Goal: Task Accomplishment & Management: Manage account settings

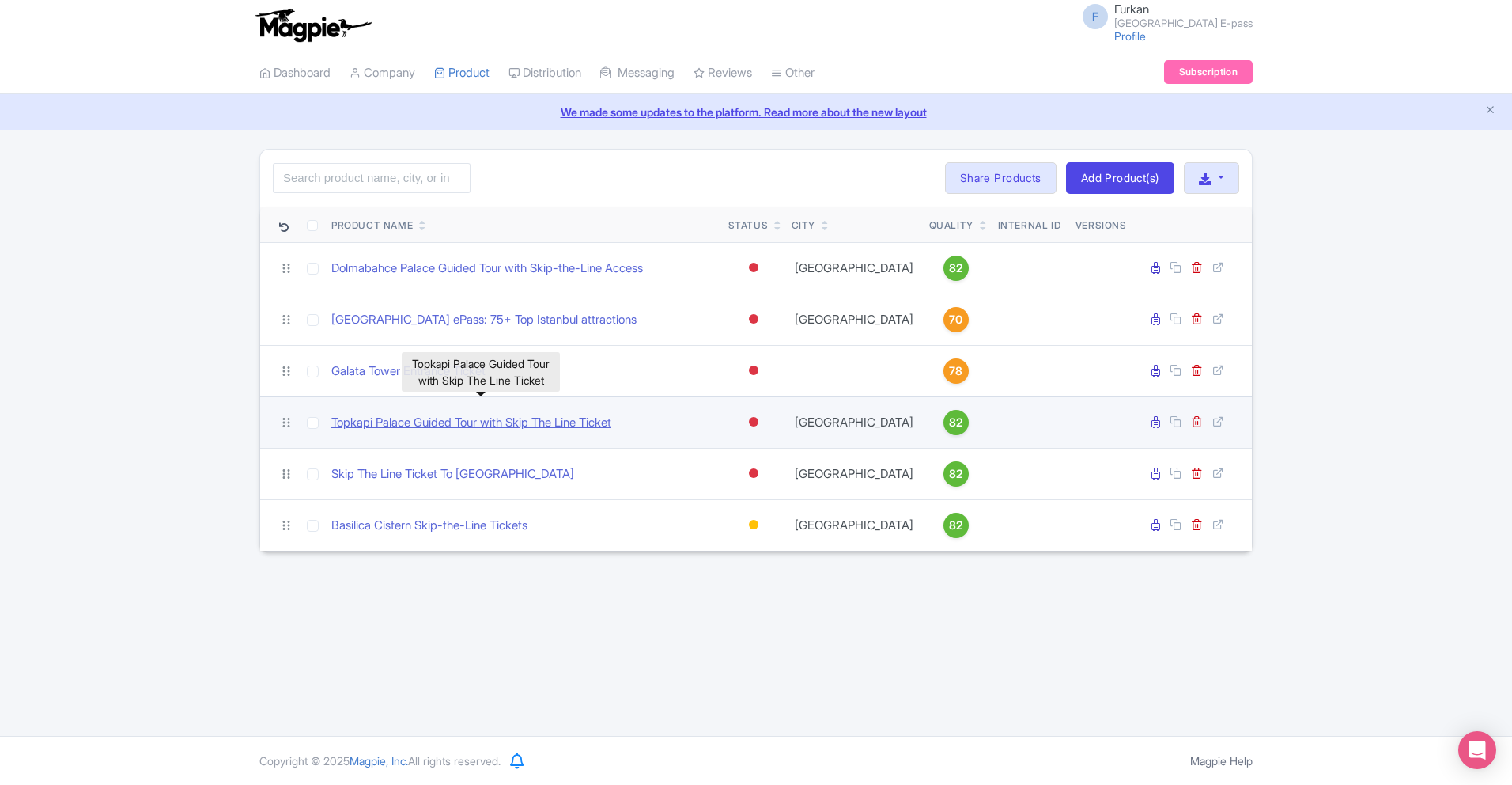
click at [521, 424] on link "Topkapi Palace Guided Tour with Skip The Line Ticket" at bounding box center [471, 423] width 280 height 18
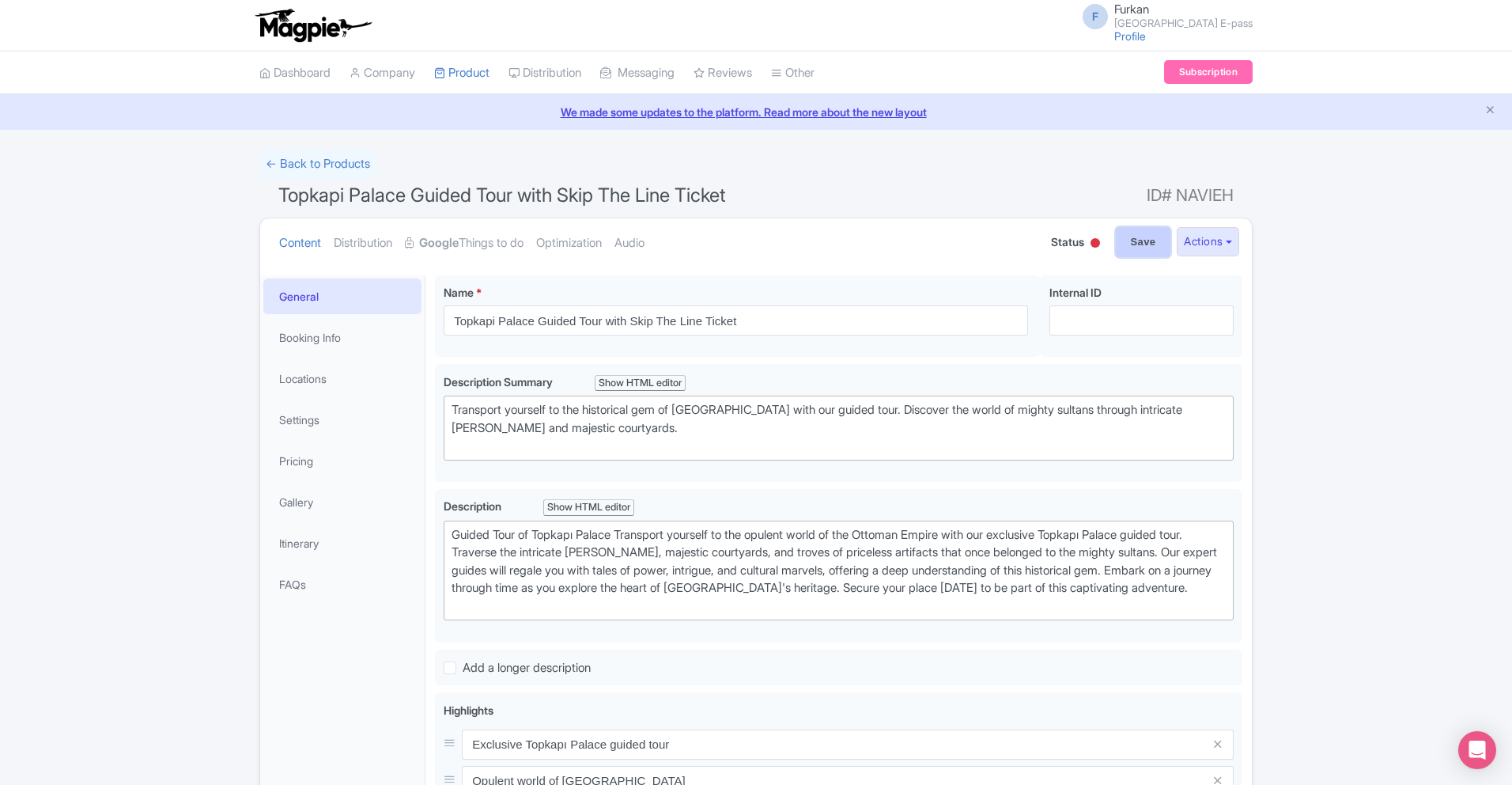
click at [1121, 243] on input "Save" at bounding box center [1144, 242] width 56 height 30
type input "Saving..."
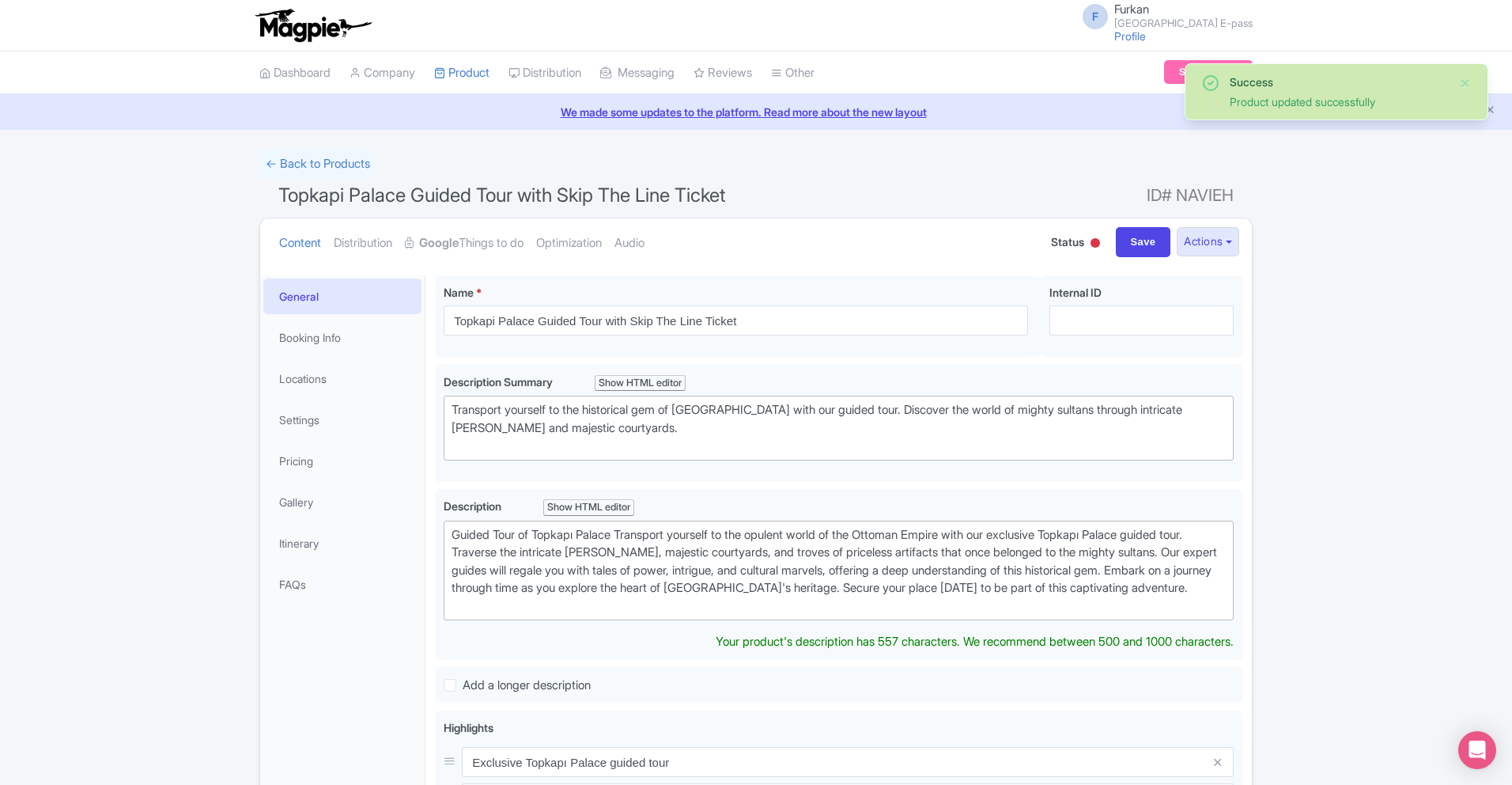
click at [1091, 245] on div at bounding box center [1096, 243] width 10 height 10
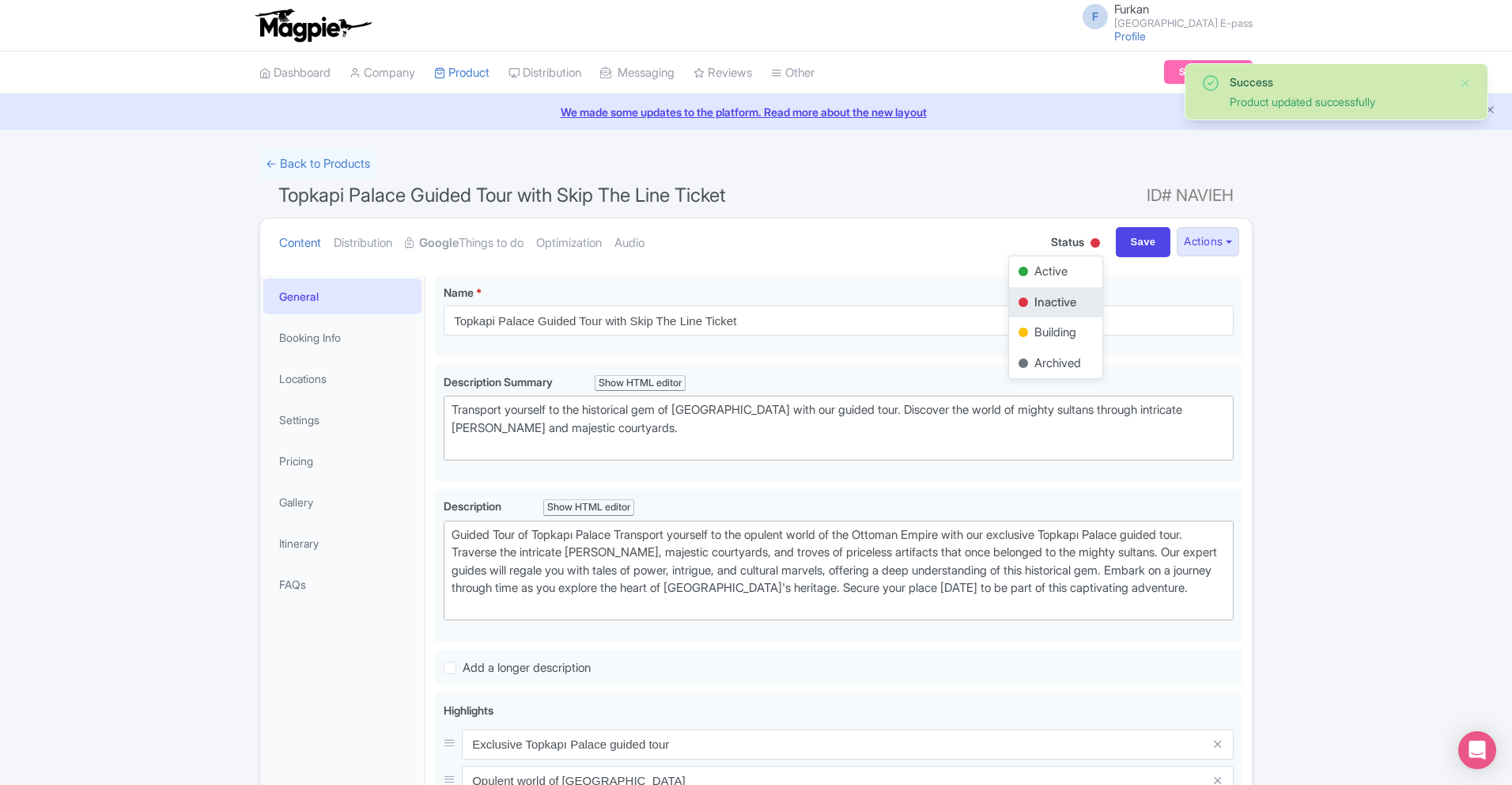
click at [966, 197] on h1 "Topkapi Palace Guided Tour with Skip The Line Ticket ID# NAVIEH" at bounding box center [756, 198] width 994 height 38
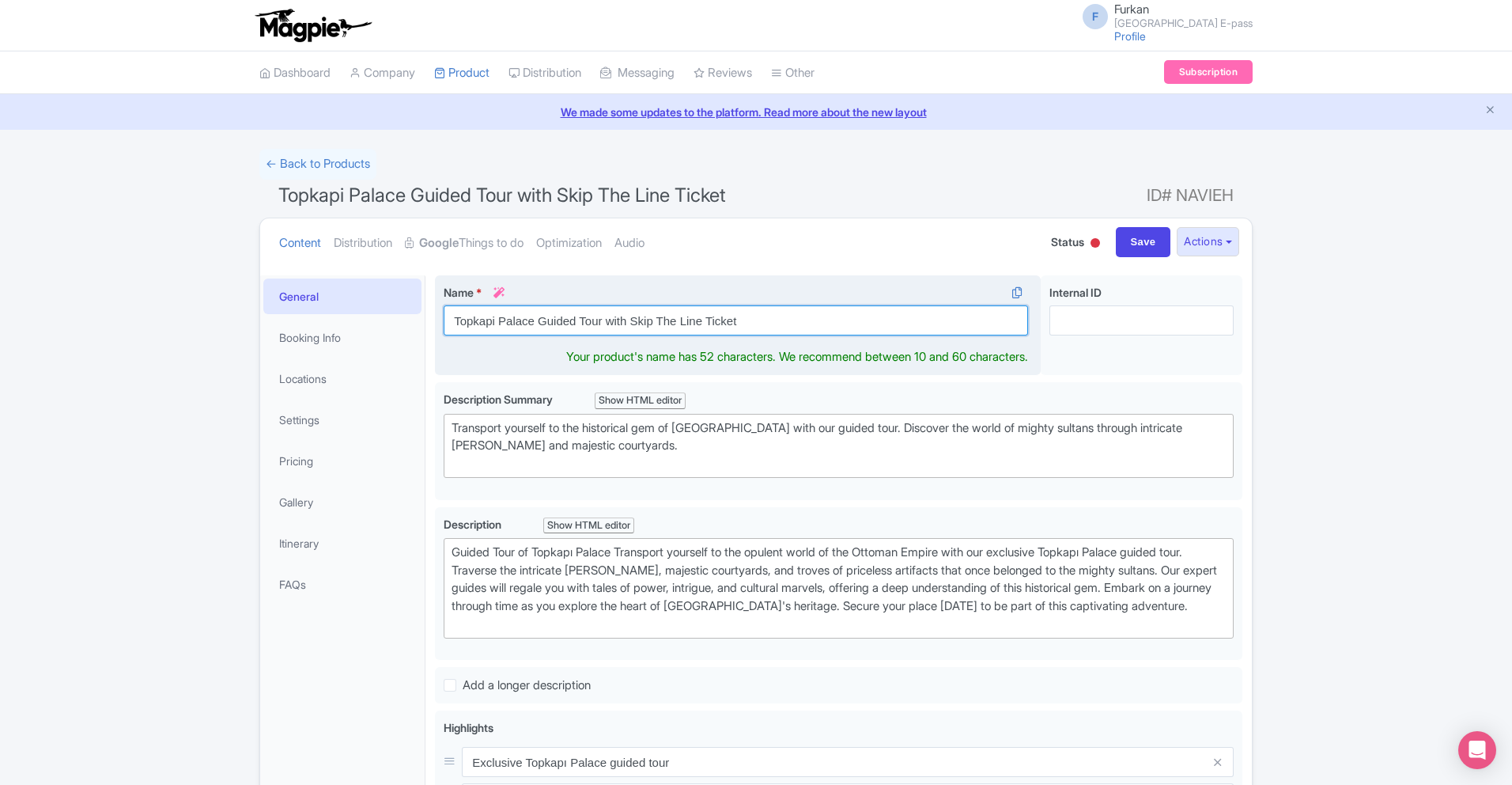
drag, startPoint x: 536, startPoint y: 320, endPoint x: 583, endPoint y: 323, distance: 47.1
click at [583, 323] on input "Topkapi Palace Guided Tour with Skip The Line Ticket" at bounding box center [736, 320] width 585 height 30
drag, startPoint x: 540, startPoint y: 321, endPoint x: 601, endPoint y: 324, distance: 61.1
click at [601, 324] on input "Topkapi Palace Guided Tour with Skip The Line Ticket" at bounding box center [736, 320] width 585 height 30
click at [731, 325] on input "Topkapi Palace & Harem Skip The Line Ticket" at bounding box center [736, 320] width 585 height 30
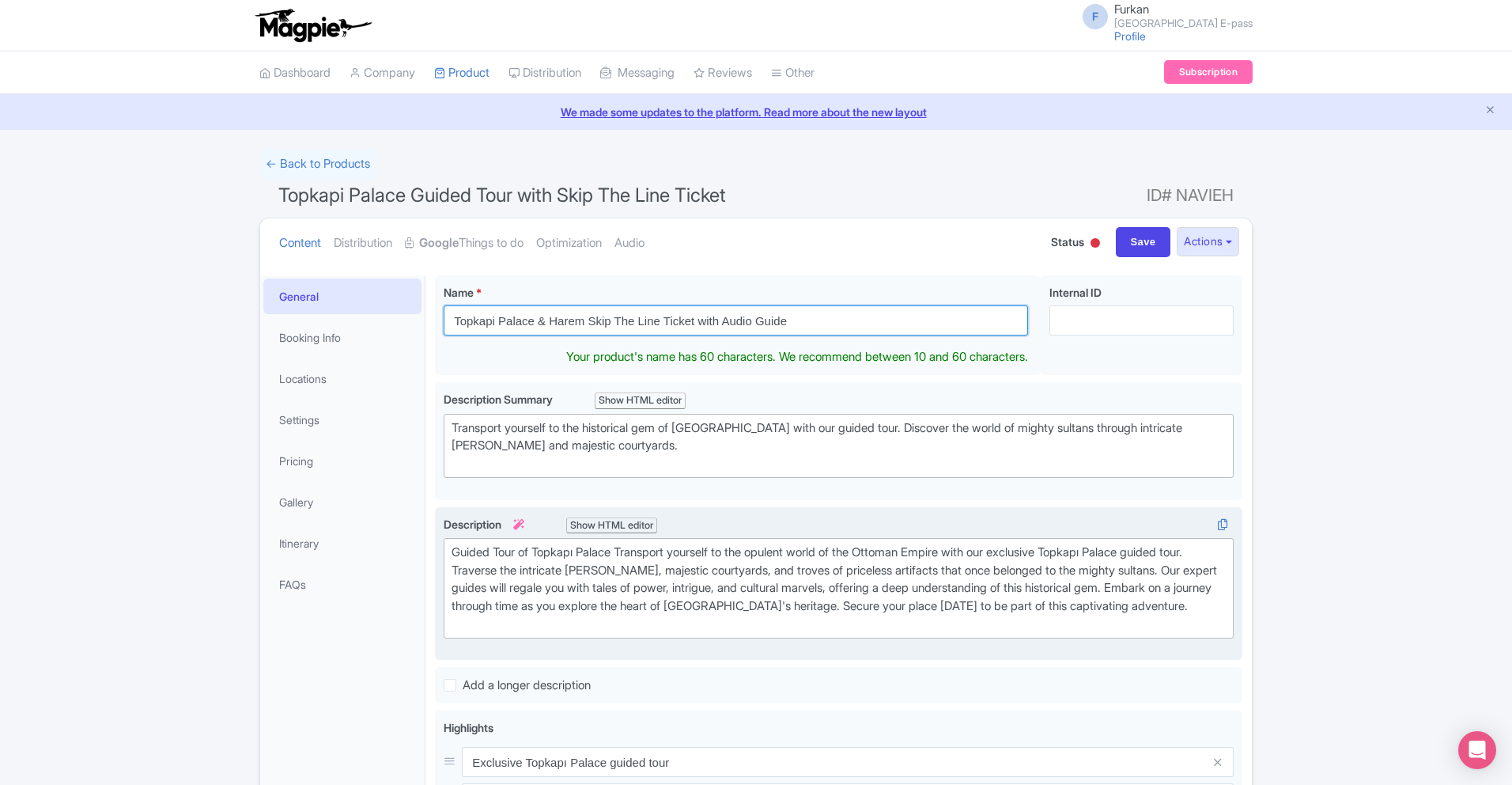
type input "Topkapi Palace & Harem Skip The Line Ticket with Audio Guide"
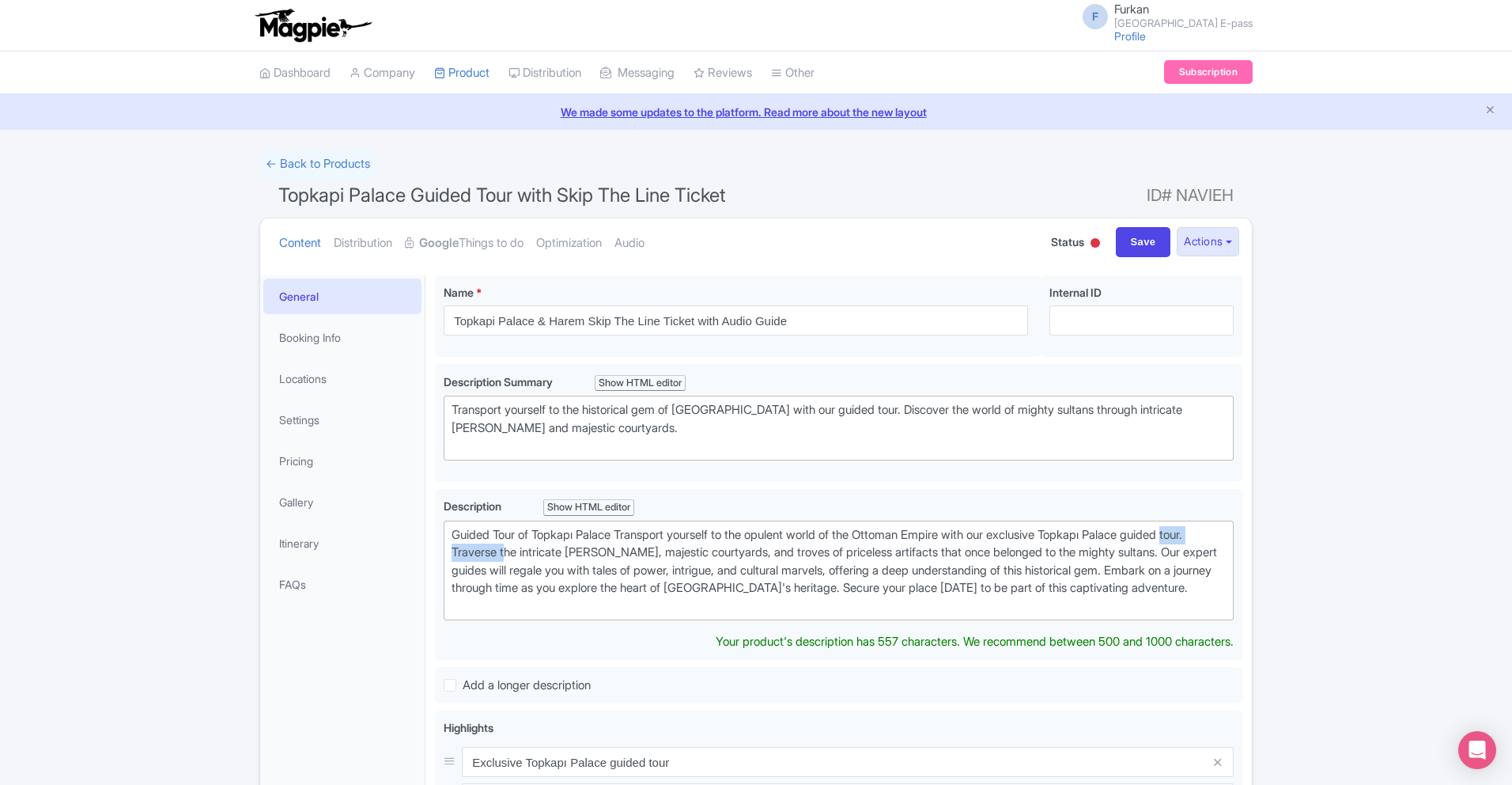
drag, startPoint x: 537, startPoint y: 552, endPoint x: 430, endPoint y: 545, distance: 107.2
click at [430, 545] on div "Topkapi Palace Guided Tour with Skip The Line Ticket Name * i Topkapi Palace & …" at bounding box center [838, 734] width 826 height 936
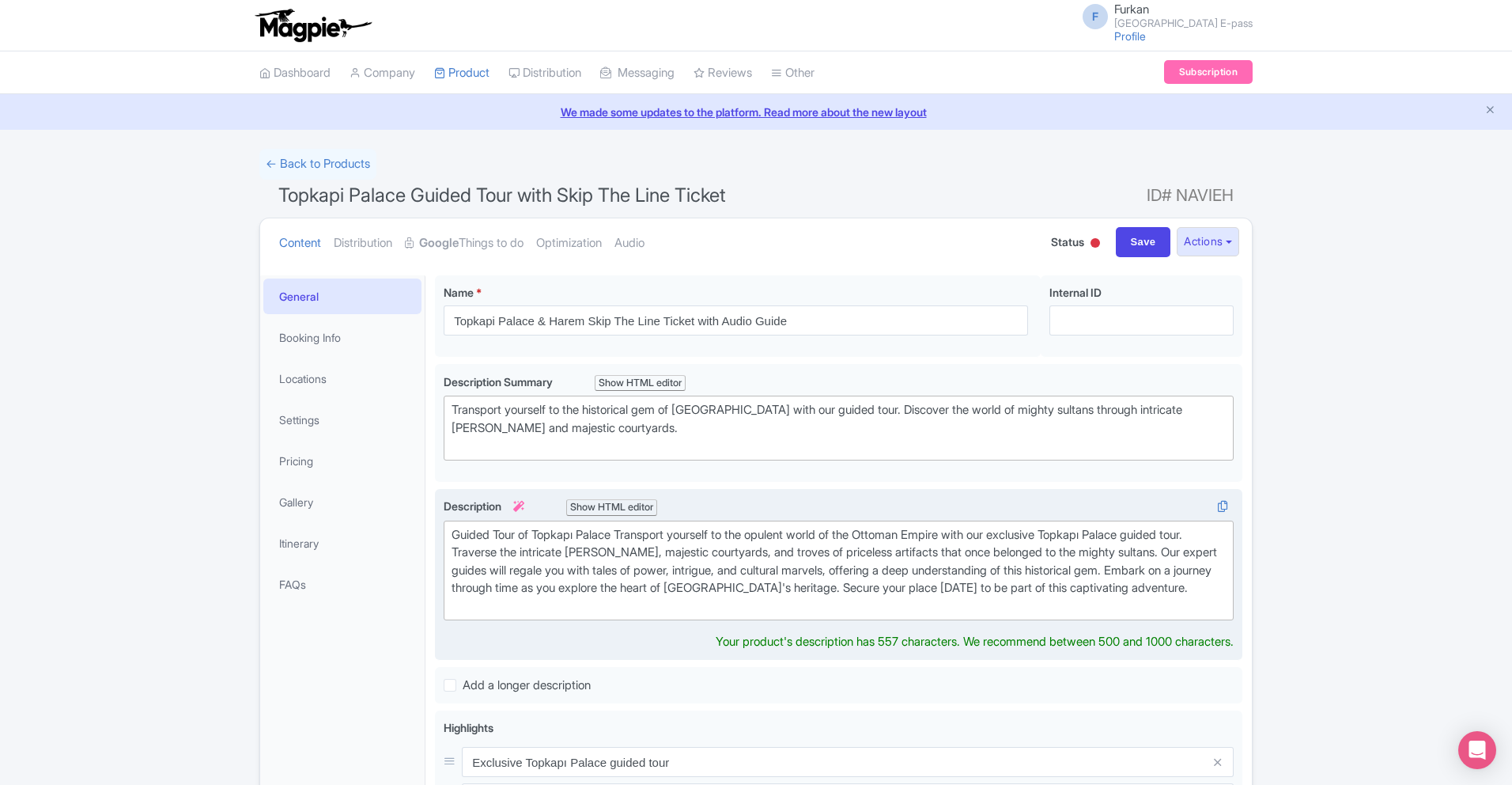
click at [519, 535] on div "Guided Tour of Topkapı Palace Transport yourself to the opulent world of the Ot…" at bounding box center [838, 570] width 774 height 89
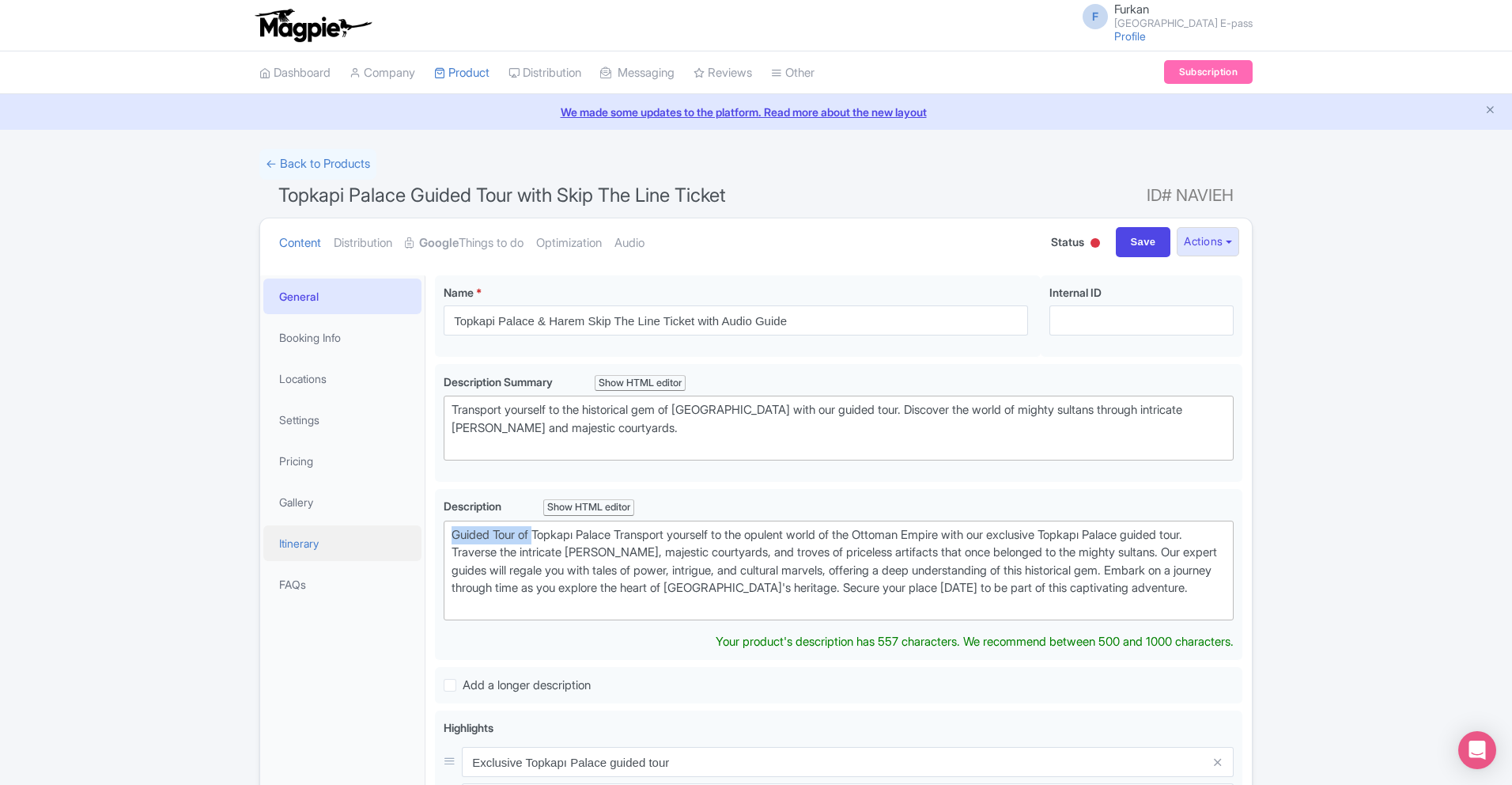
drag, startPoint x: 538, startPoint y: 533, endPoint x: 403, endPoint y: 533, distance: 135.0
click at [403, 533] on div "General Booking Info Locations Settings Pricing Gallery Itinerary FAQs Topkapi …" at bounding box center [756, 734] width 992 height 936
type trix-editor "<div>Entrance to Topkapı Palace Transport yourself to the opulent world of the …"
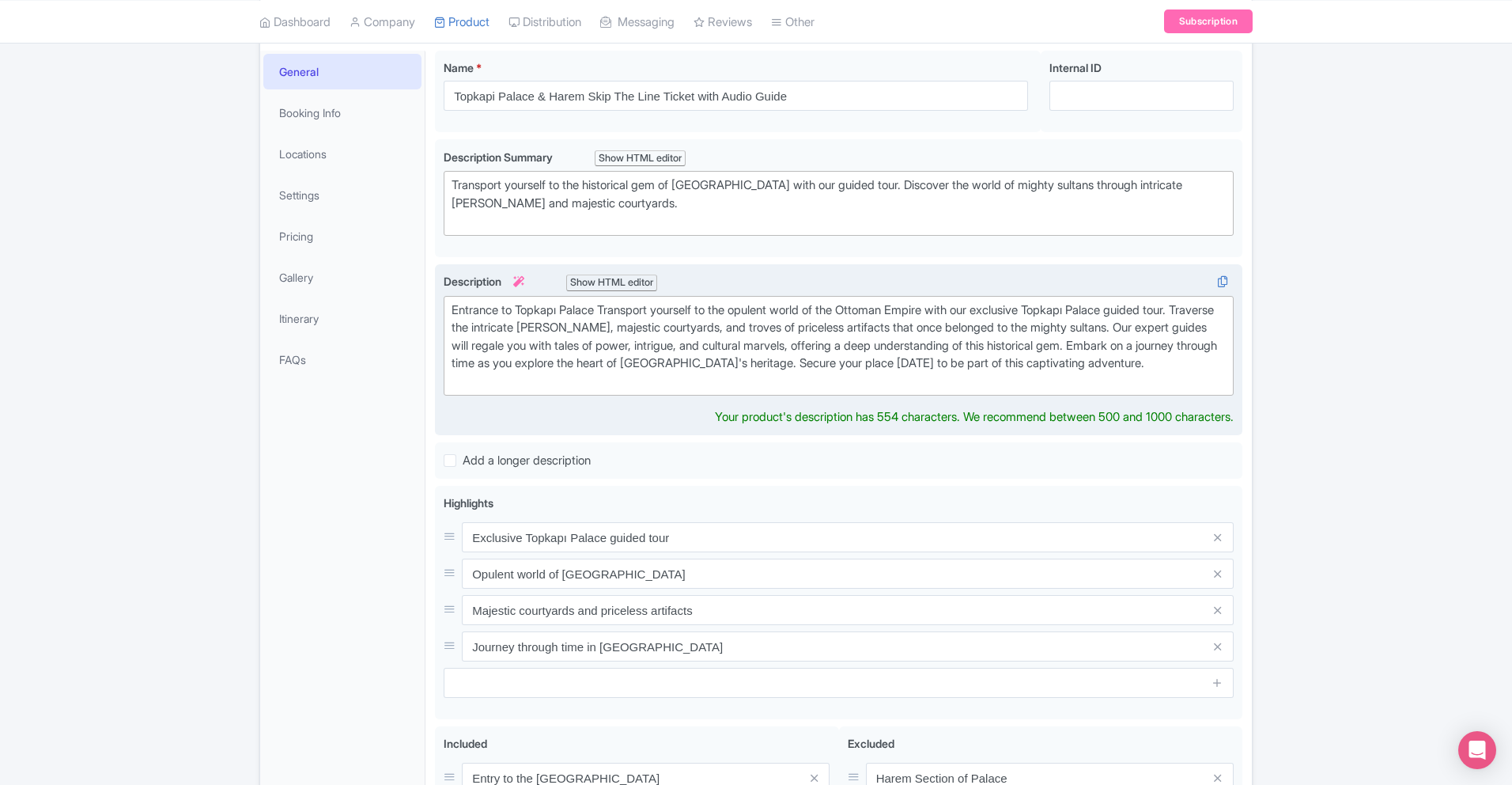
scroll to position [254, 0]
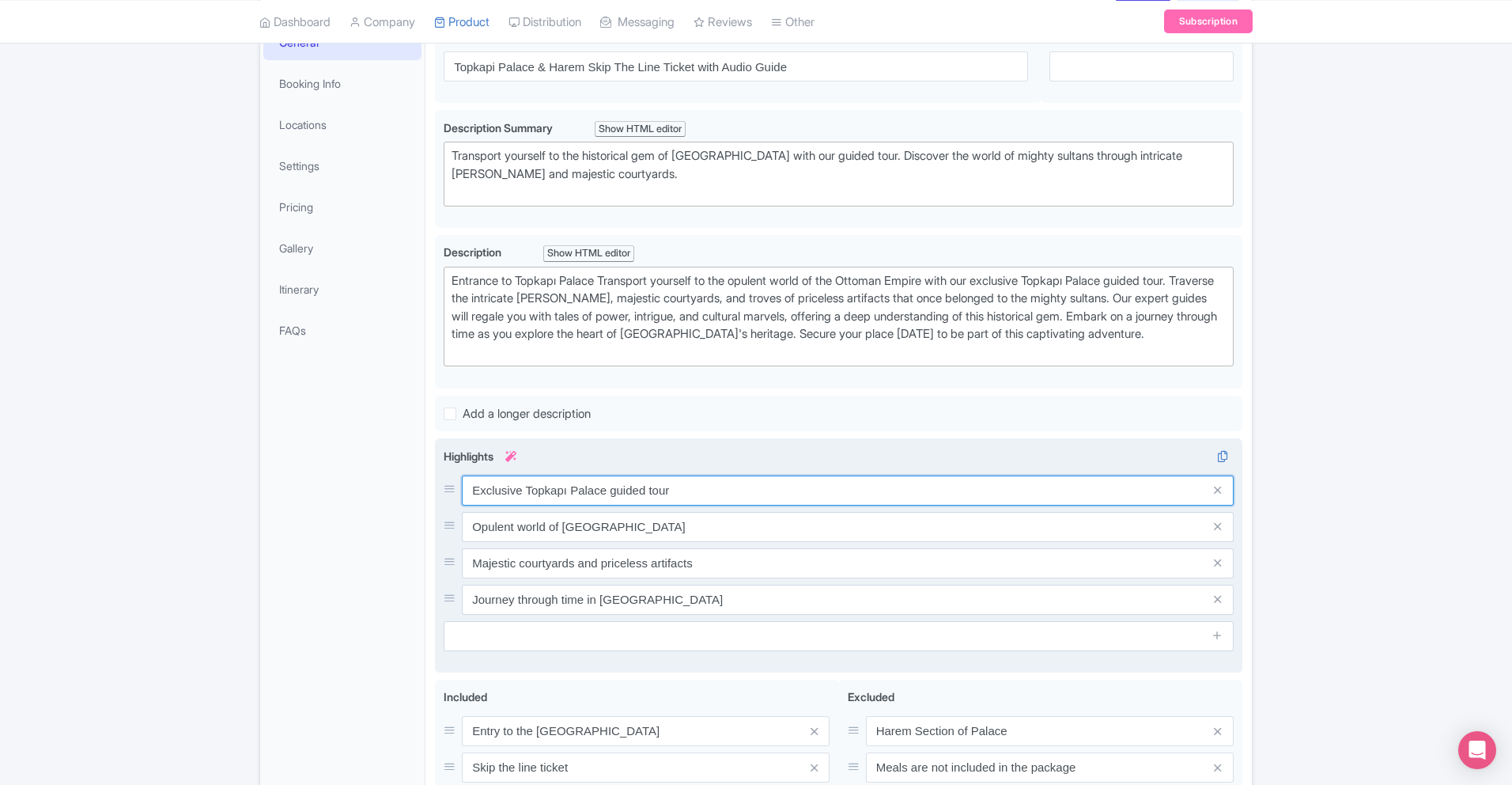
drag, startPoint x: 611, startPoint y: 526, endPoint x: 613, endPoint y: 511, distance: 15.1
click at [614, 506] on input "Exclusive Topkapı Palace guided tour" at bounding box center [847, 490] width 772 height 30
click at [613, 506] on input "Exclusive Topkapı Palace guided tour" at bounding box center [847, 490] width 772 height 30
click at [618, 506] on input "Exclusive Topkapı Palace guided tour" at bounding box center [847, 490] width 772 height 30
click at [612, 506] on input "Exclusive Topkapı Palace guided tour" at bounding box center [847, 490] width 772 height 30
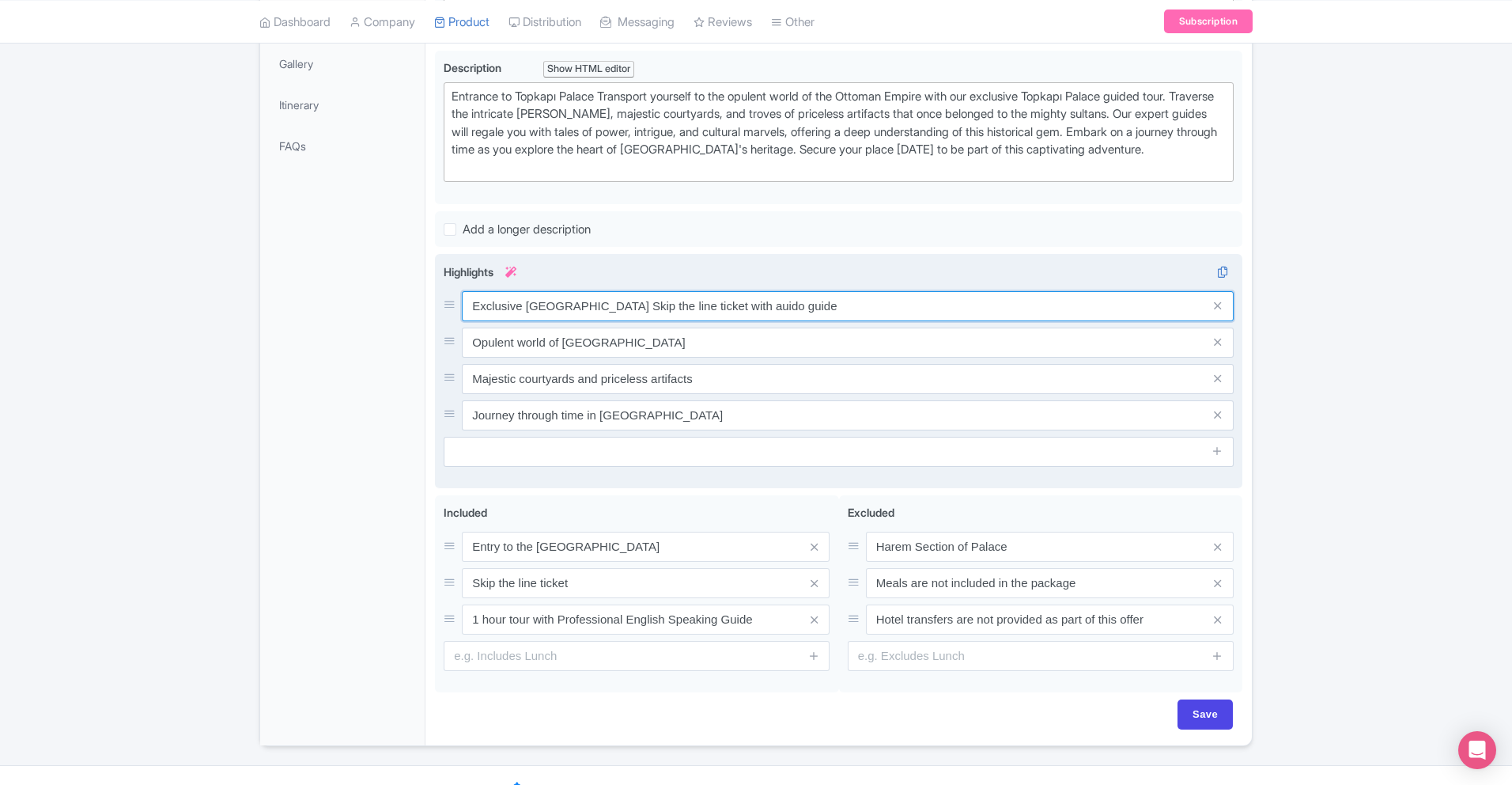
scroll to position [452, 0]
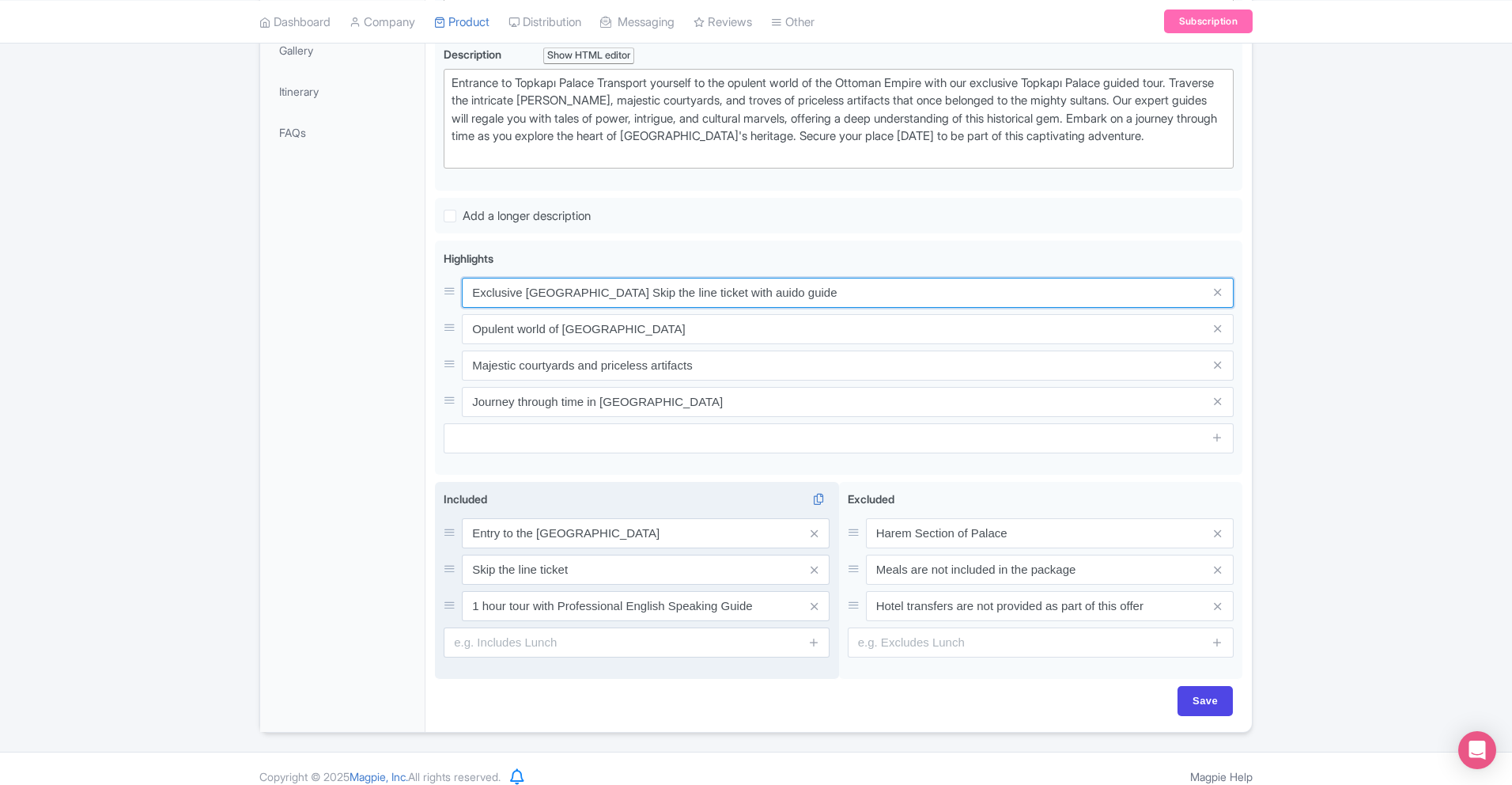
type input "Exclusive Topkapı Palace Skip the line ticket with auido guide"
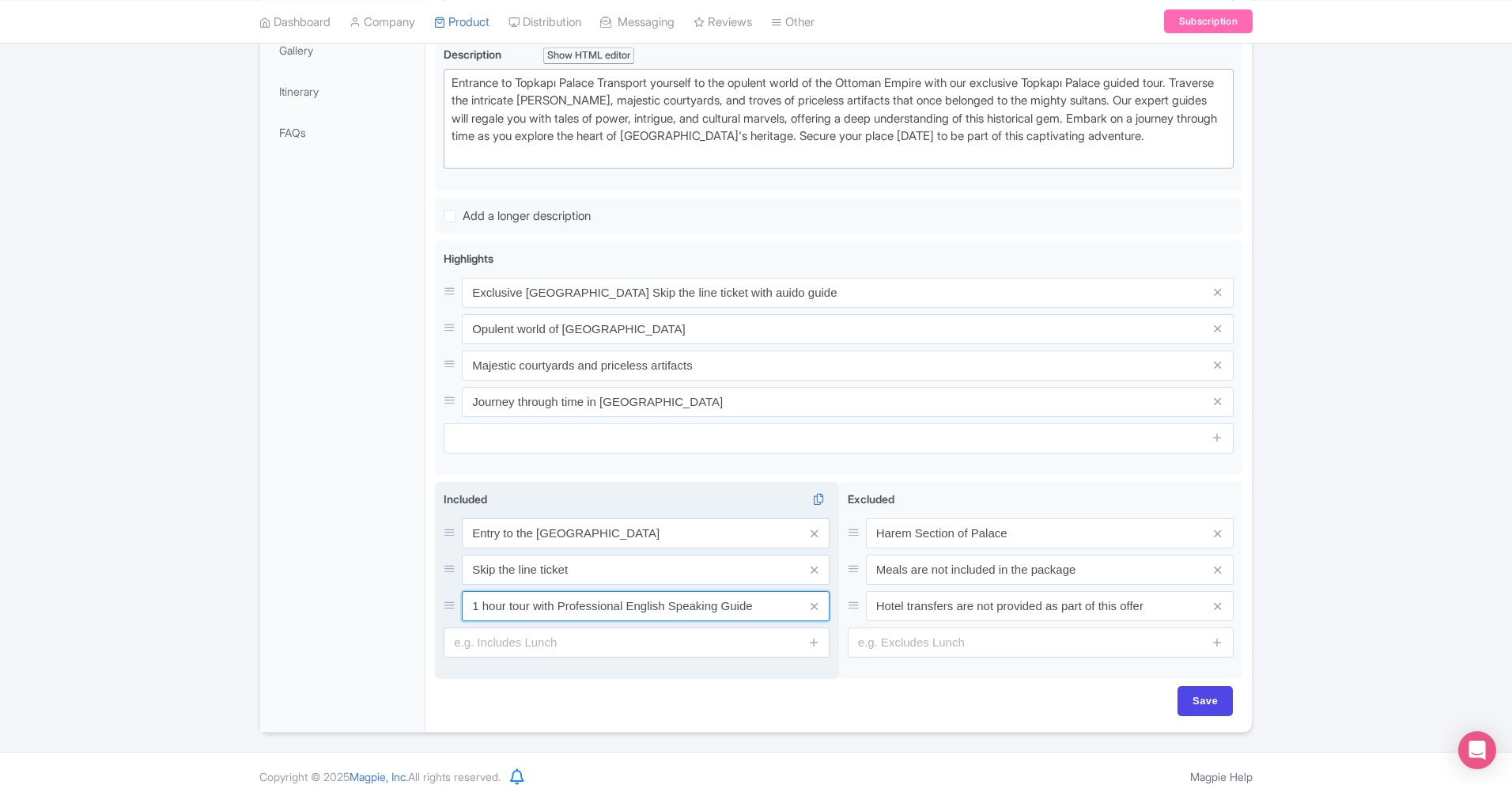
drag, startPoint x: 469, startPoint y: 627, endPoint x: 756, endPoint y: 635, distance: 287.1
click at [756, 621] on input "1 hour tour with Professional English Speaking Guide" at bounding box center [646, 606] width 367 height 30
type input "a"
type input "Audio guide in 10 different Languages"
click at [518, 657] on input "text" at bounding box center [636, 642] width 386 height 30
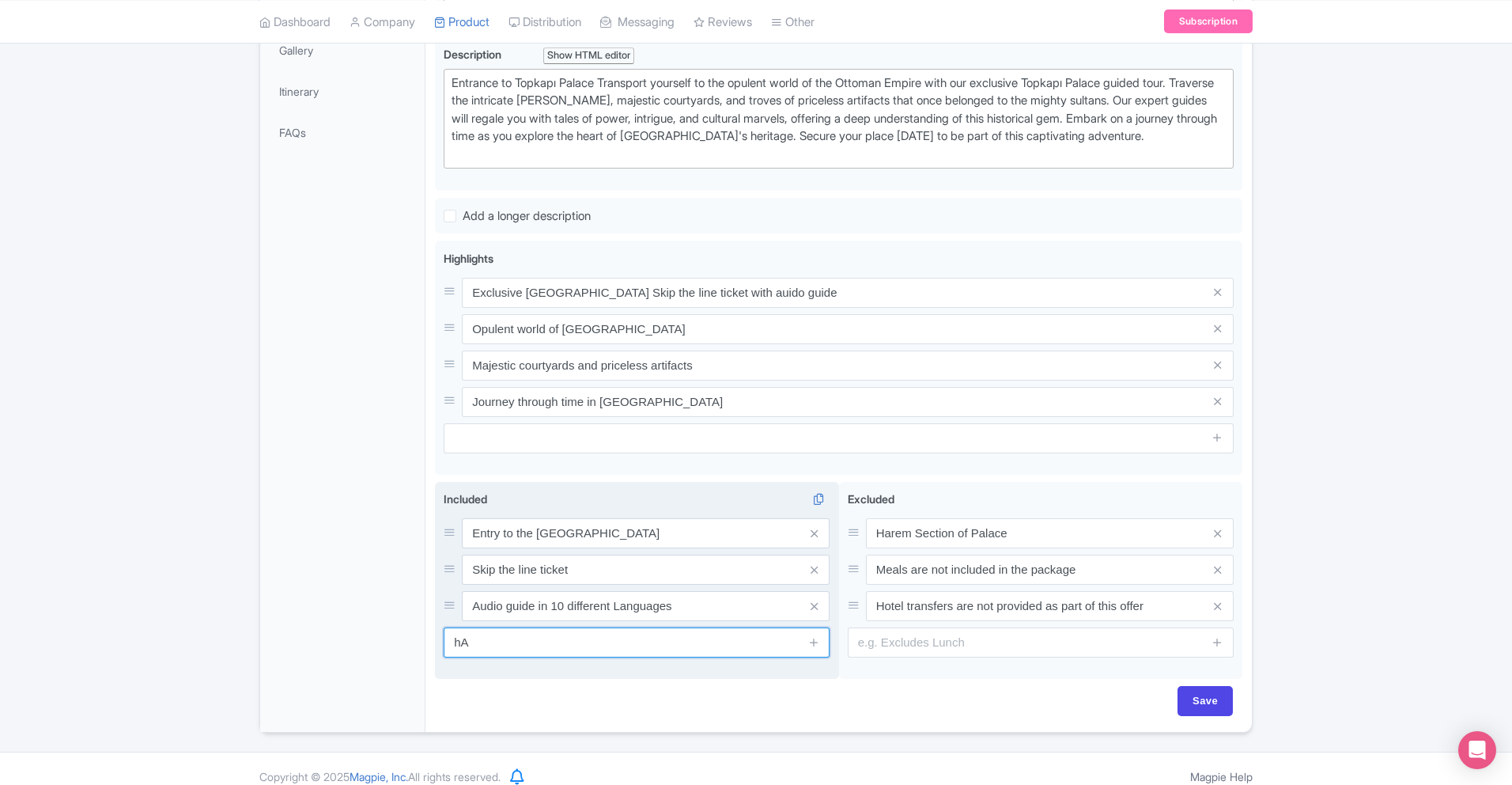
type input "h"
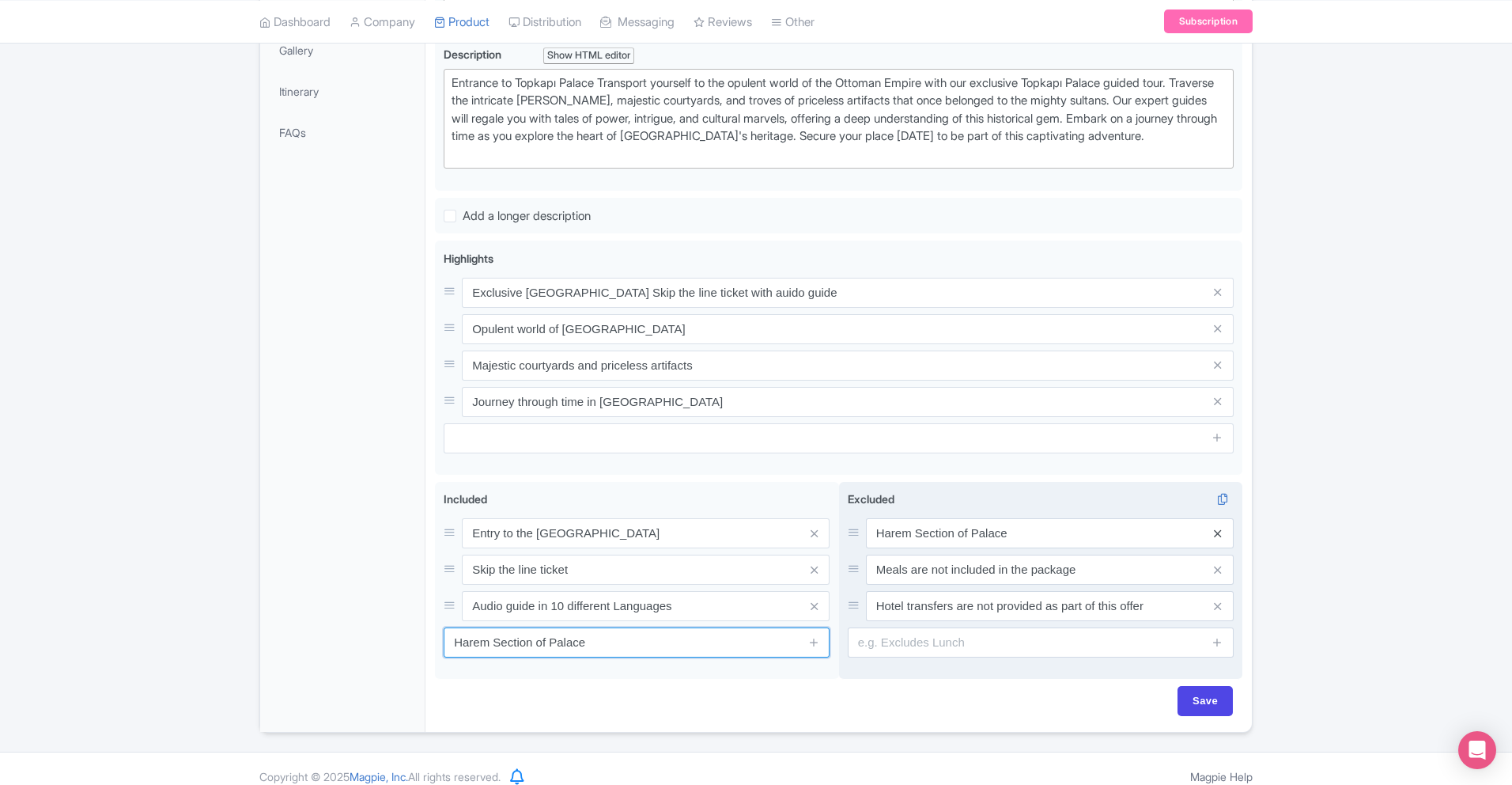
type input "Harem Section of Palace"
click at [1221, 540] on icon at bounding box center [1217, 533] width 7 height 12
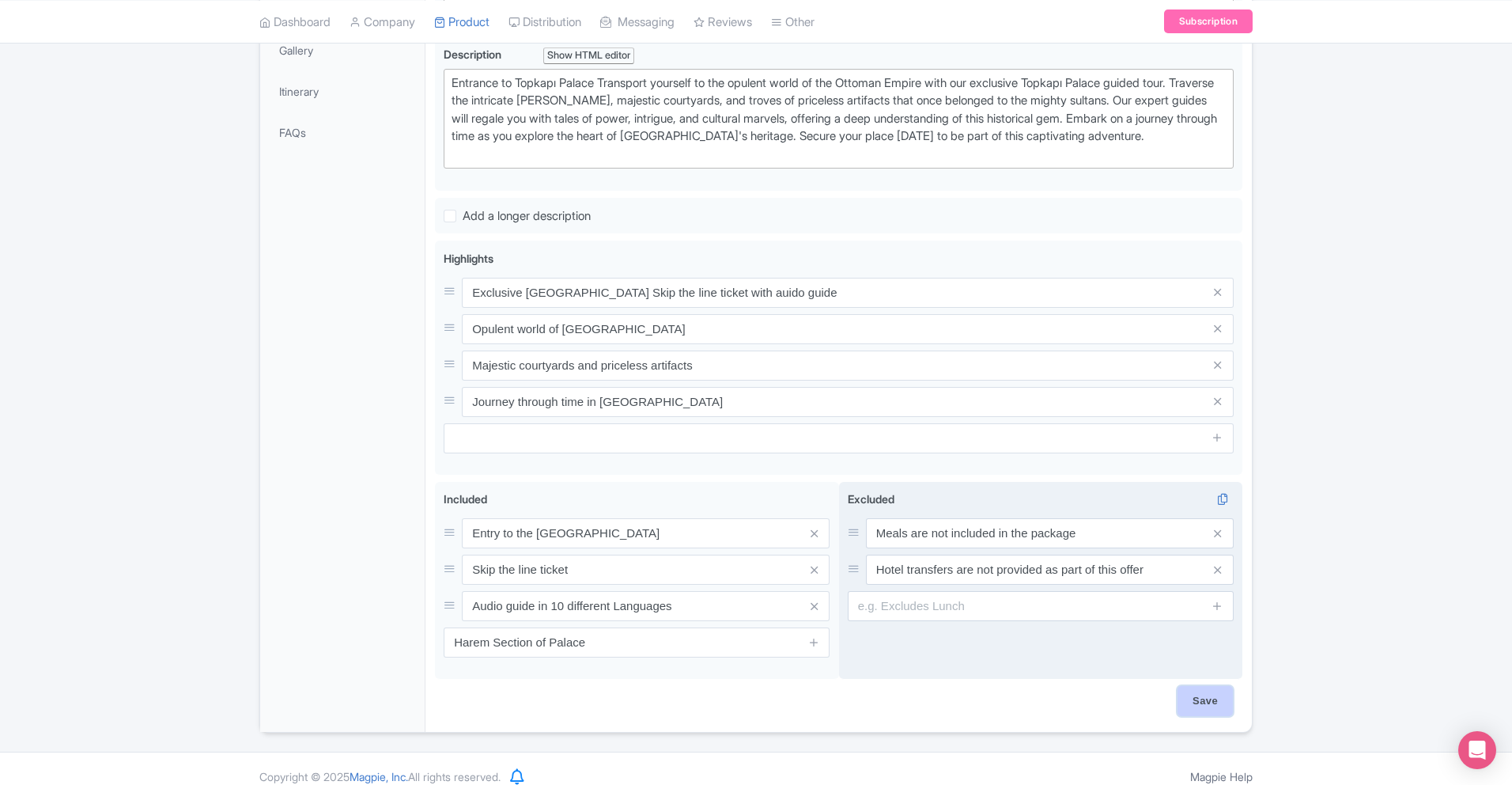
click at [1195, 716] on input "Save" at bounding box center [1205, 701] width 56 height 30
type input "Saving..."
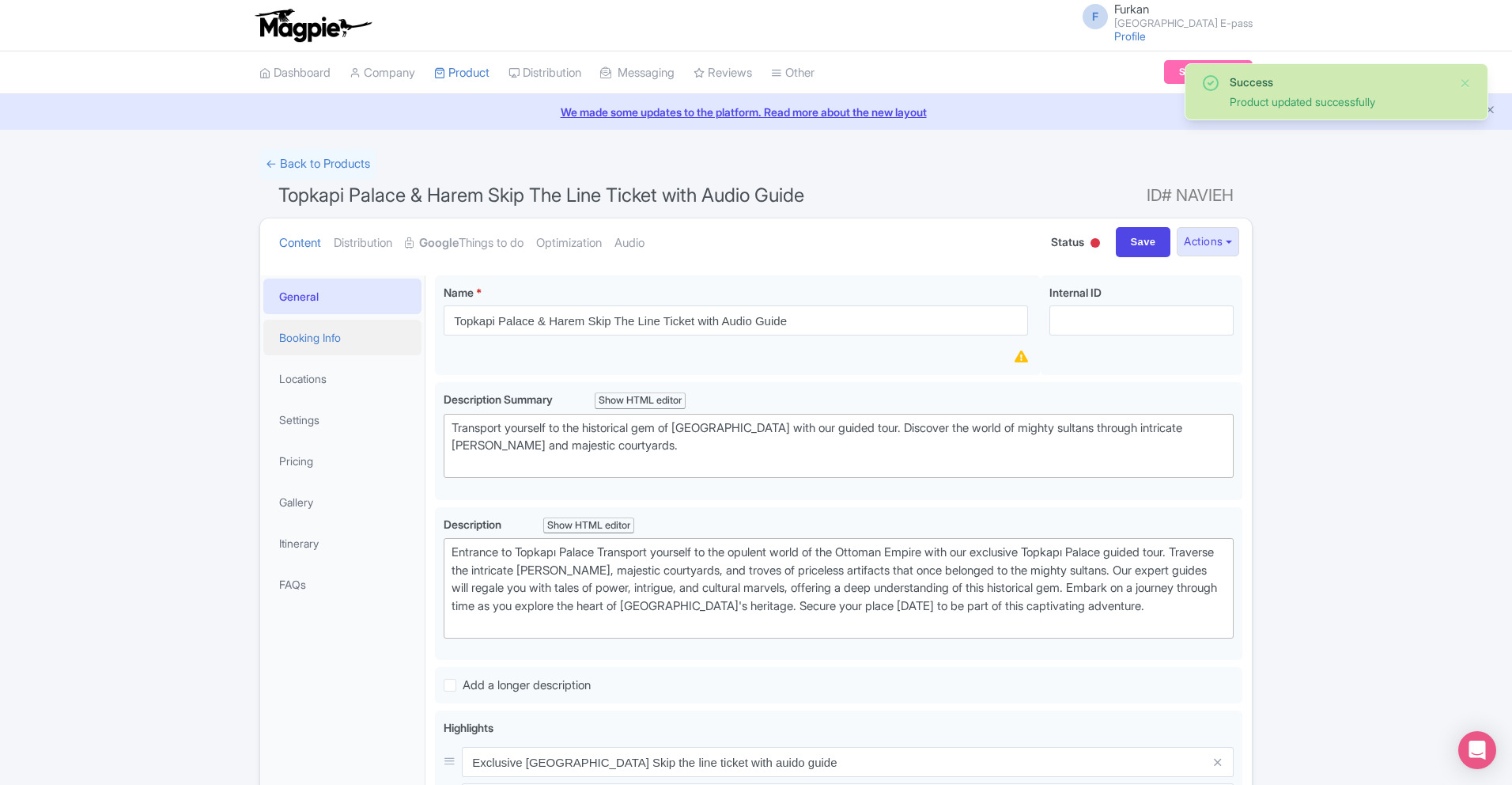
click at [285, 342] on link "Booking Info" at bounding box center [343, 337] width 158 height 36
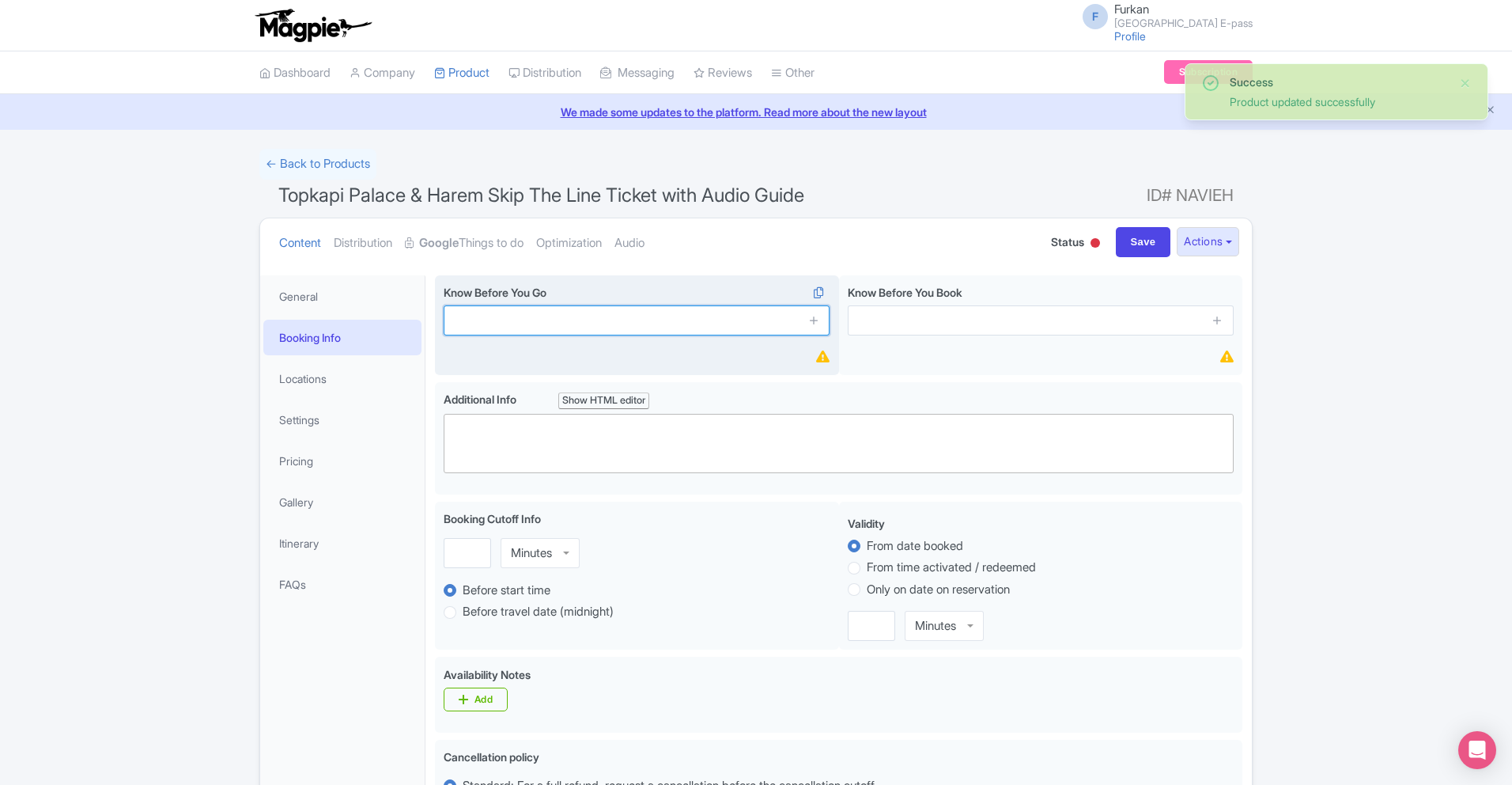
click at [582, 317] on input "text" at bounding box center [636, 320] width 386 height 30
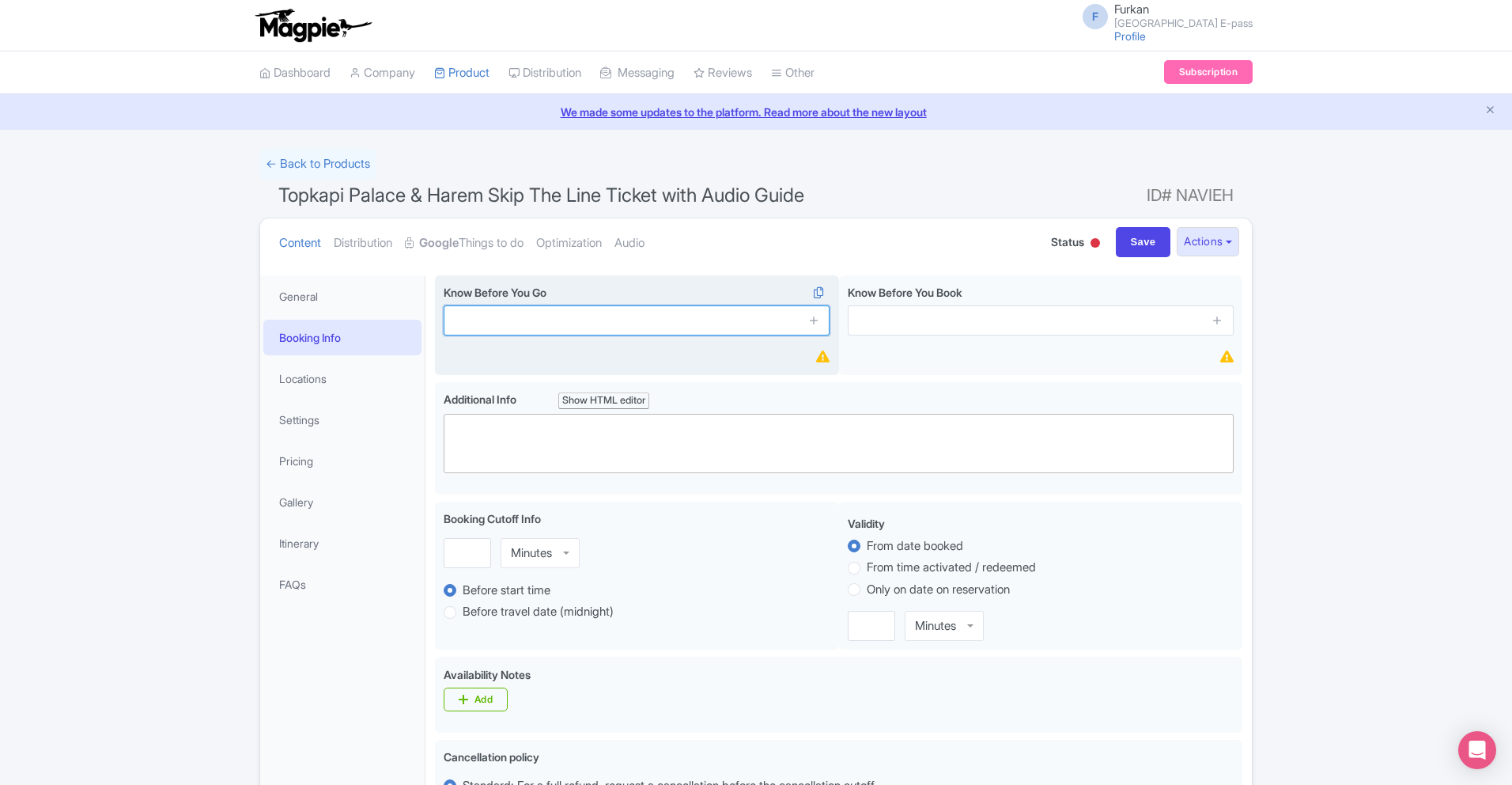
type input "Ticket doesn't cover skip the security line check"
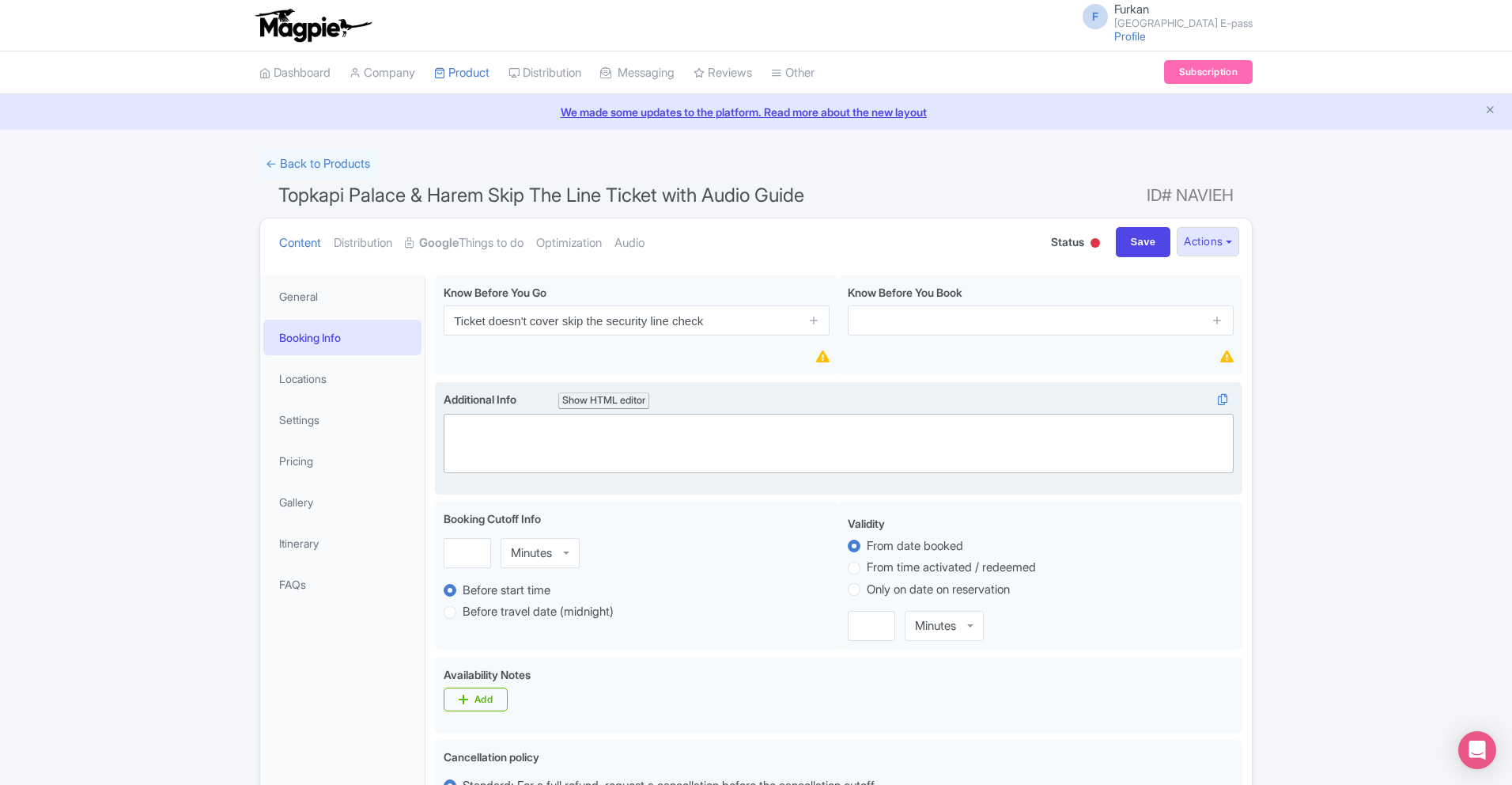
click at [625, 432] on trix-editor at bounding box center [838, 444] width 790 height 60
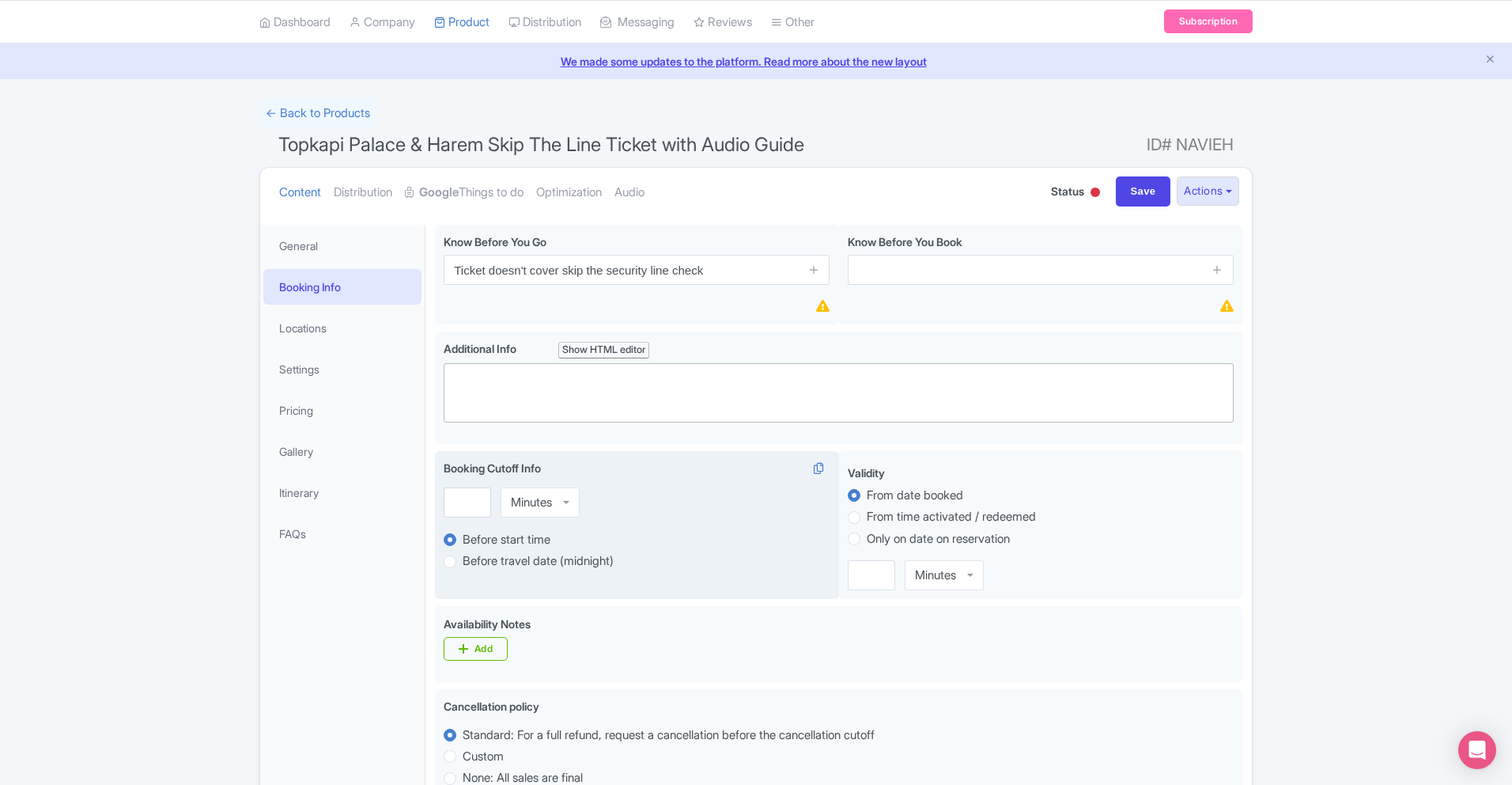
scroll to position [61, 0]
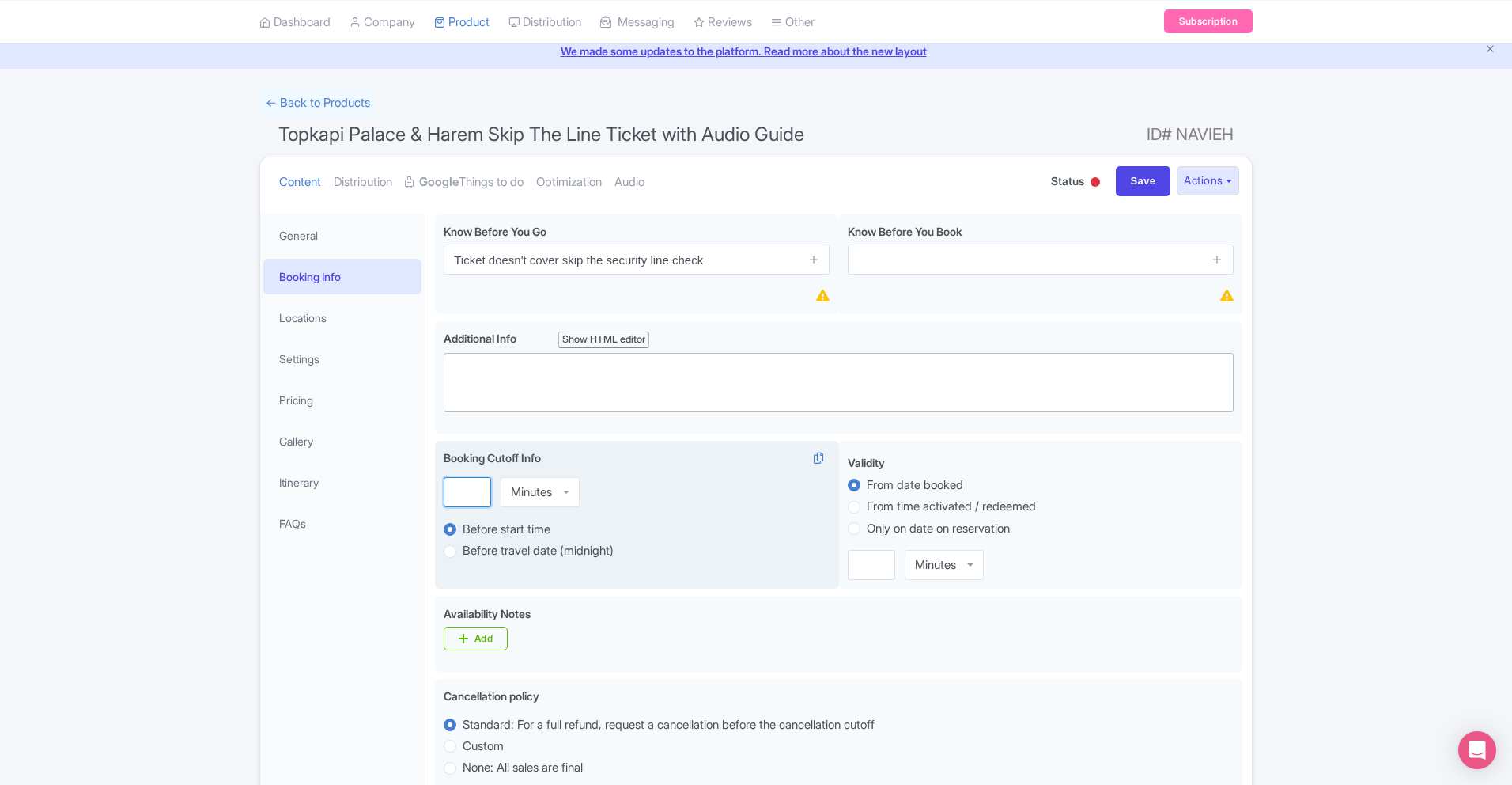
click at [485, 495] on input "number" at bounding box center [467, 492] width 47 height 30
type input "5"
click at [750, 484] on div "5 Minutes Minutes" at bounding box center [636, 492] width 386 height 30
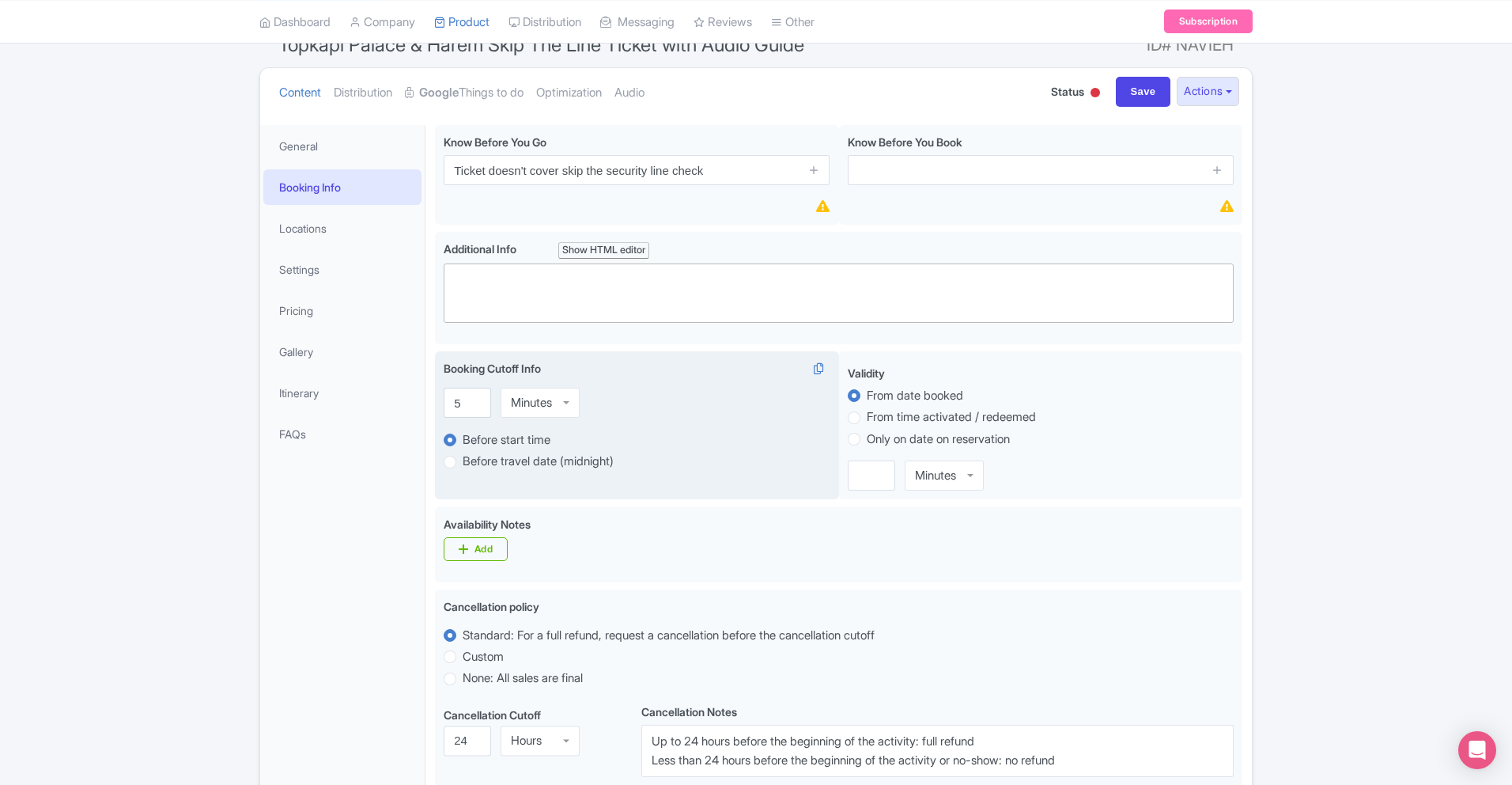
scroll to position [160, 0]
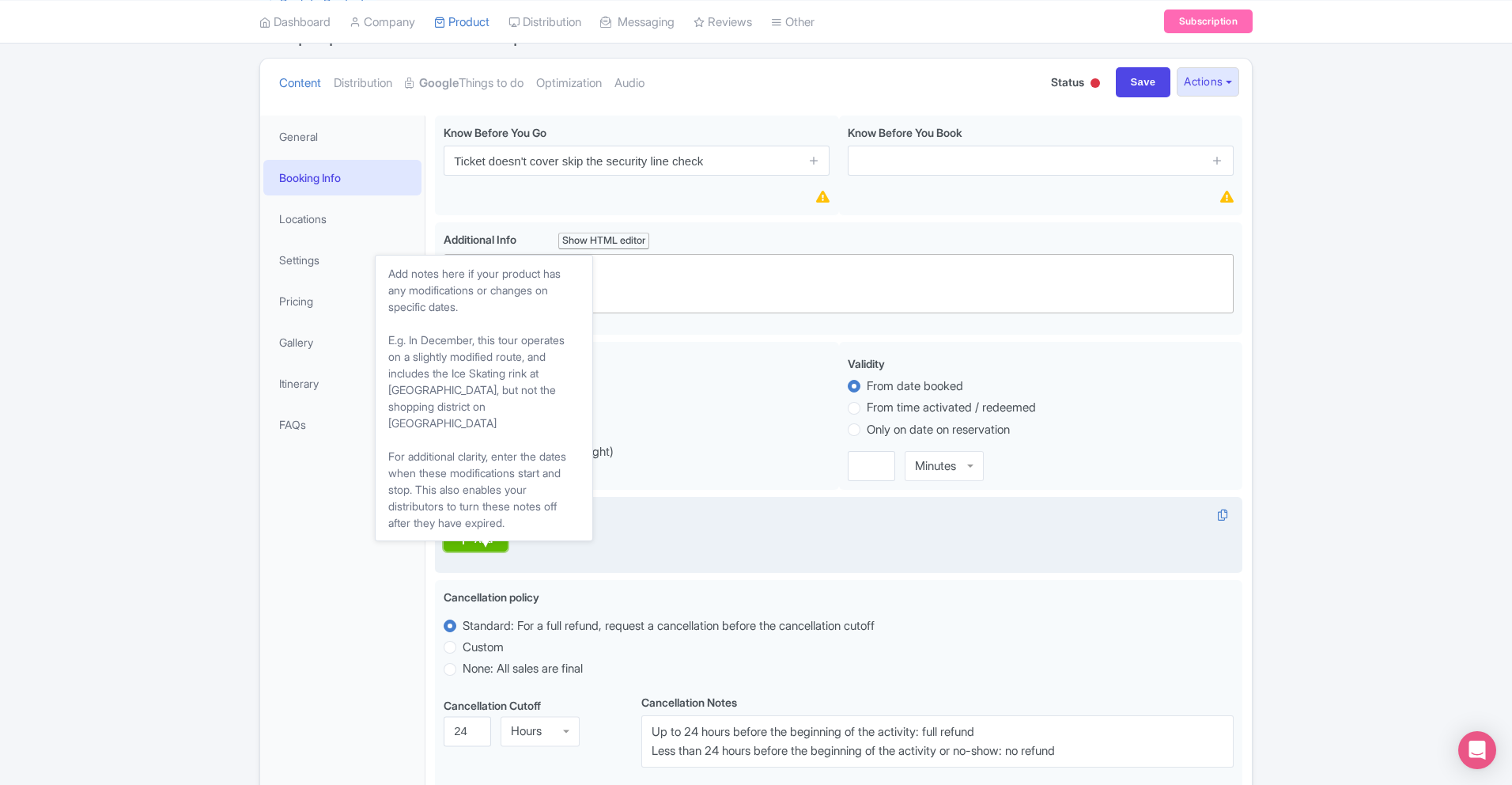
click at [489, 544] on div "Add" at bounding box center [483, 539] width 18 height 12
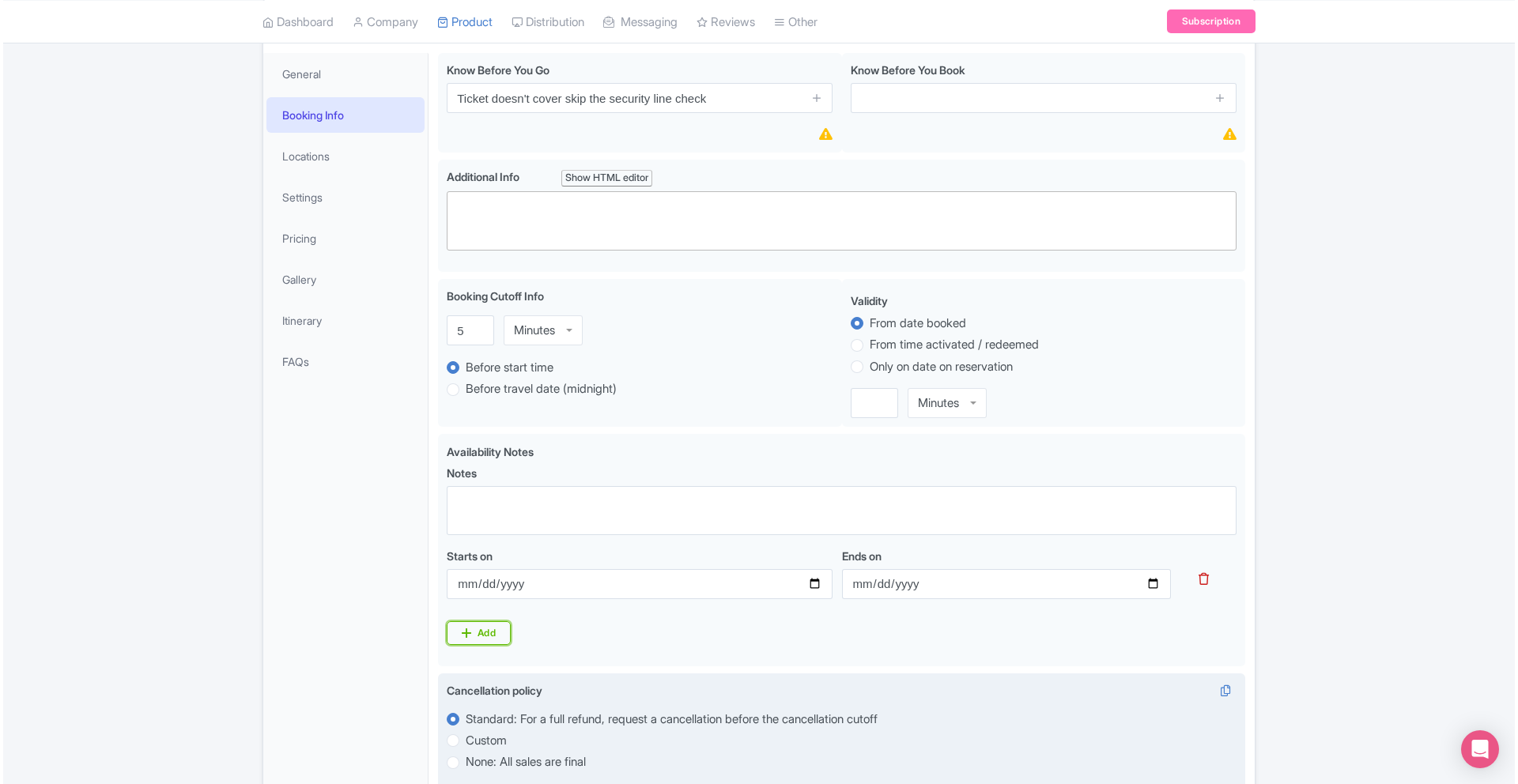
scroll to position [219, 0]
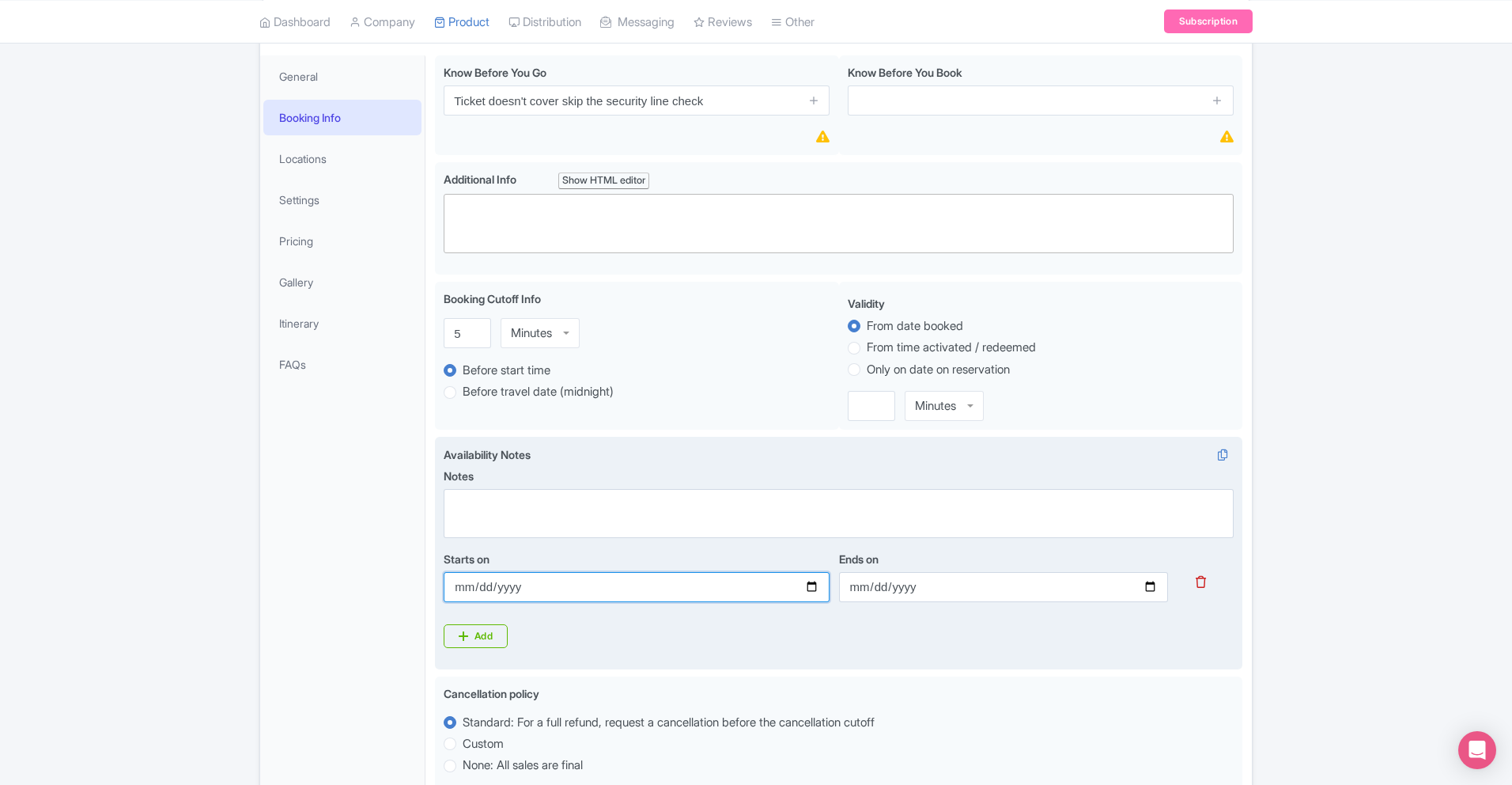
click at [807, 587] on input "Starts on" at bounding box center [636, 587] width 385 height 30
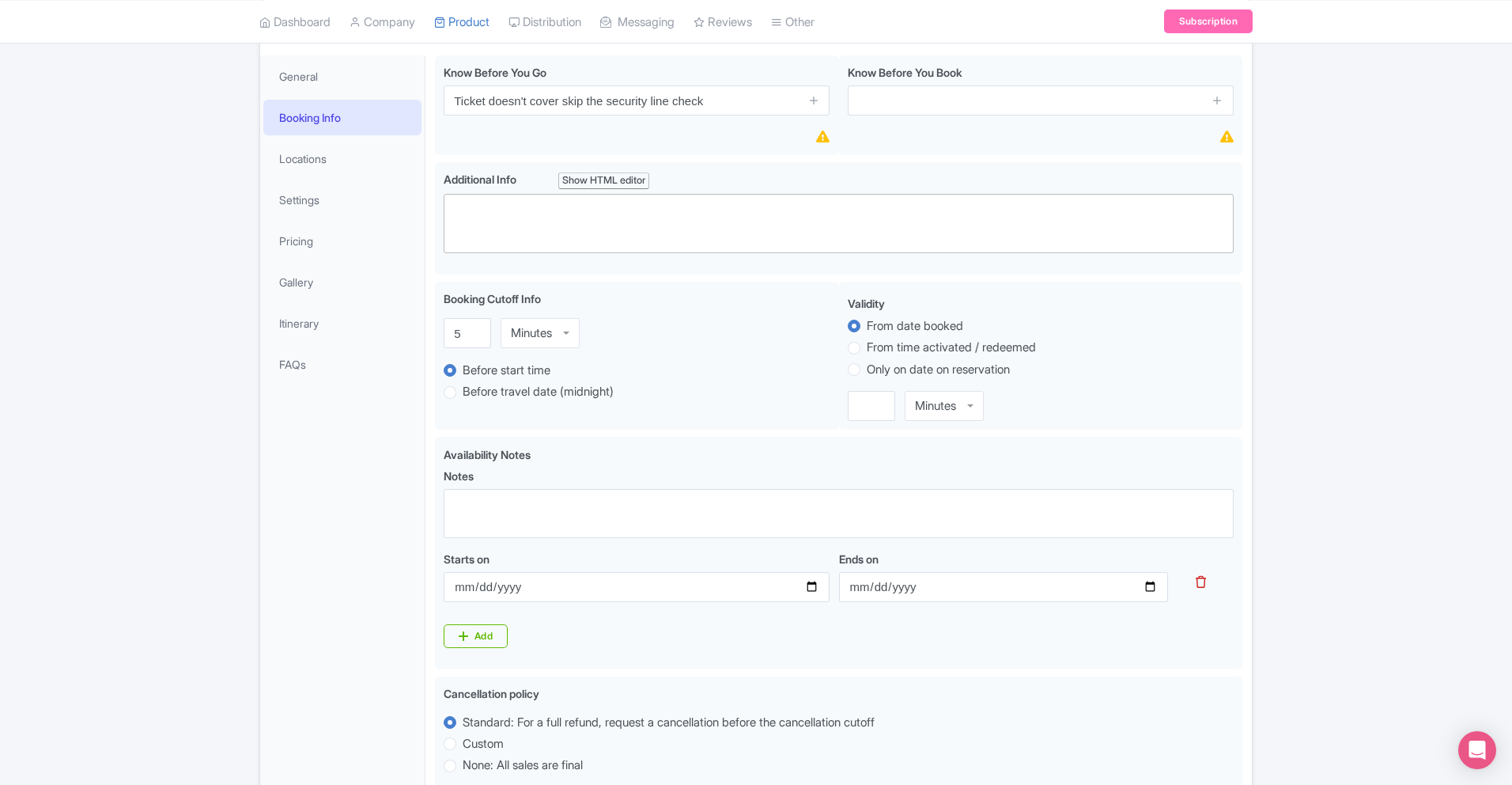
click at [1488, 471] on div "Success Data saved automatically ← Back to Products Topkapi Palace & Harem Skip…" at bounding box center [756, 602] width 1512 height 1347
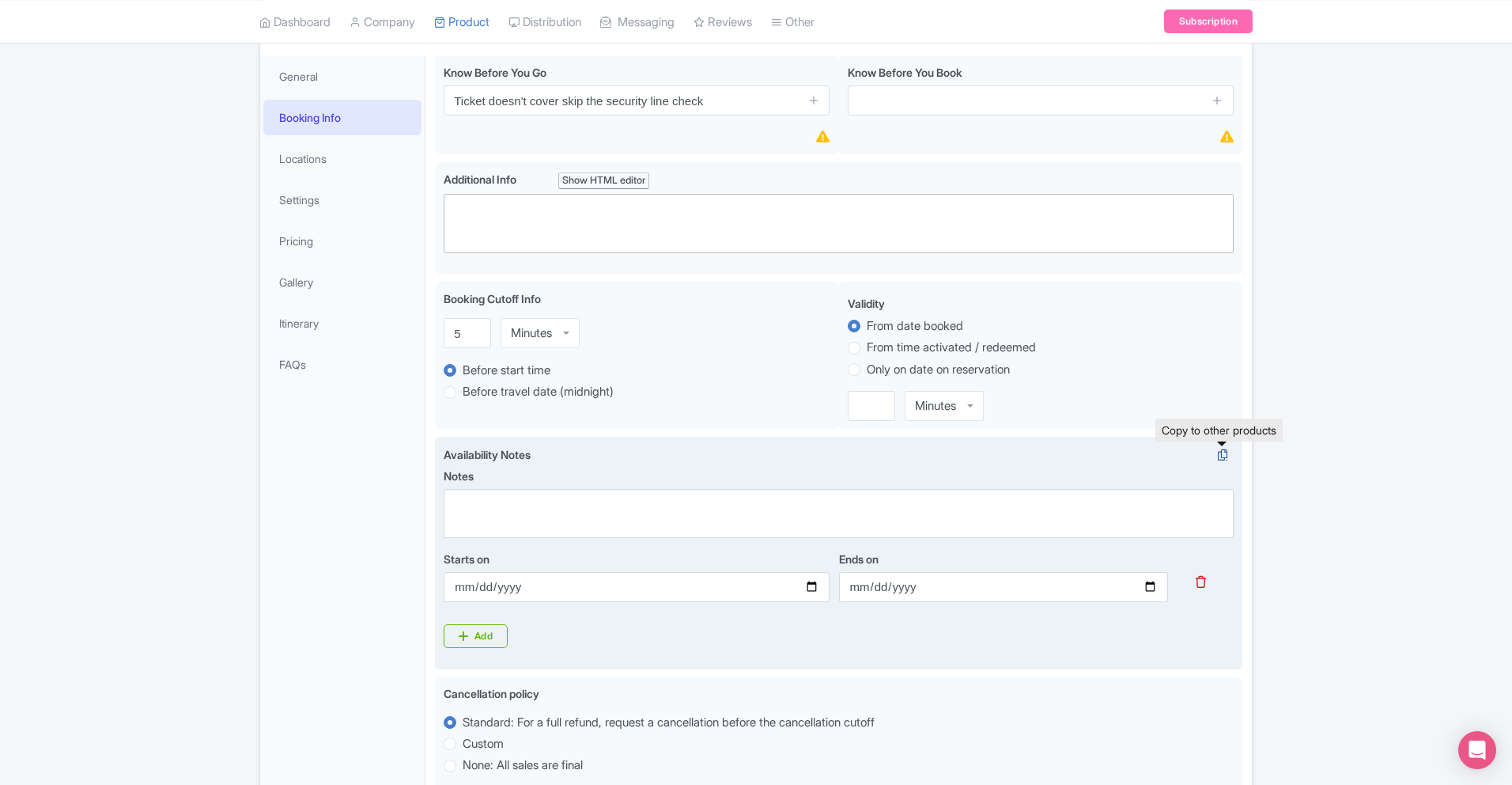
click at [1225, 453] on icon at bounding box center [1222, 454] width 22 height 14
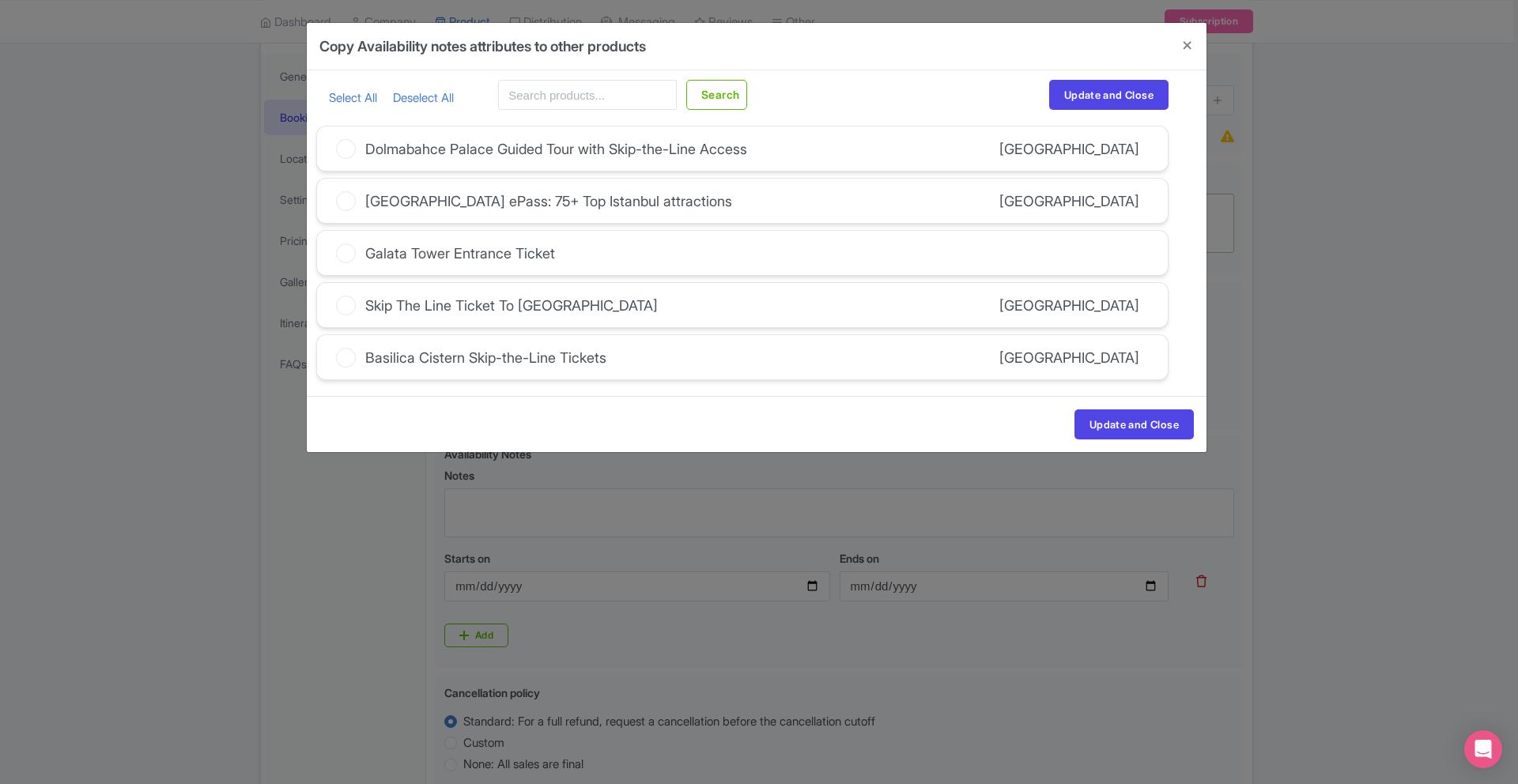
click at [1050, 316] on div "Skip The Line Ticket To Hagia Sophia Istanbul" at bounding box center [742, 305] width 850 height 44
click at [1100, 316] on div "Skip The Line Ticket To Hagia Sophia Istanbul" at bounding box center [742, 305] width 850 height 44
click at [396, 298] on div "Skip The Line Ticket To Hagia Sophia" at bounding box center [512, 305] width 292 height 21
click at [0, 0] on input "Skip The Line Ticket To Hagia Sophia" at bounding box center [0, 0] width 0 height 0
click at [1147, 423] on button "Update and Close" at bounding box center [1134, 424] width 119 height 30
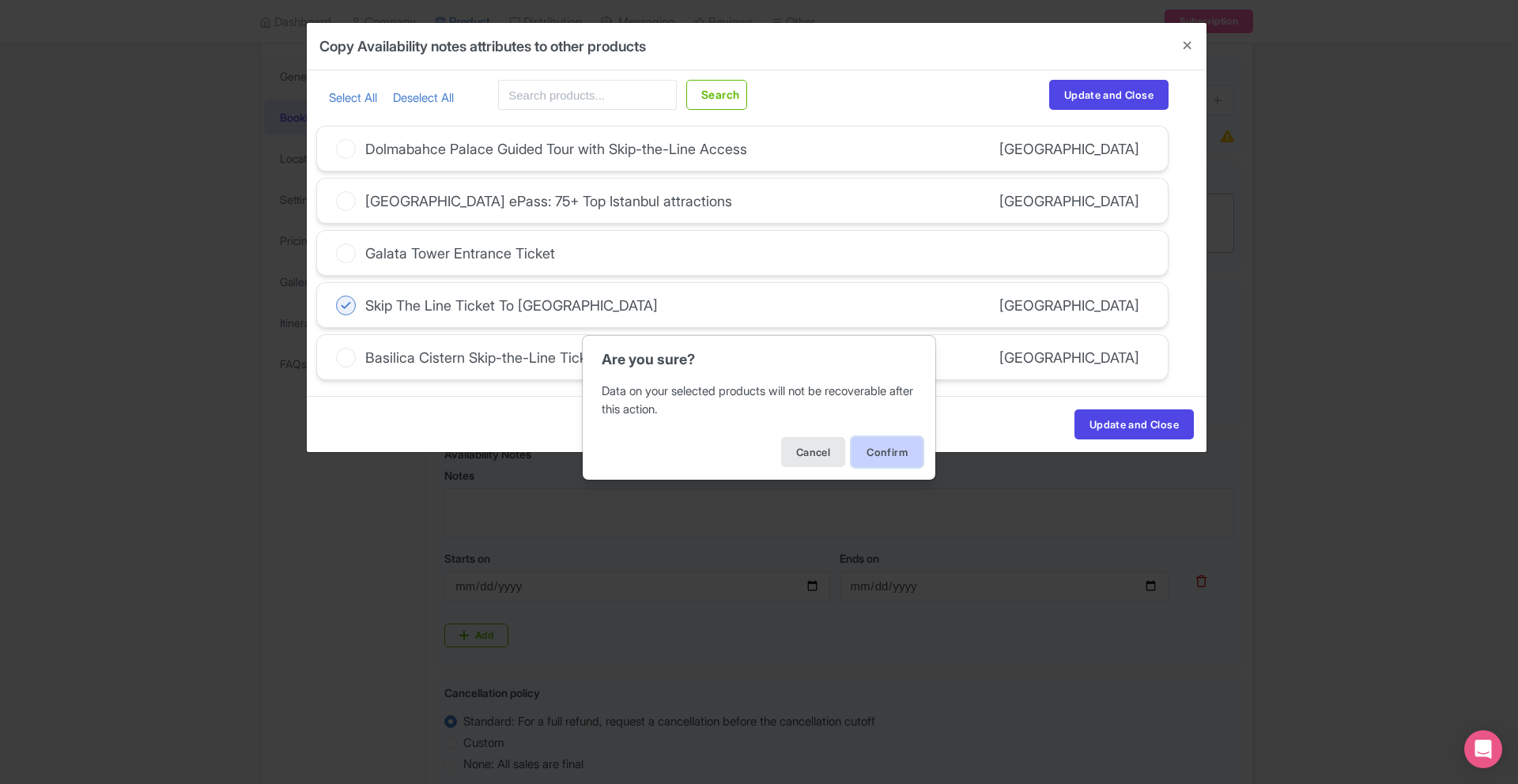
click at [900, 458] on button "Confirm" at bounding box center [886, 452] width 71 height 30
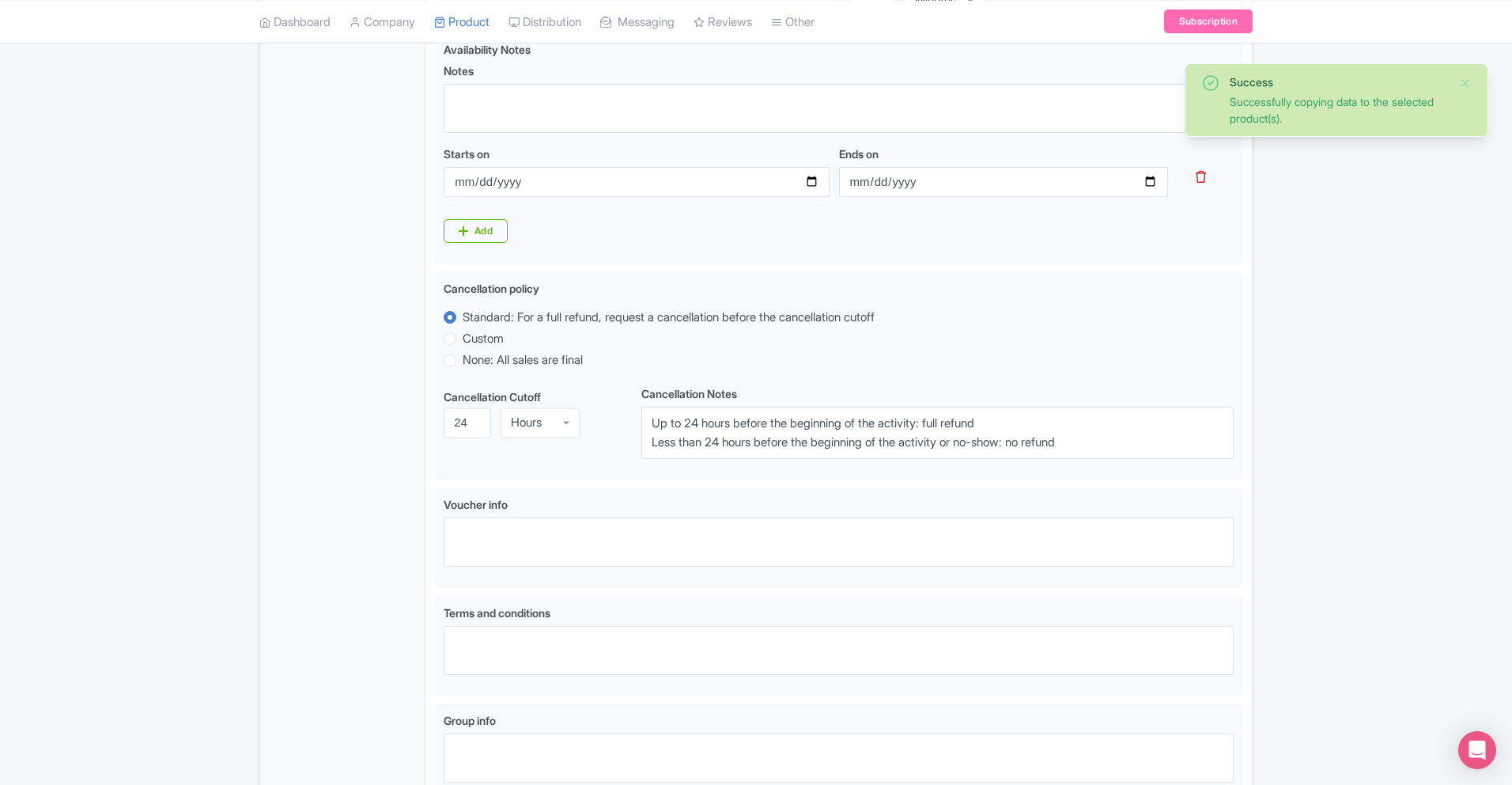
scroll to position [778, 0]
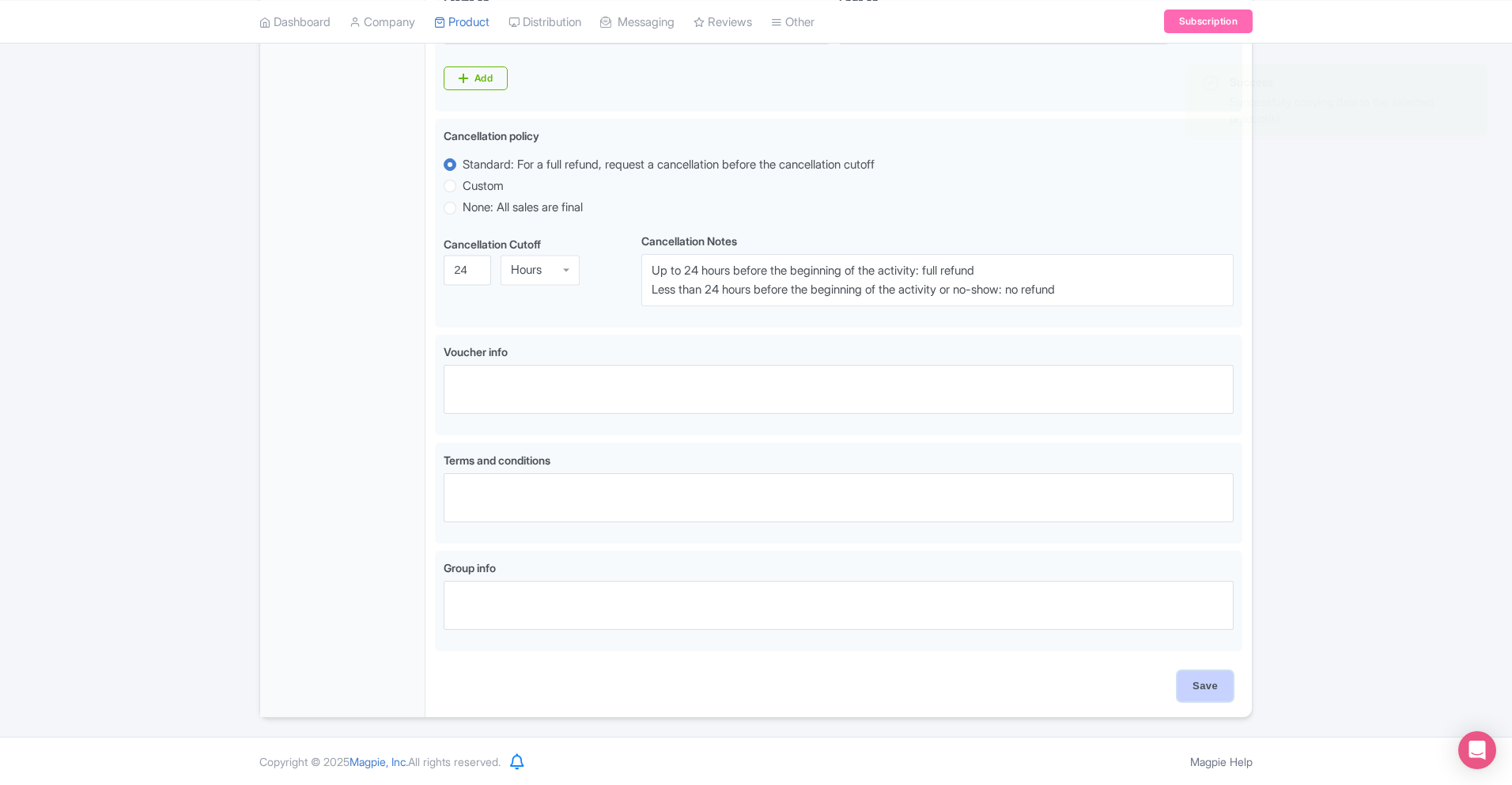
click at [1199, 675] on input "Save" at bounding box center [1205, 685] width 56 height 30
type input "Saving..."
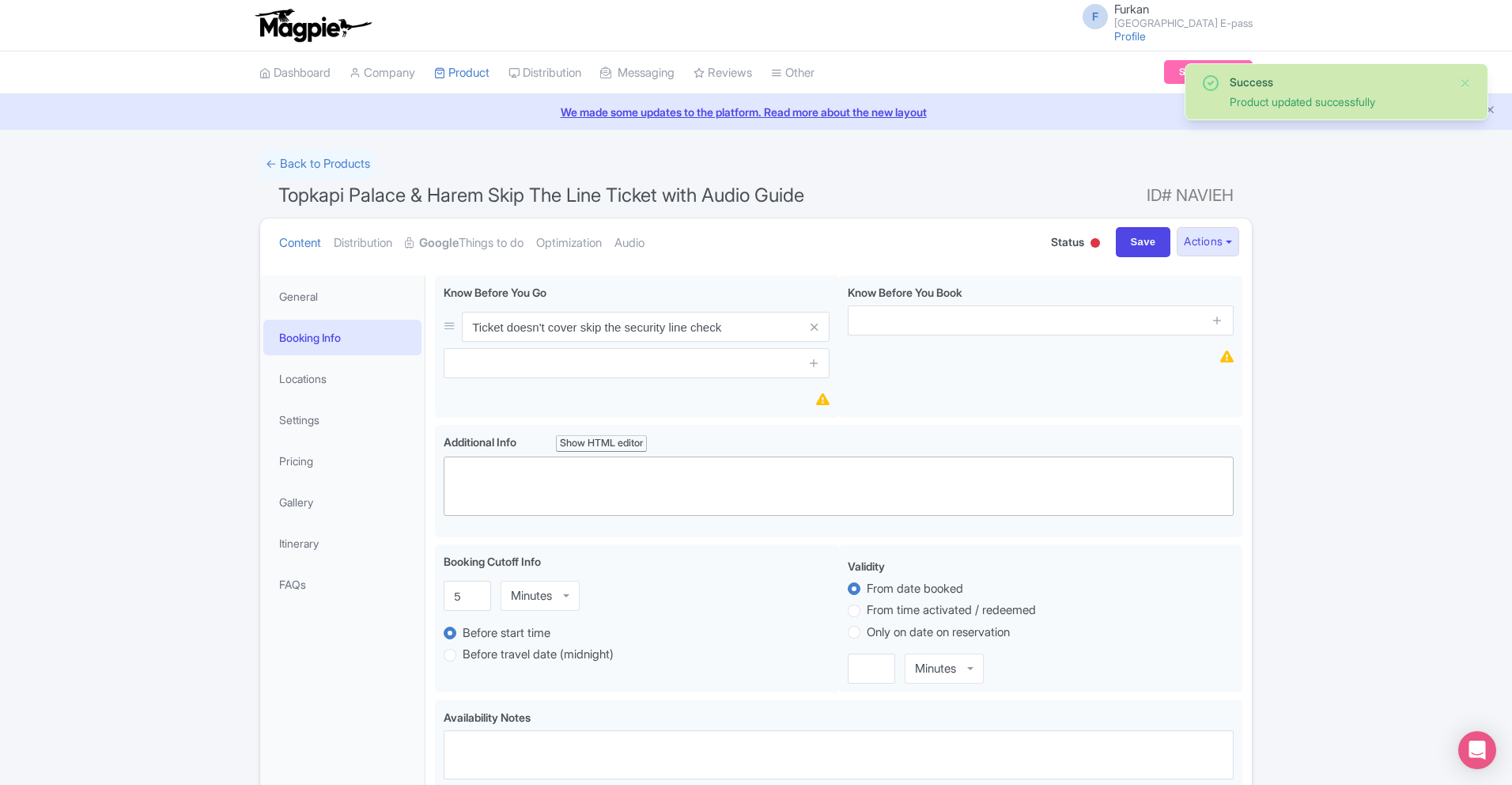
click at [309, 397] on li "Locations" at bounding box center [342, 378] width 164 height 42
click at [309, 387] on link "Locations" at bounding box center [343, 379] width 158 height 36
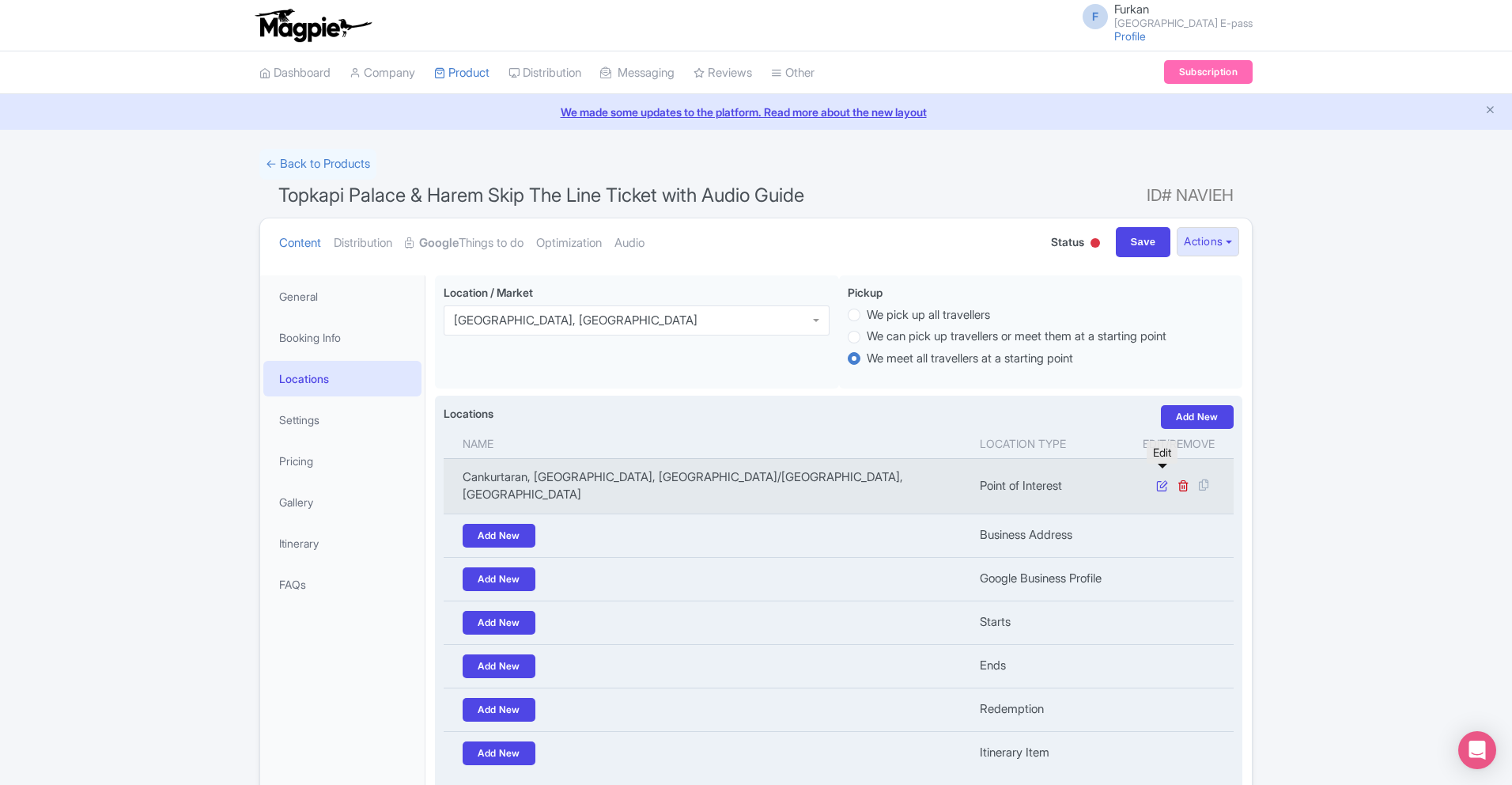
click at [1164, 480] on icon at bounding box center [1162, 485] width 12 height 12
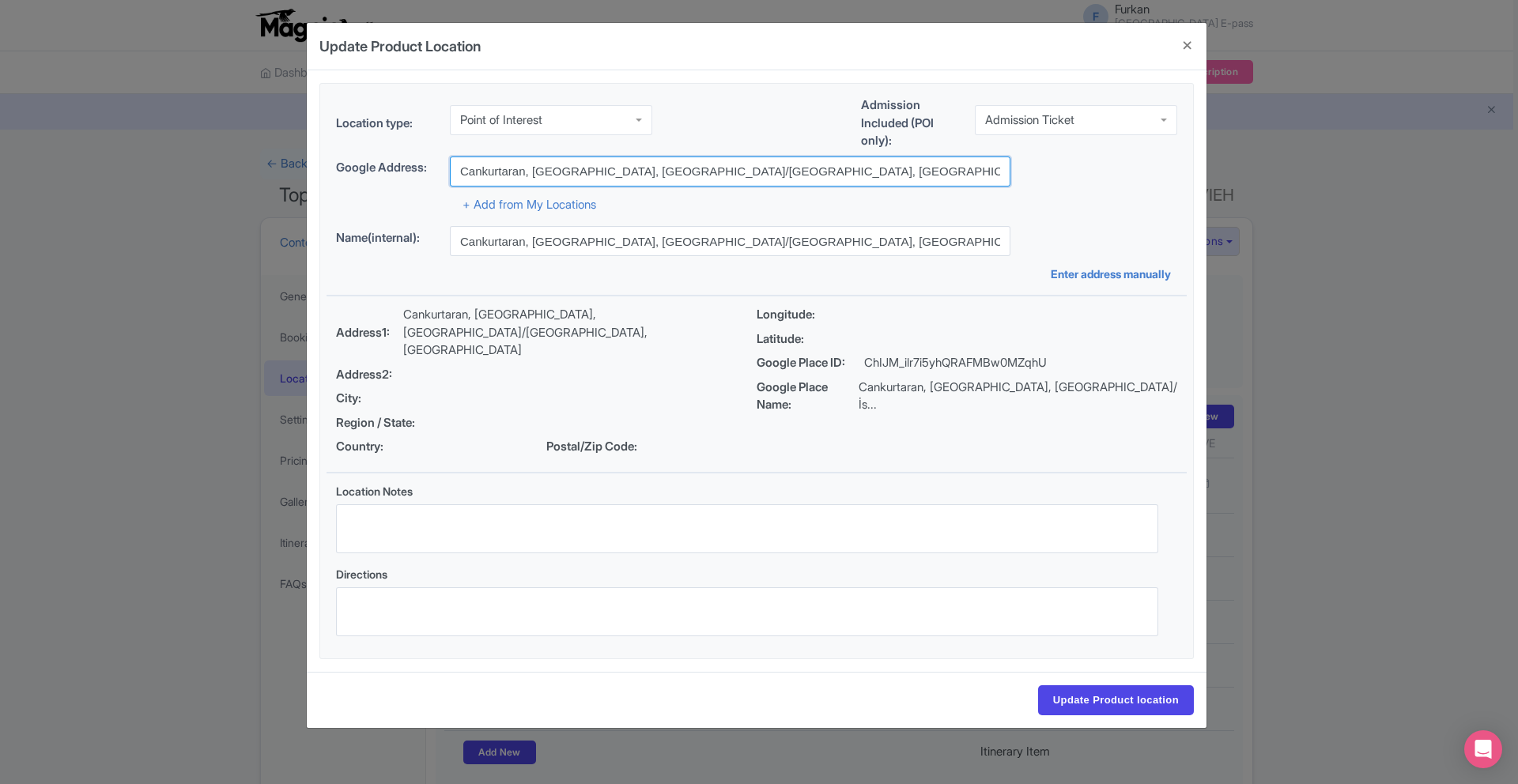
drag, startPoint x: 829, startPoint y: 184, endPoint x: 419, endPoint y: 193, distance: 410.1
click at [419, 193] on div "Google place ChIJM_ilr7i5yhQRAFMBw0MZqhU Google Address: [GEOGRAPHIC_DATA], [GE…" at bounding box center [757, 185] width 860 height 58
paste input "[URL][DOMAIN_NAME]"
drag, startPoint x: 722, startPoint y: 166, endPoint x: 388, endPoint y: 170, distance: 334.0
click at [388, 170] on div "Google Address: [URL][DOMAIN_NAME]" at bounding box center [757, 171] width 841 height 30
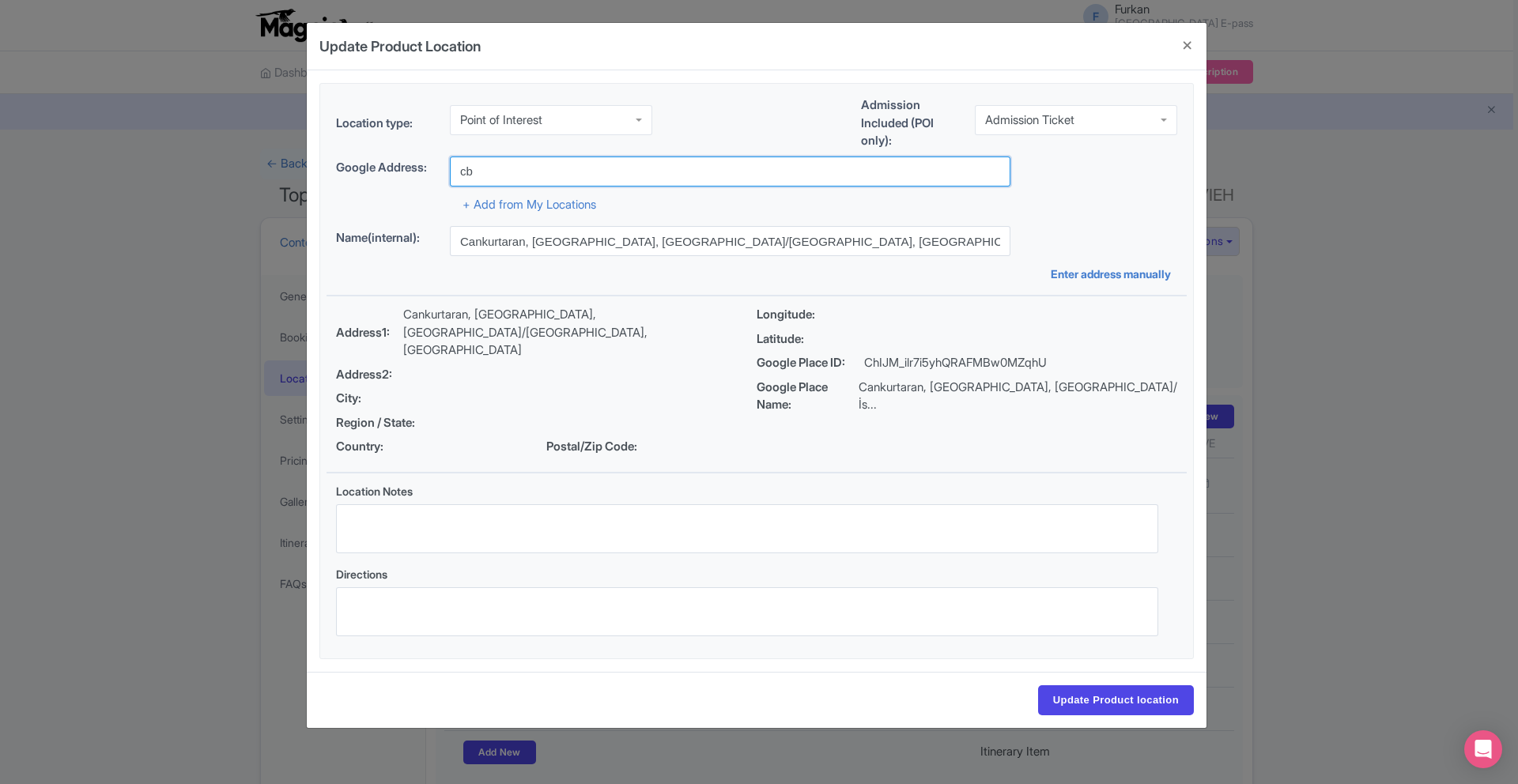
click at [1038, 685] on input "Update Product location" at bounding box center [1116, 700] width 156 height 30
type input "cbb"
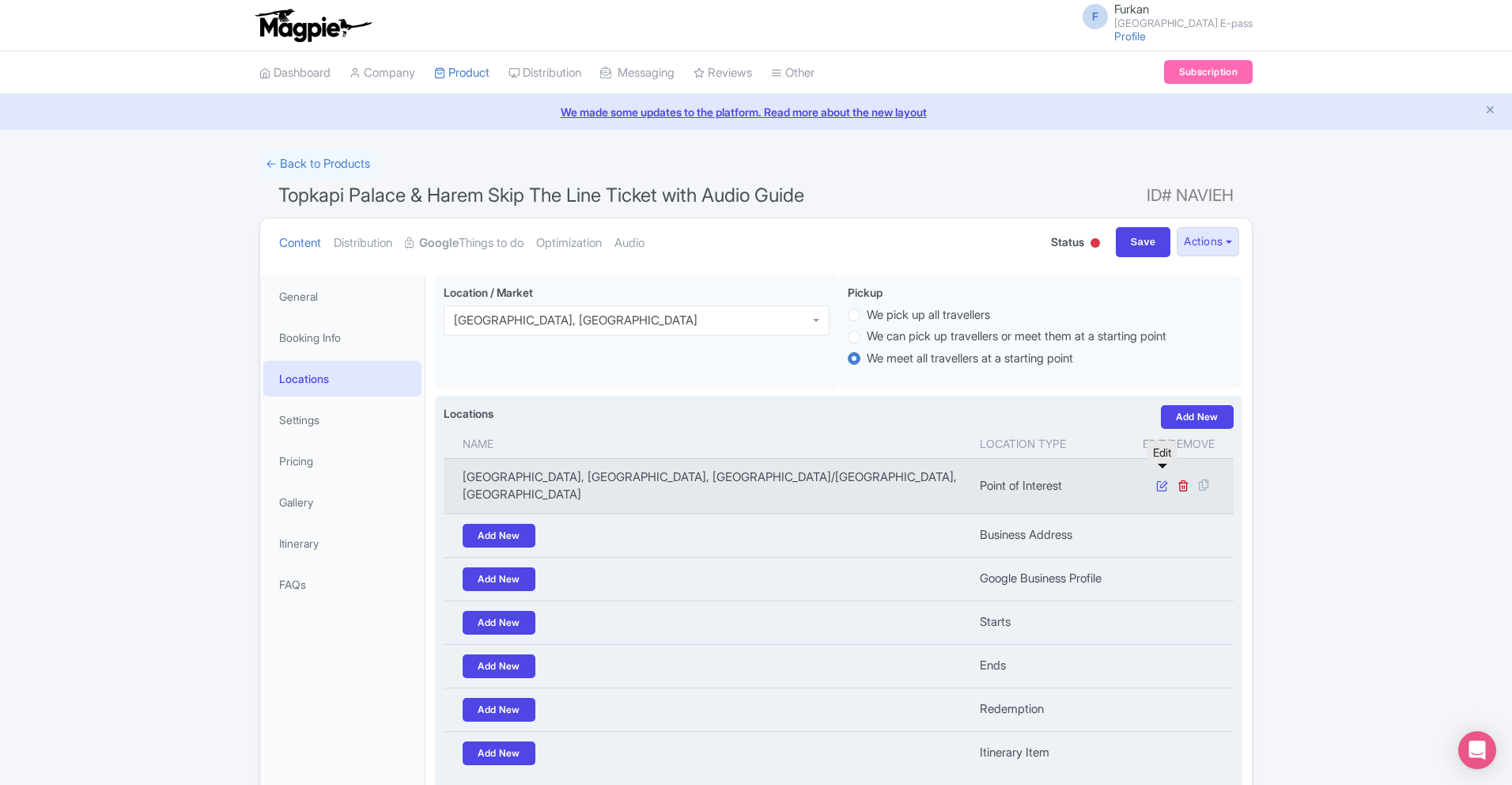
click at [1158, 479] on icon at bounding box center [1162, 485] width 12 height 12
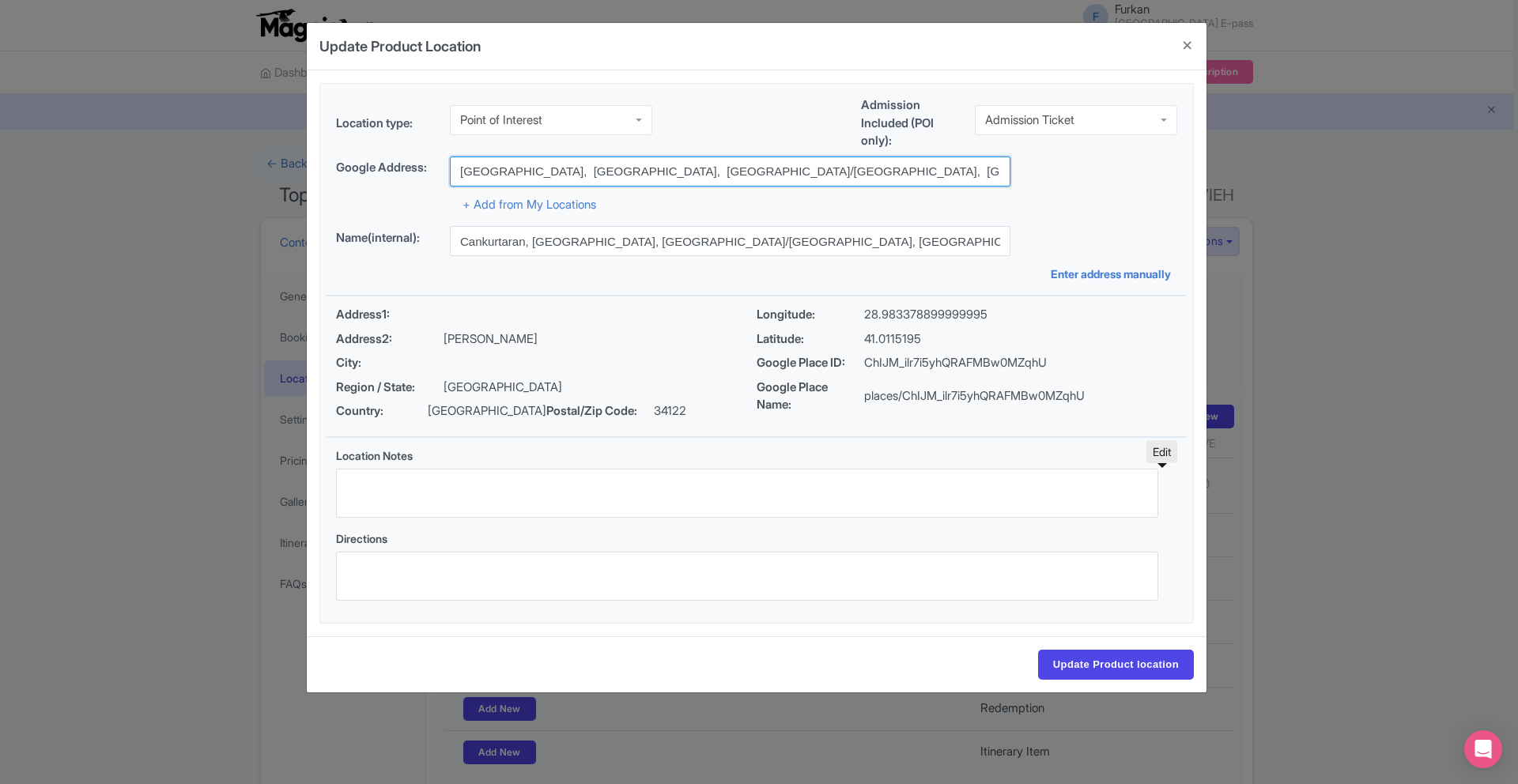
click at [656, 164] on input "[GEOGRAPHIC_DATA], [GEOGRAPHIC_DATA], [GEOGRAPHIC_DATA]/[GEOGRAPHIC_DATA], [GEO…" at bounding box center [730, 171] width 561 height 30
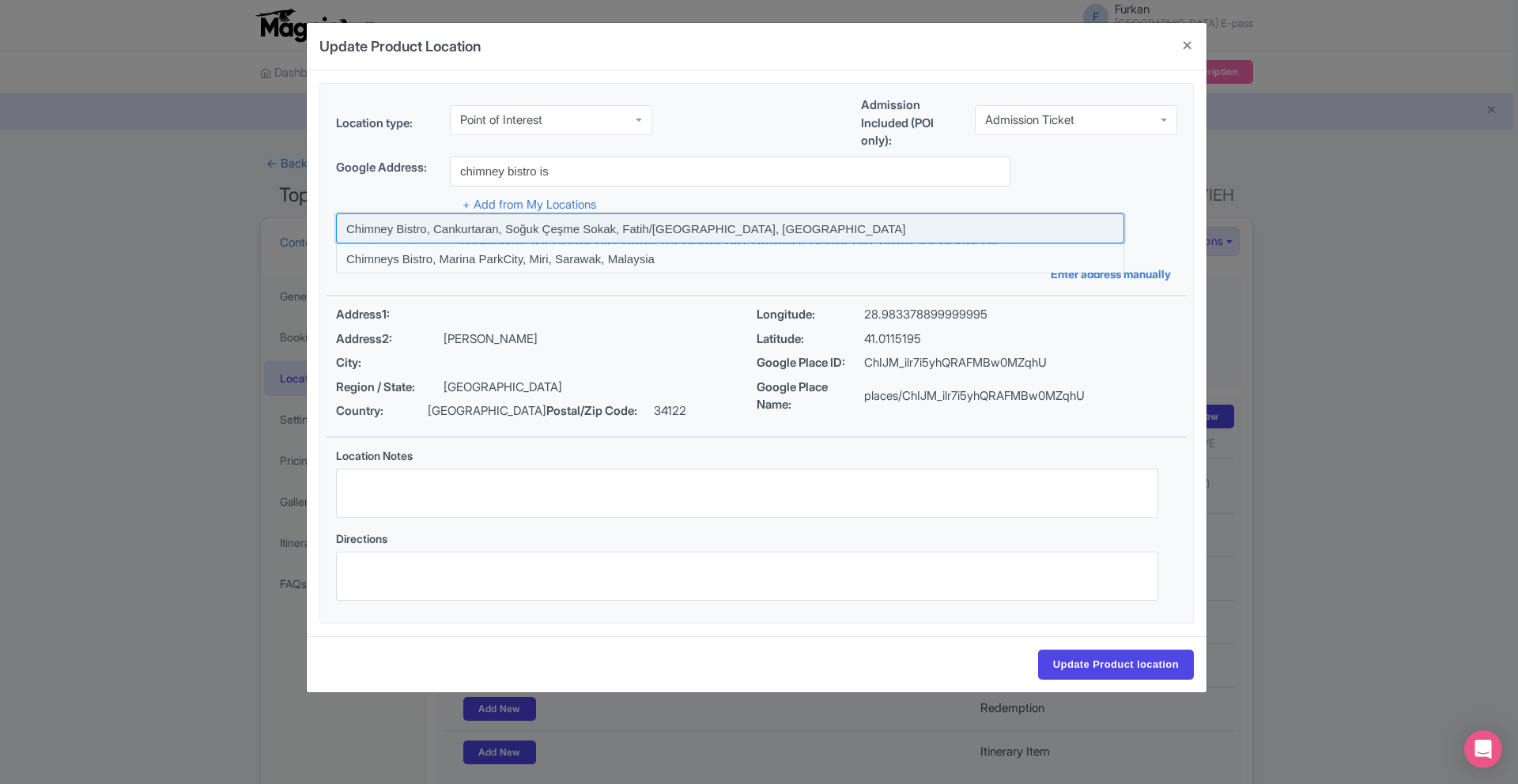
click at [547, 234] on input at bounding box center [730, 228] width 788 height 30
type input "Chimney Bistro, Cankurtaran, Soğuk Çeşme Sokak, Fatih/[GEOGRAPHIC_DATA], [GEOGR…"
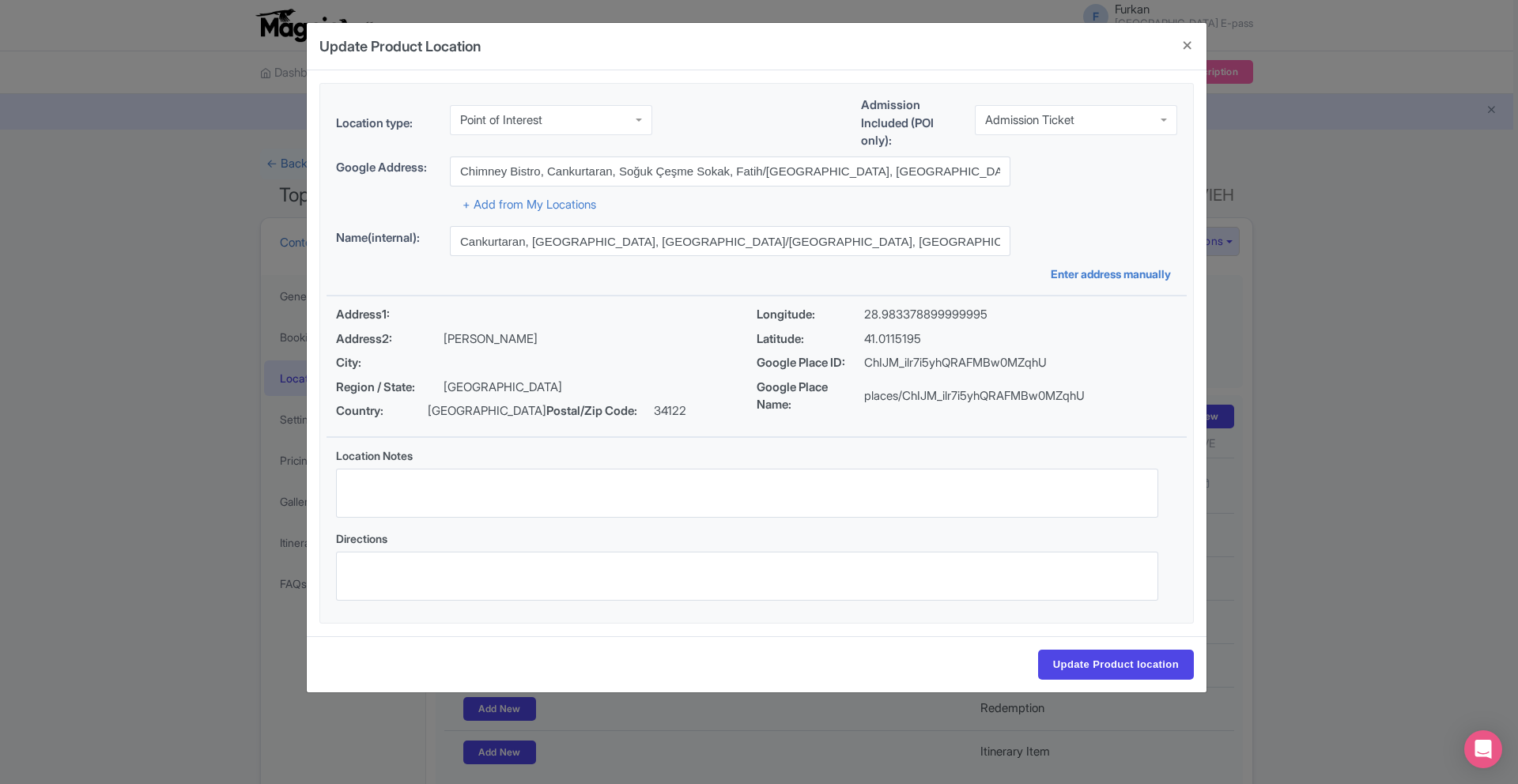
type input "Chimney Bistro, Cankurtaran, Soğuk Çeşme Sokak, Fatih/[GEOGRAPHIC_DATA], [GEOGR…"
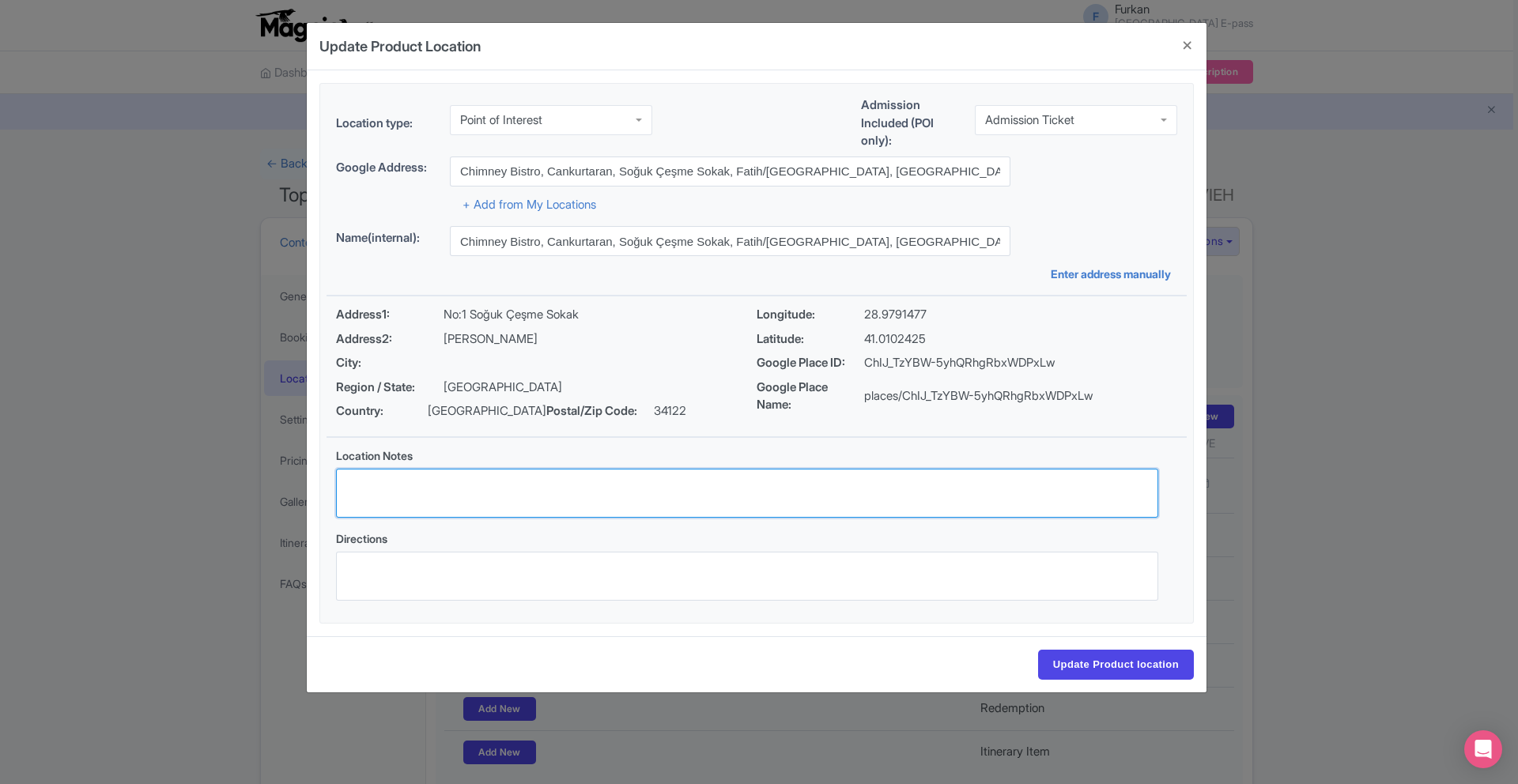
click at [708, 502] on textarea "Location Notes" at bounding box center [747, 493] width 822 height 49
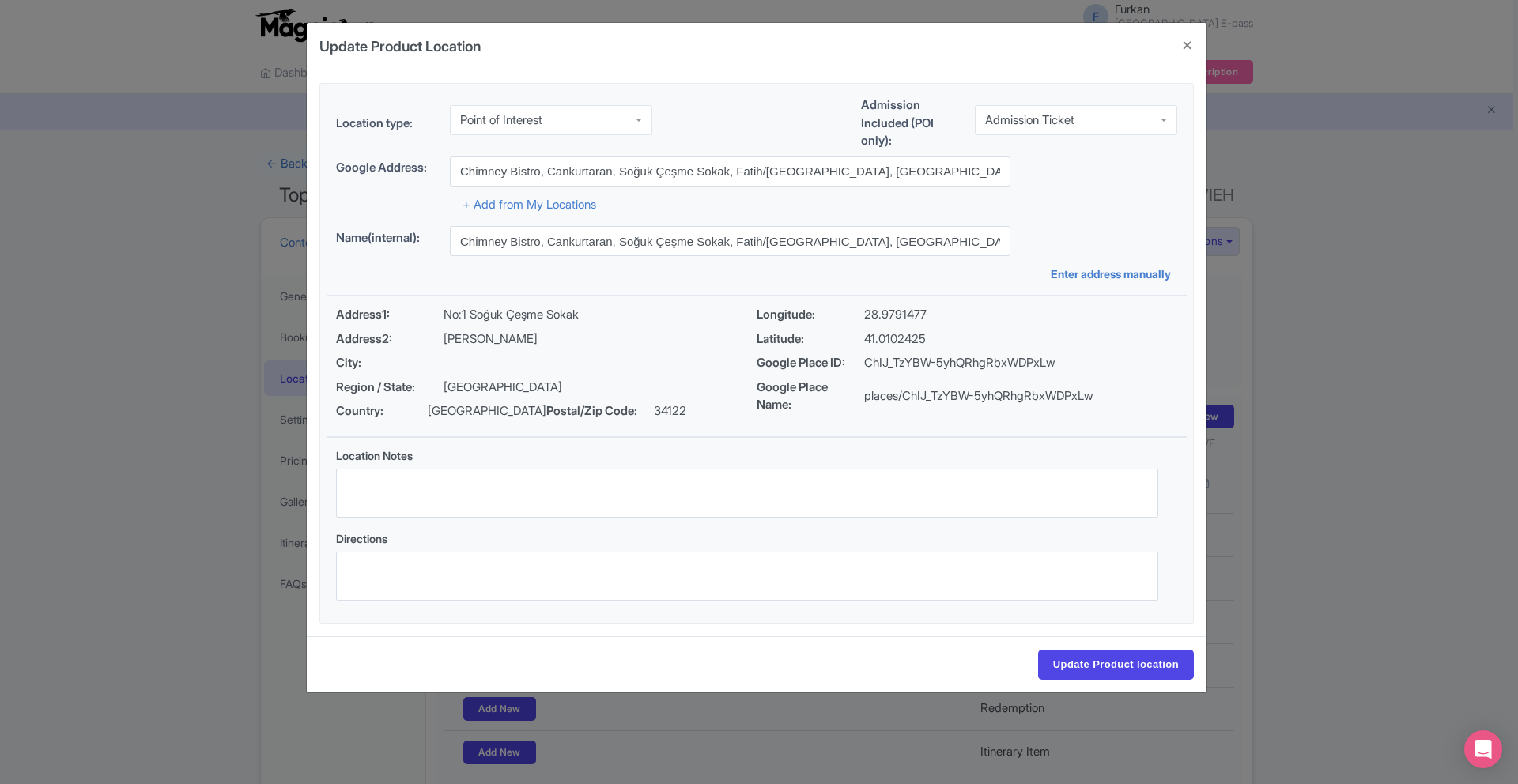
click at [567, 131] on div "Point of Interest" at bounding box center [551, 120] width 202 height 30
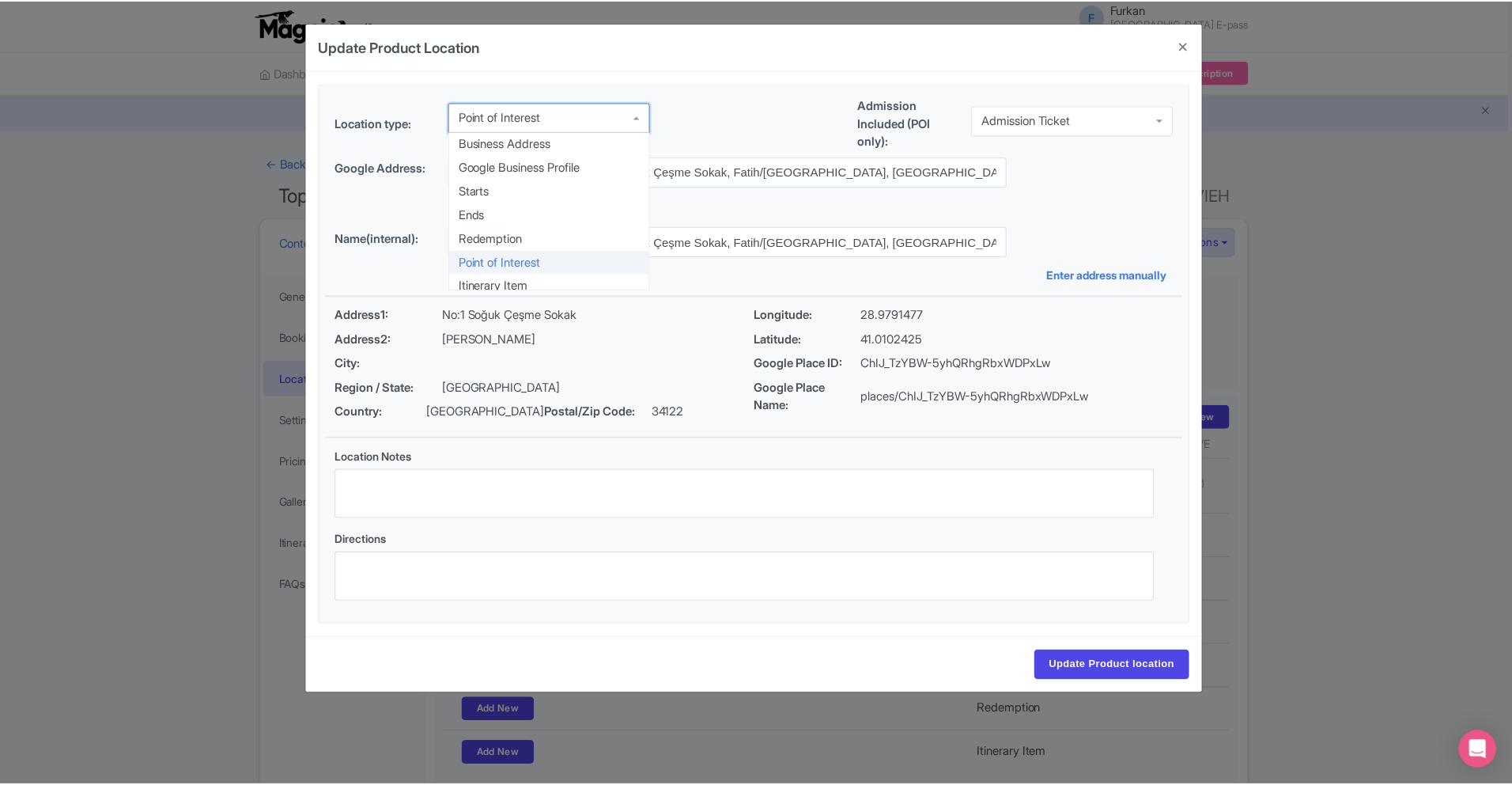
scroll to position [8, 0]
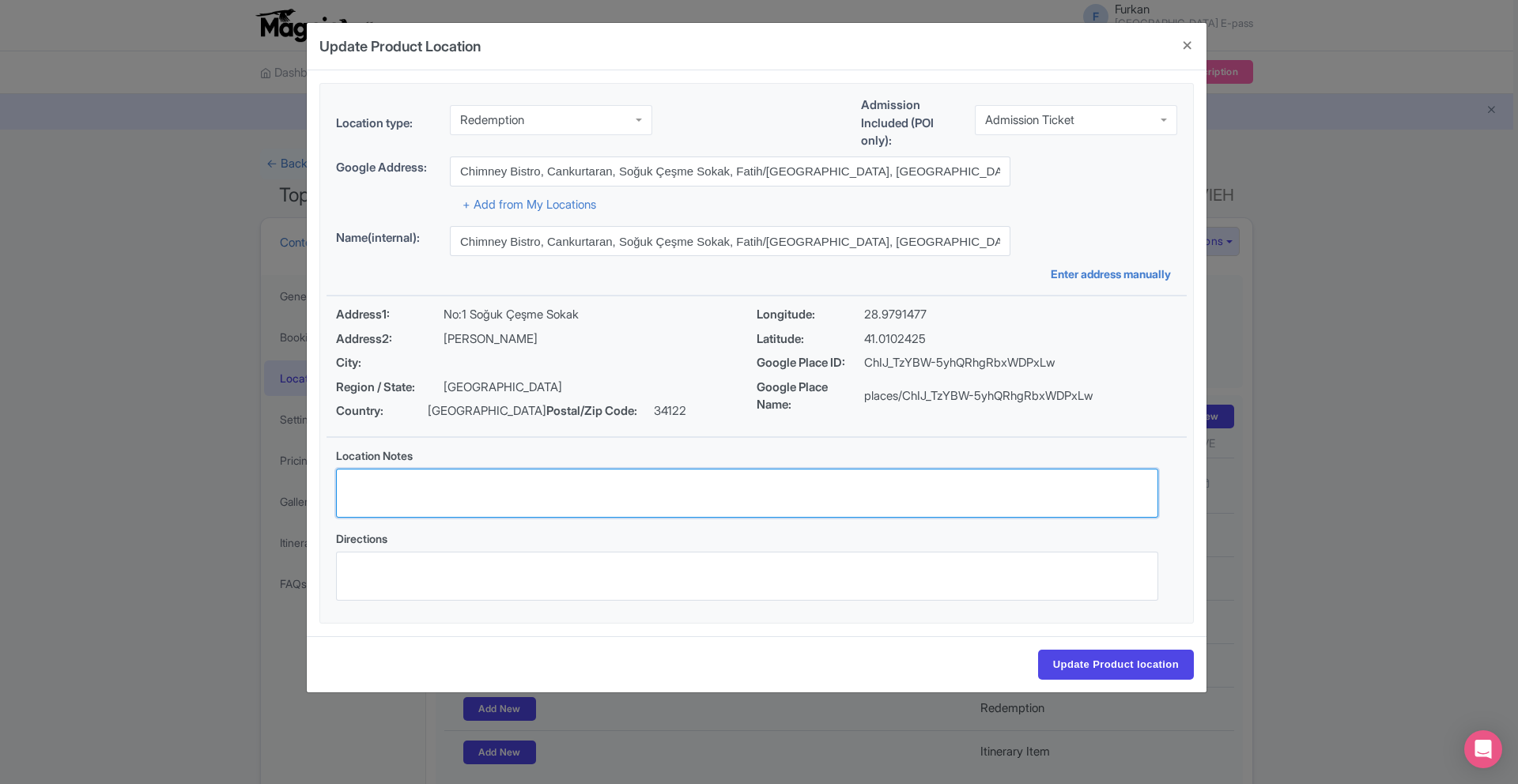
click at [430, 494] on textarea "Location Notes" at bounding box center [747, 493] width 822 height 49
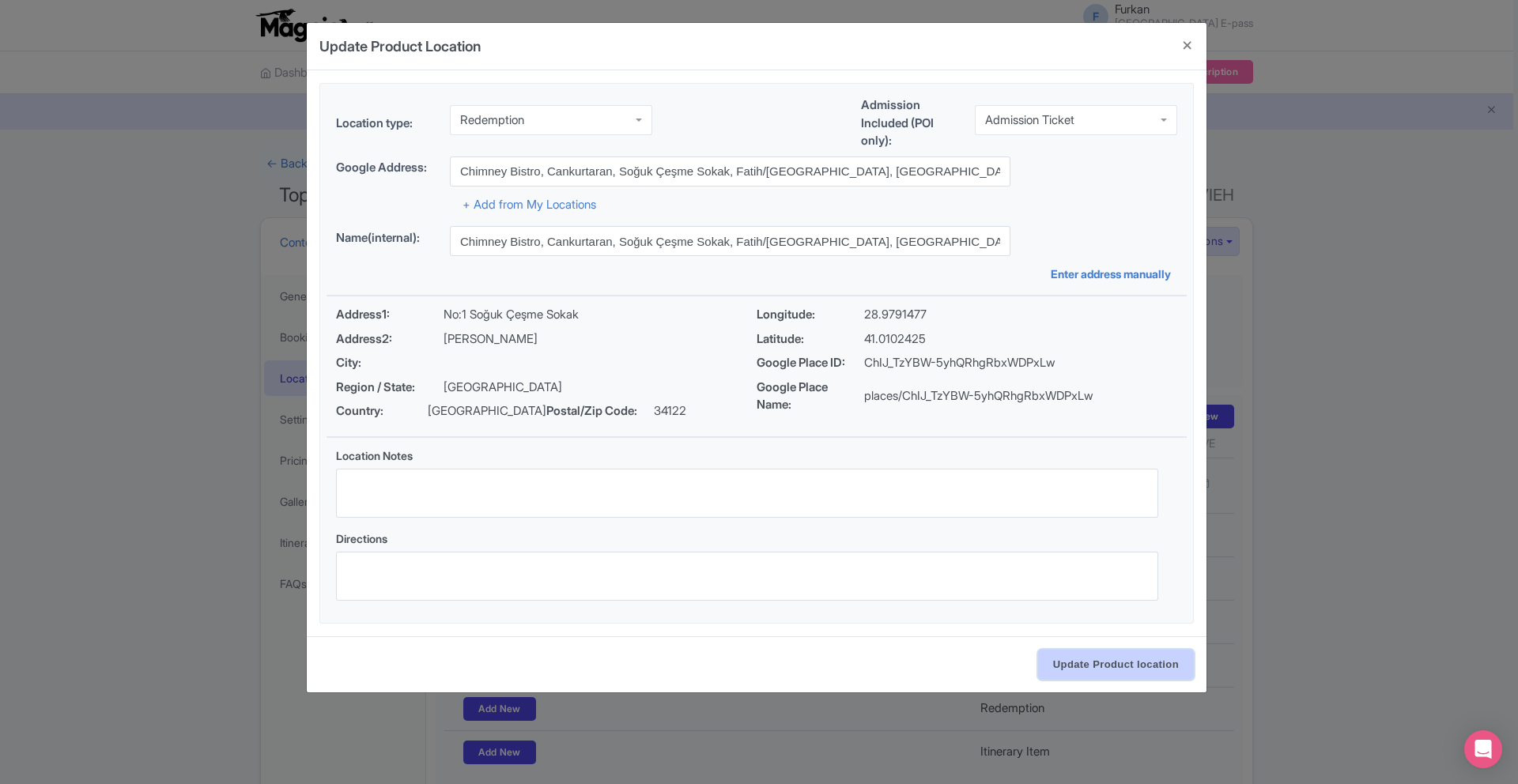
click at [1085, 653] on input "Update Product location" at bounding box center [1116, 664] width 156 height 30
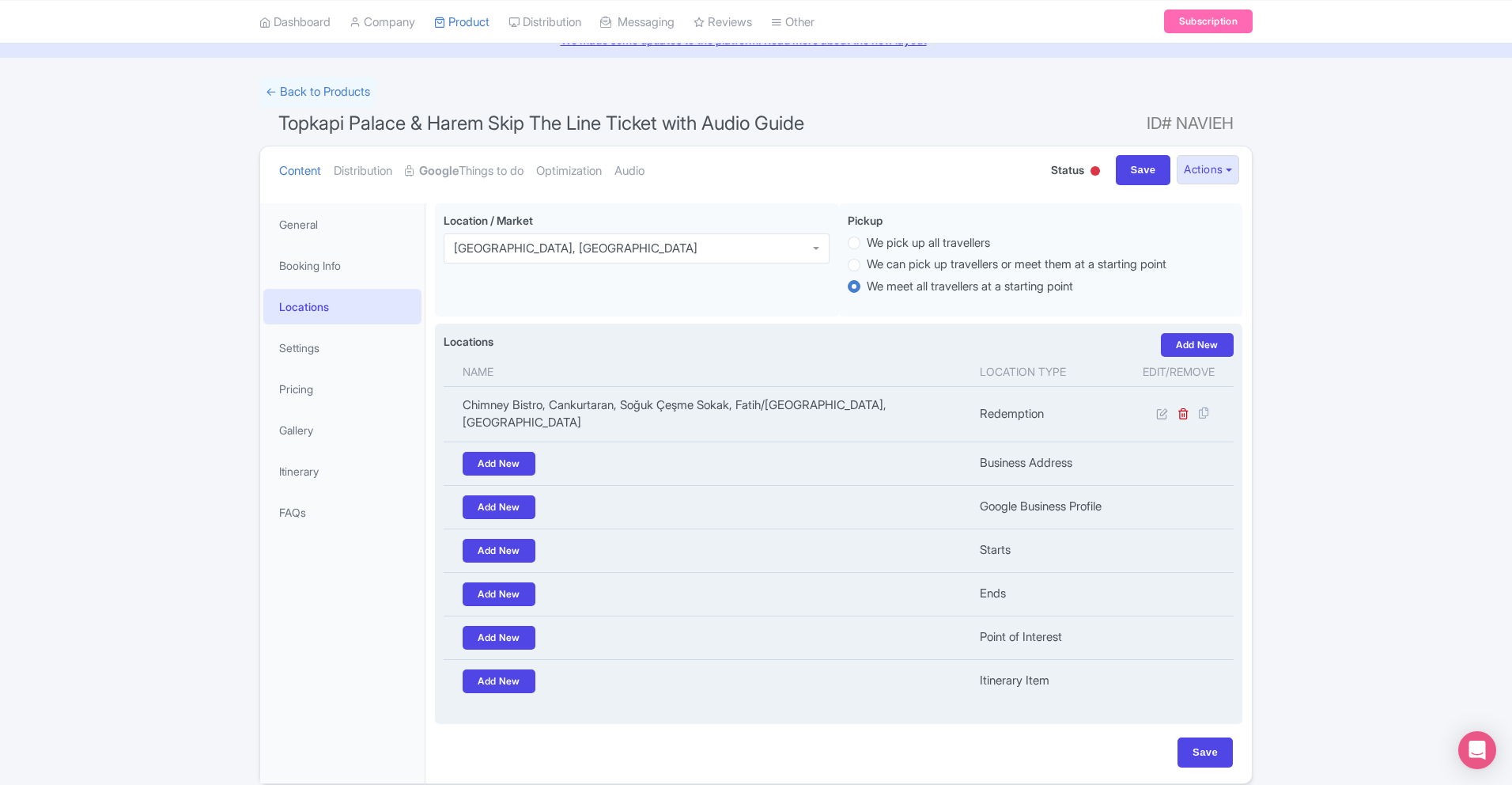
scroll to position [76, 0]
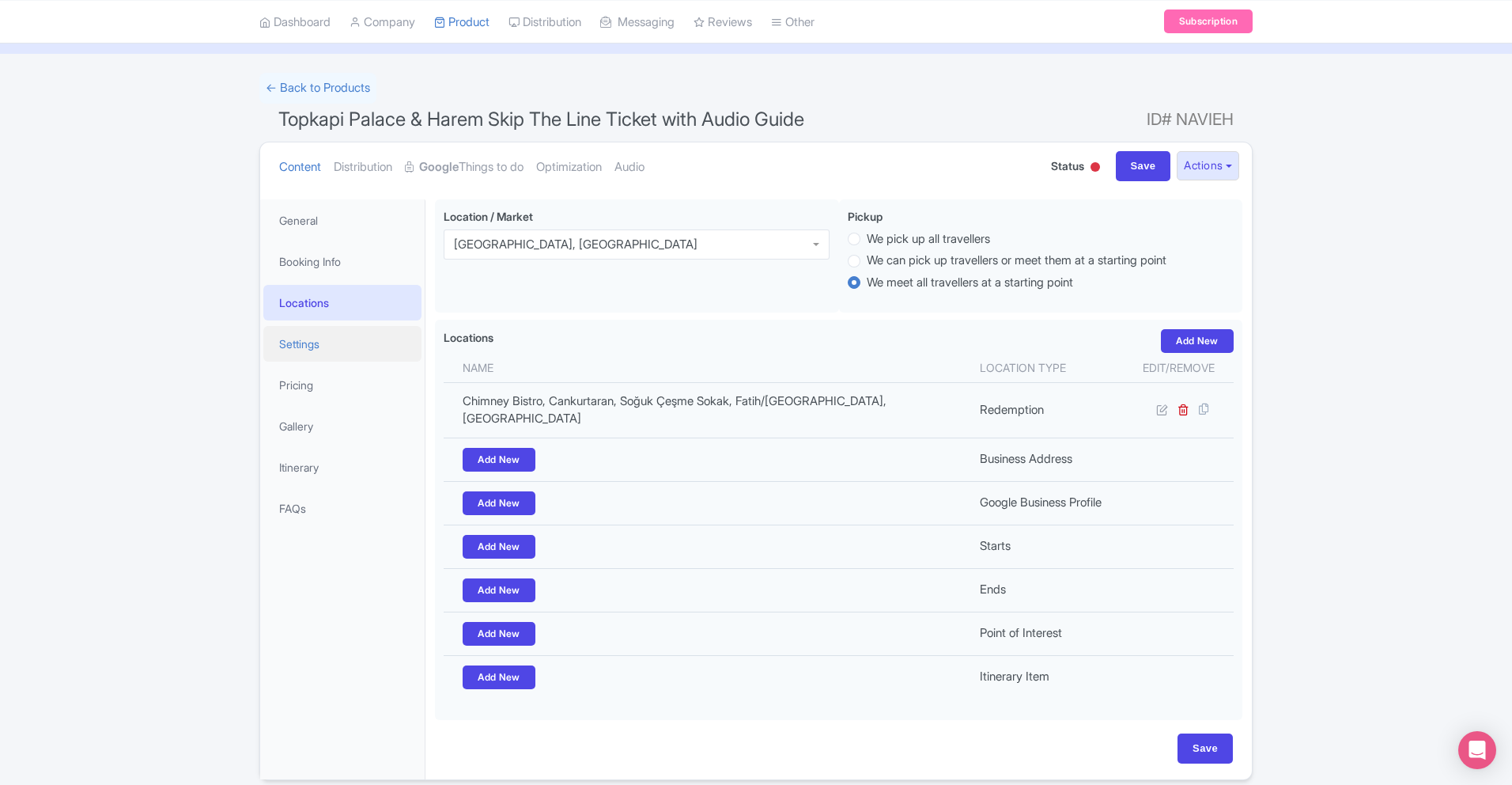
click at [321, 343] on link "Settings" at bounding box center [343, 344] width 158 height 36
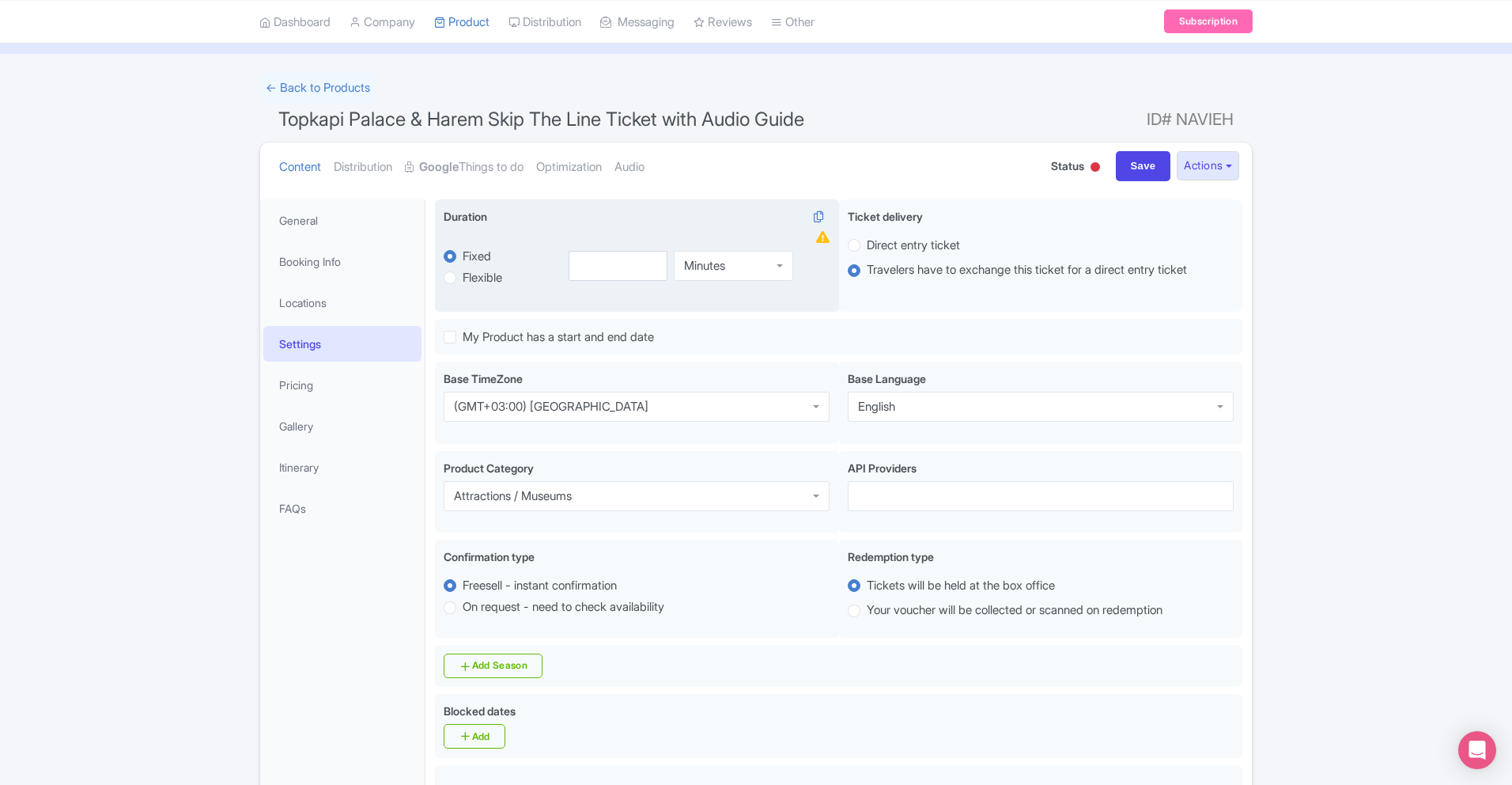
click at [479, 279] on label "Flexible" at bounding box center [483, 278] width 39 height 18
click at [478, 279] on input "Flexible" at bounding box center [470, 275] width 16 height 16
radio input "true"
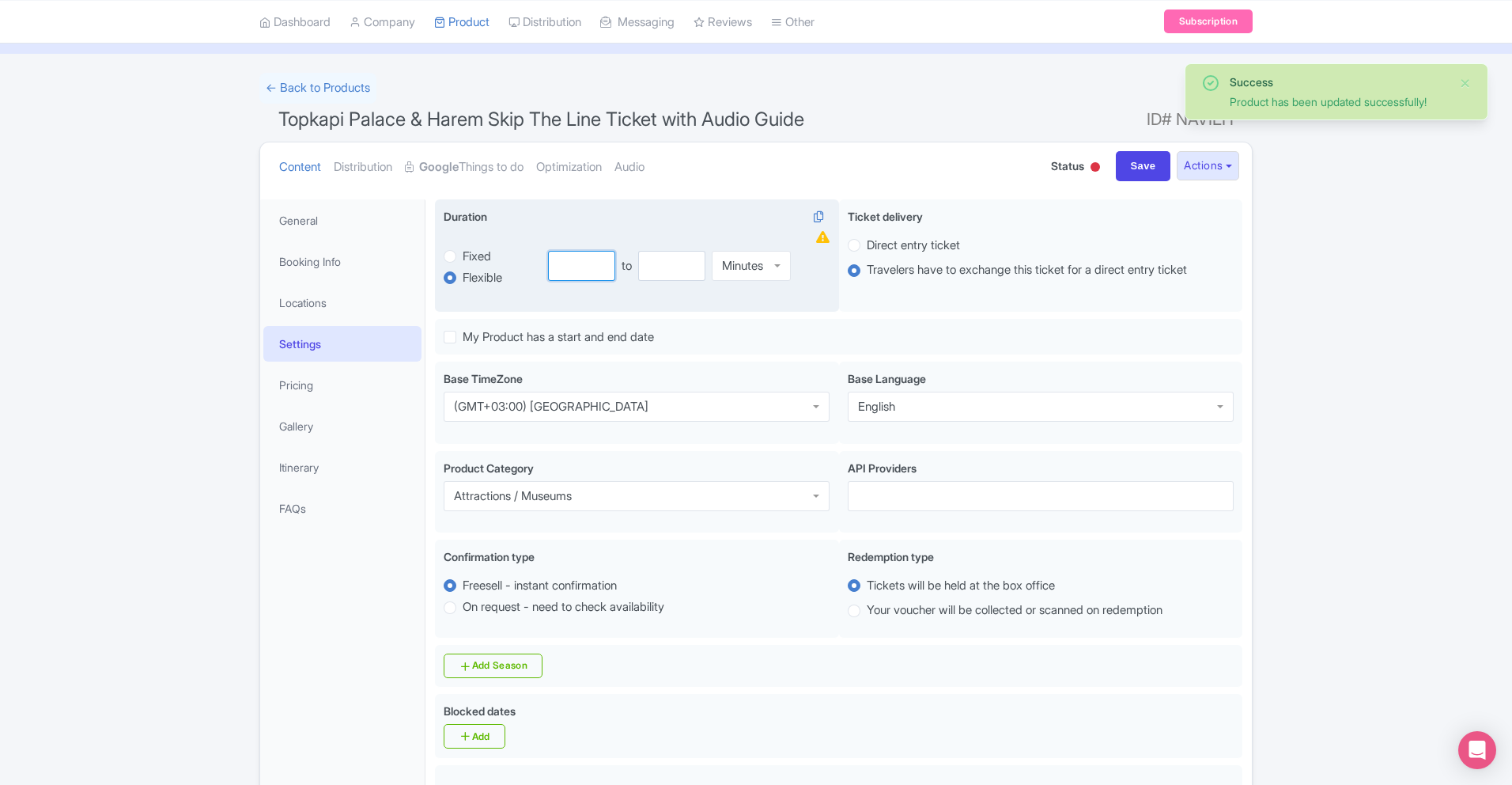
click at [580, 277] on input "number" at bounding box center [581, 265] width 67 height 30
type input "1"
click at [669, 269] on input "number" at bounding box center [672, 265] width 67 height 30
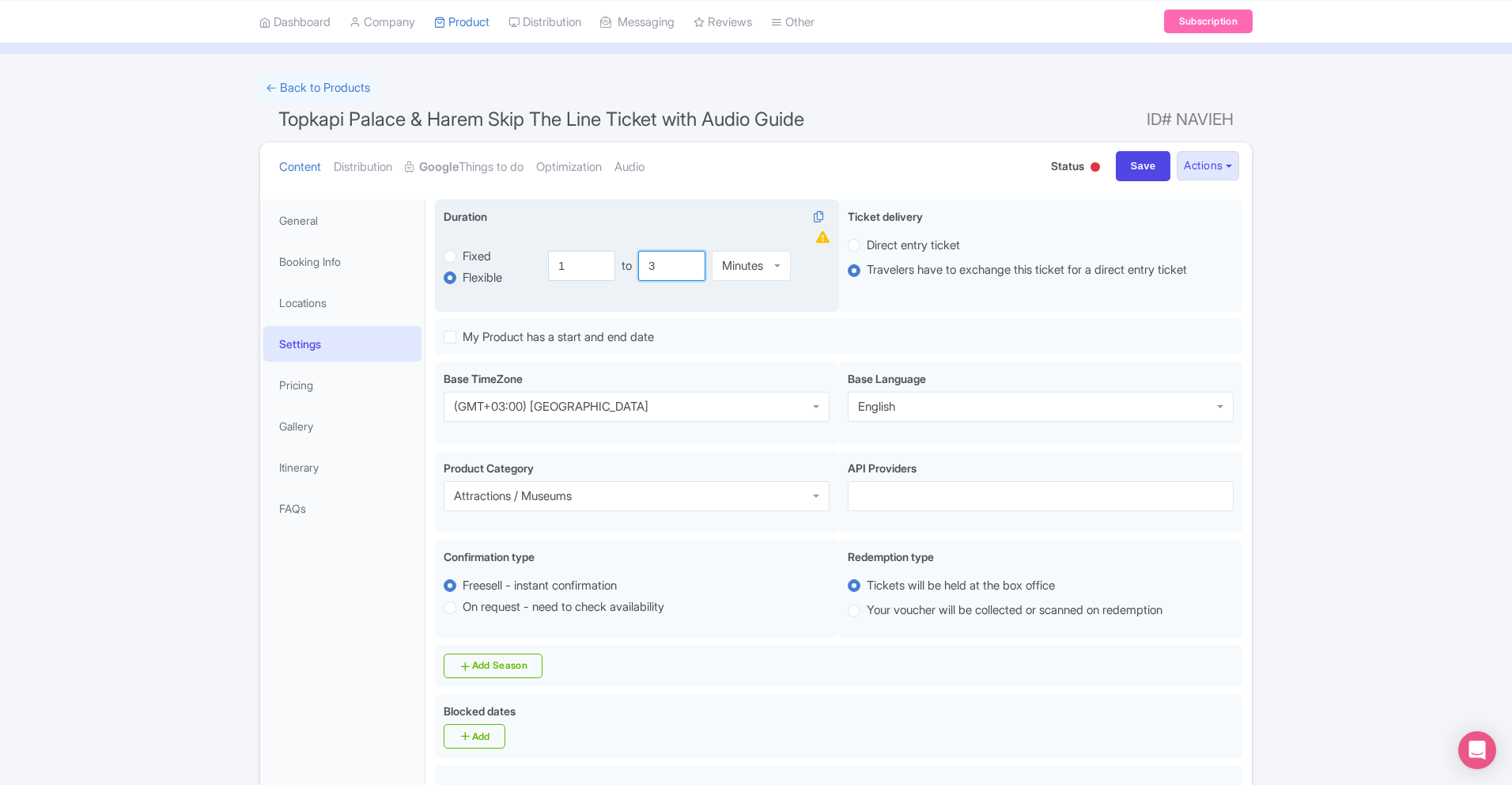
type input "3"
click at [762, 267] on div "Minutes" at bounding box center [742, 265] width 41 height 14
click at [306, 379] on link "Pricing" at bounding box center [343, 385] width 158 height 36
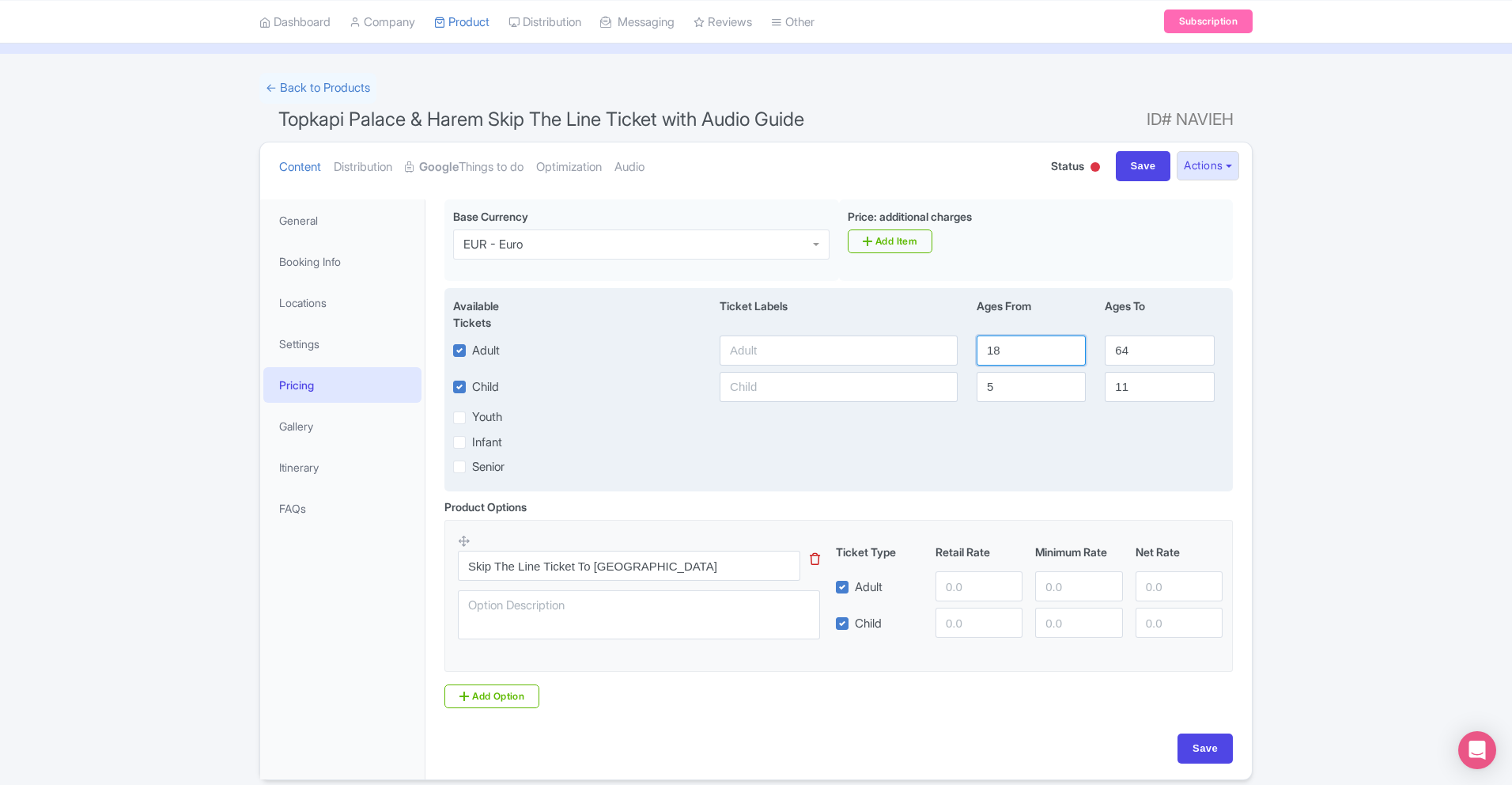
drag, startPoint x: 1004, startPoint y: 354, endPoint x: 961, endPoint y: 354, distance: 43.0
click at [961, 354] on div "Adult 18 64" at bounding box center [838, 350] width 790 height 30
type input "6"
click at [1005, 379] on input "5" at bounding box center [1031, 386] width 109 height 30
drag, startPoint x: 1028, startPoint y: 391, endPoint x: 961, endPoint y: 390, distance: 67.0
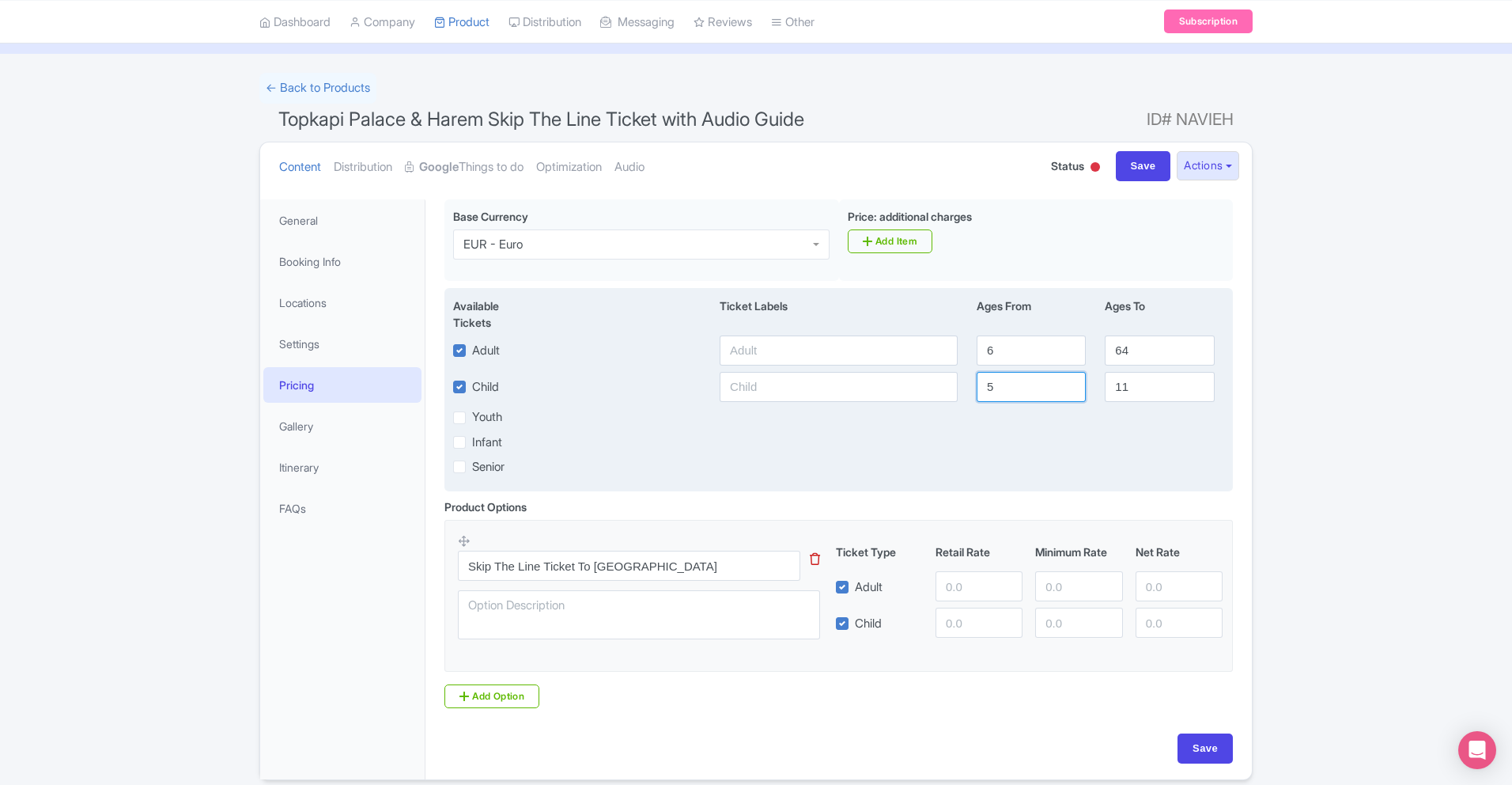
click at [961, 390] on div "Child 5 11" at bounding box center [838, 386] width 790 height 30
type input "0"
drag, startPoint x: 1159, startPoint y: 382, endPoint x: 1010, endPoint y: 382, distance: 149.0
click at [1010, 382] on div "Child 0 11" at bounding box center [838, 386] width 790 height 30
type input "5"
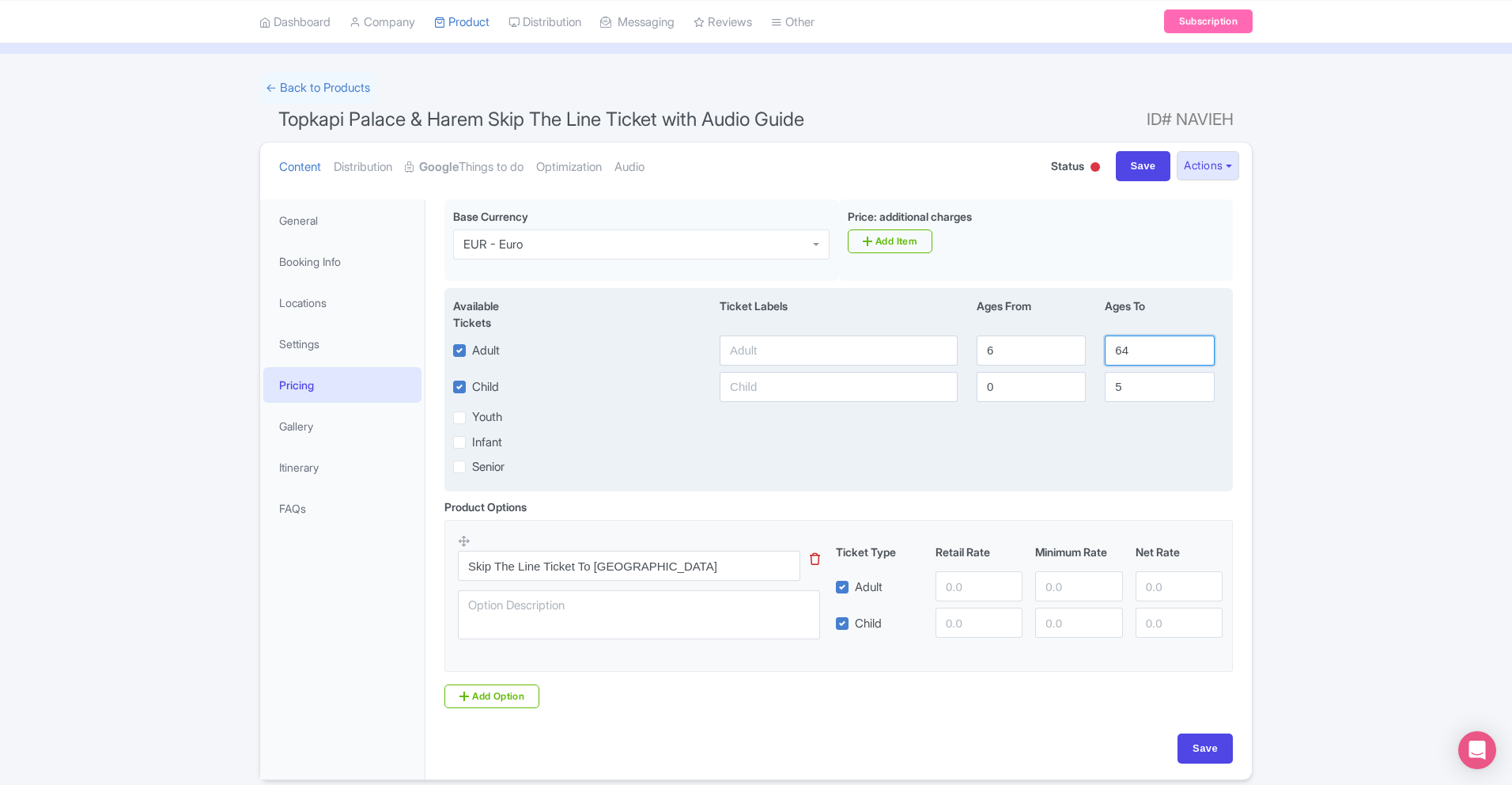
drag, startPoint x: 1141, startPoint y: 352, endPoint x: 1043, endPoint y: 350, distance: 98.0
click at [1043, 350] on div "Adult 6 64" at bounding box center [838, 350] width 790 height 30
type input "99"
click at [973, 457] on div "Senior" at bounding box center [838, 466] width 790 height 18
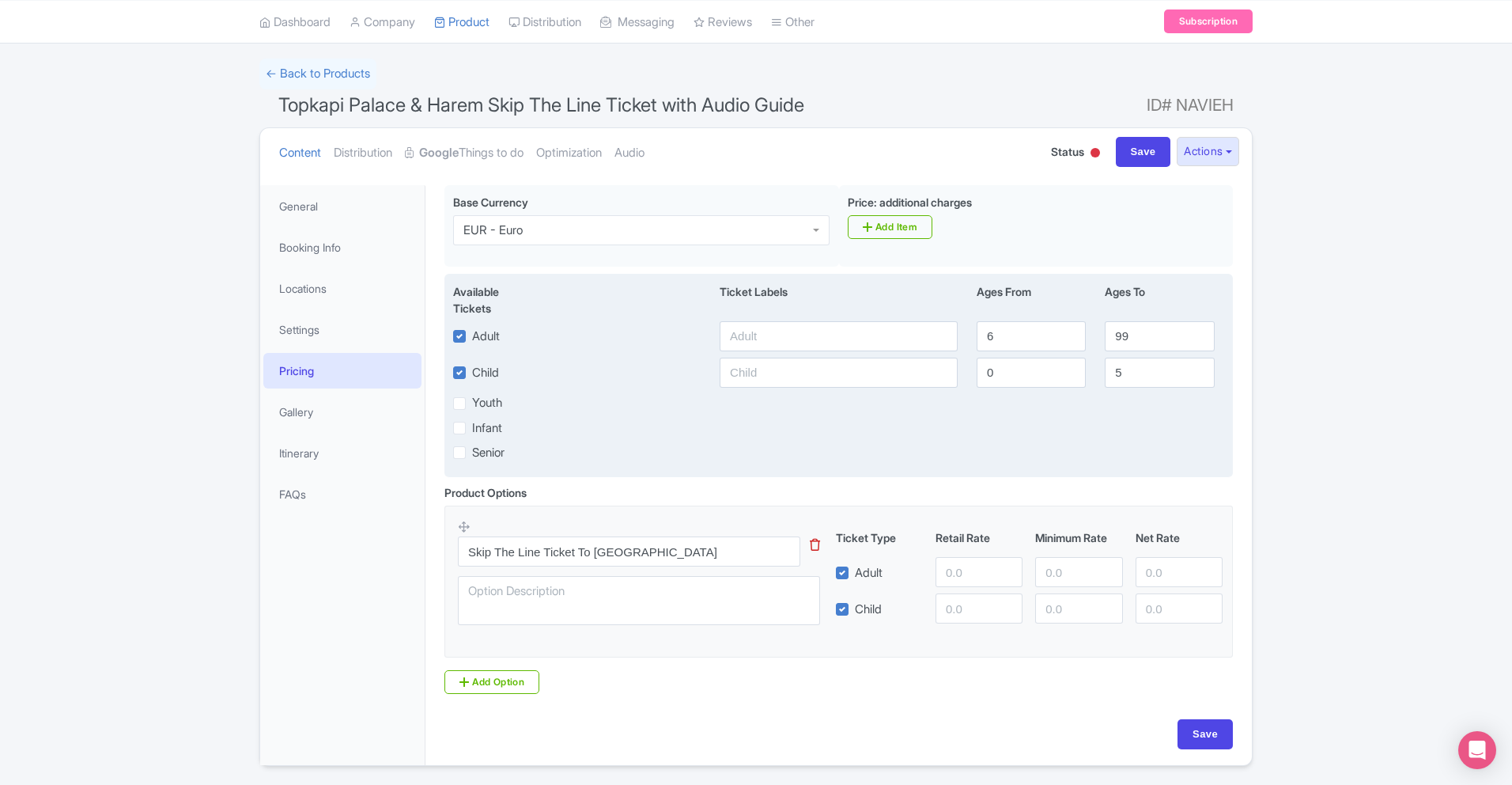
scroll to position [94, 0]
click at [793, 325] on input "text" at bounding box center [839, 332] width 238 height 30
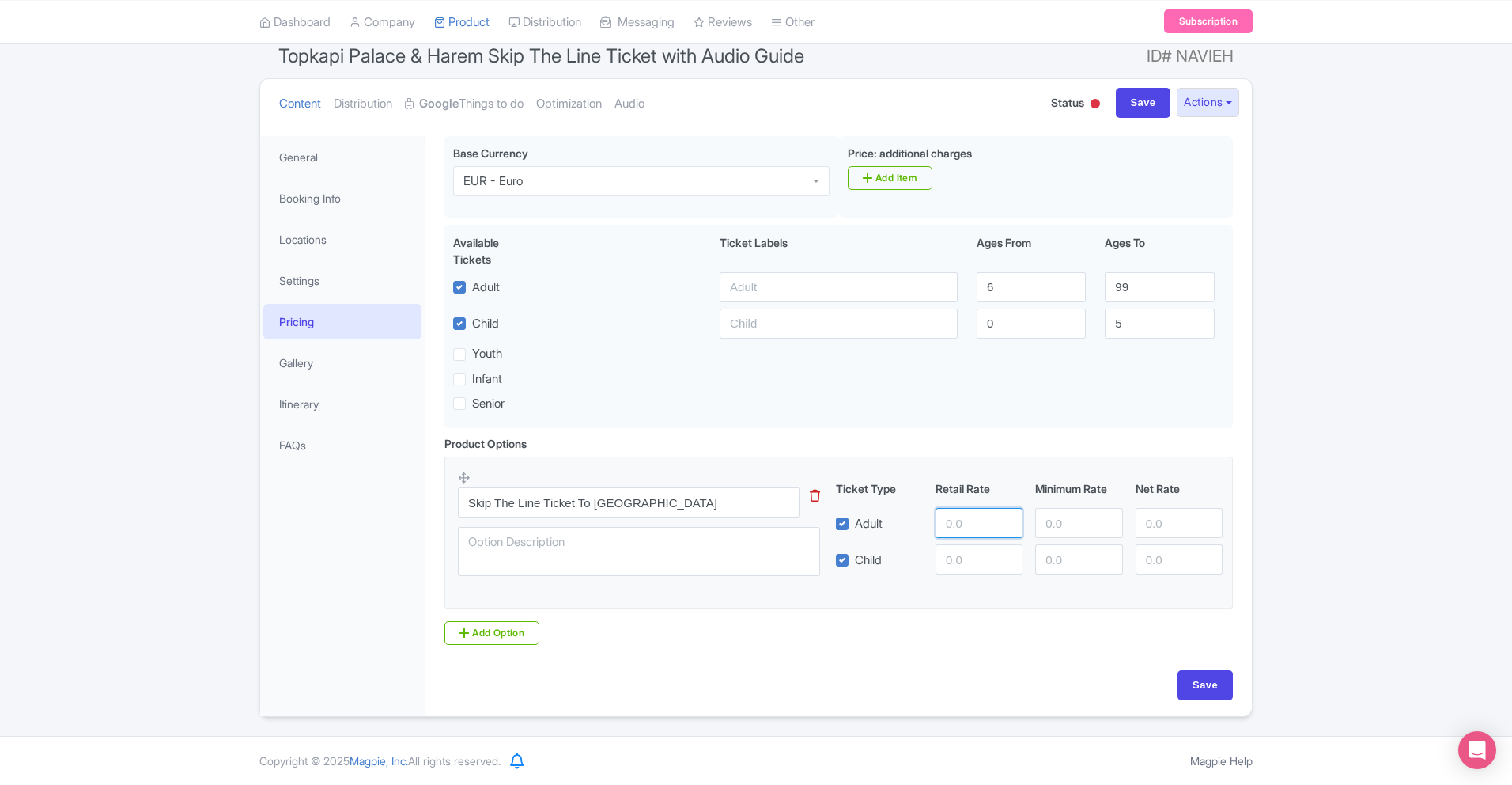
click at [952, 525] on input "number" at bounding box center [979, 523] width 87 height 30
click at [1151, 530] on input "number" at bounding box center [1179, 523] width 87 height 30
type input "56.9"
click at [1150, 564] on input "number" at bounding box center [1179, 559] width 87 height 30
type input "56.9"
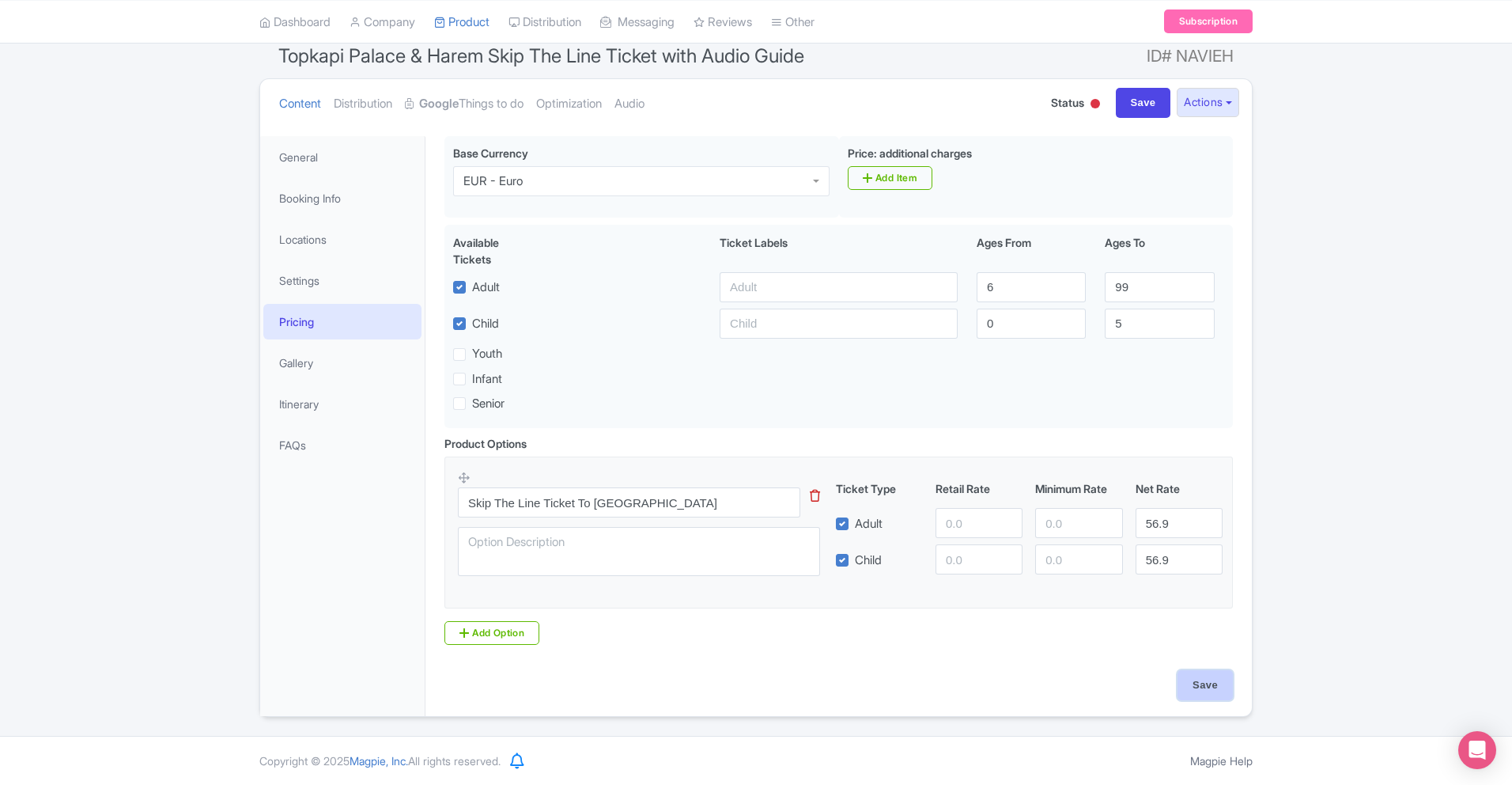
click at [1197, 674] on input "Save" at bounding box center [1205, 685] width 56 height 30
type input "Update Product"
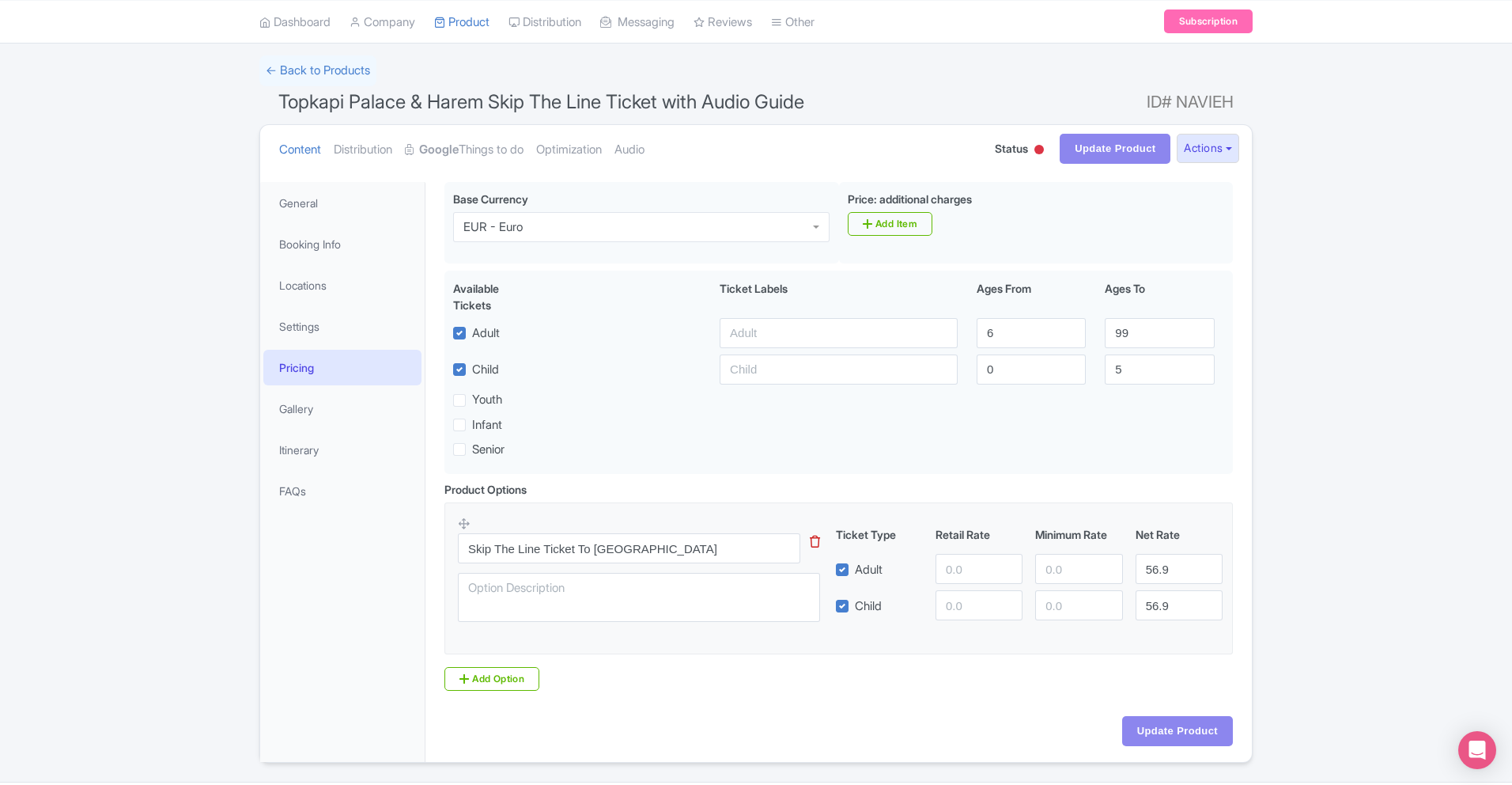
scroll to position [88, 0]
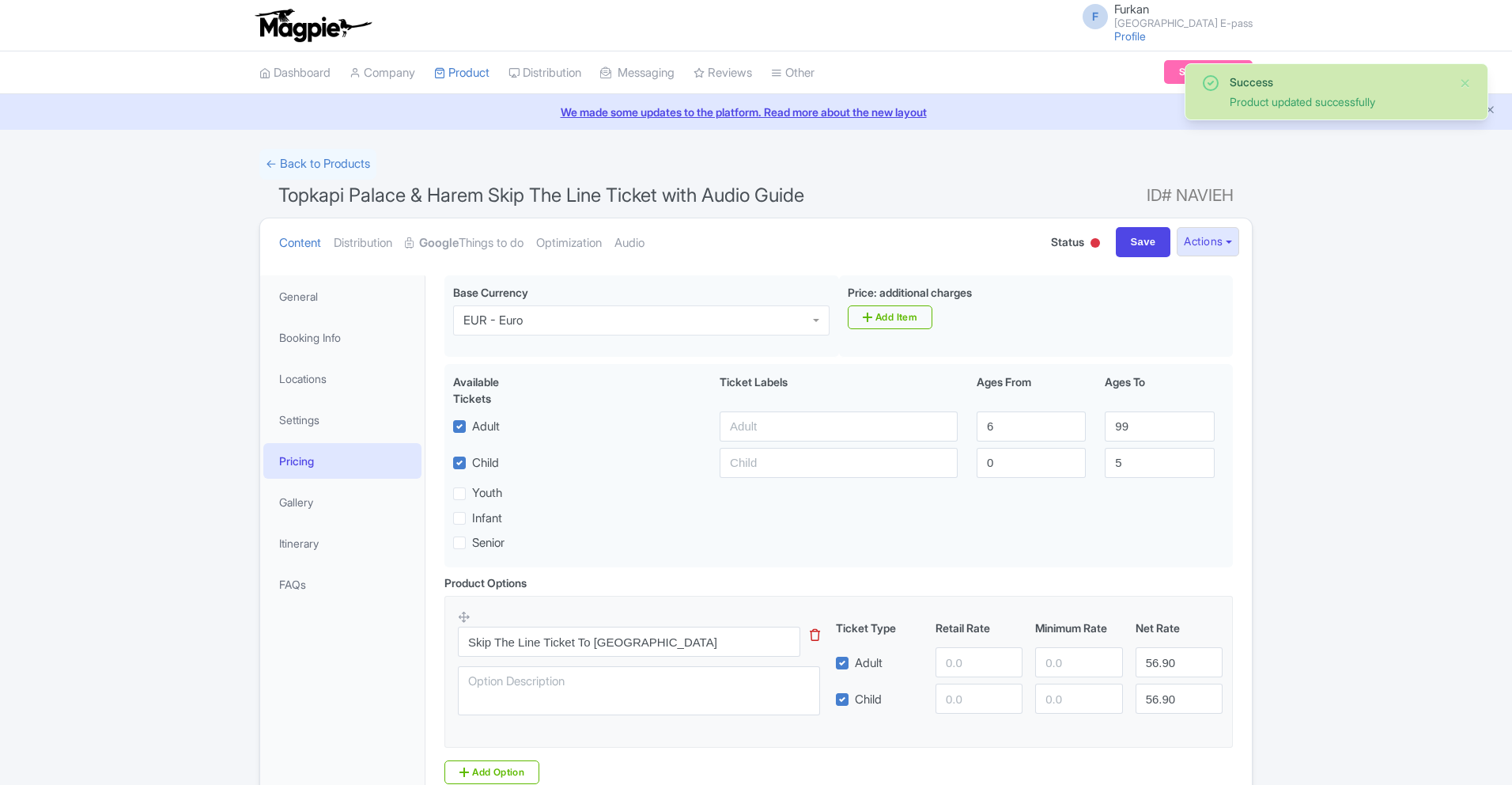
scroll to position [139, 0]
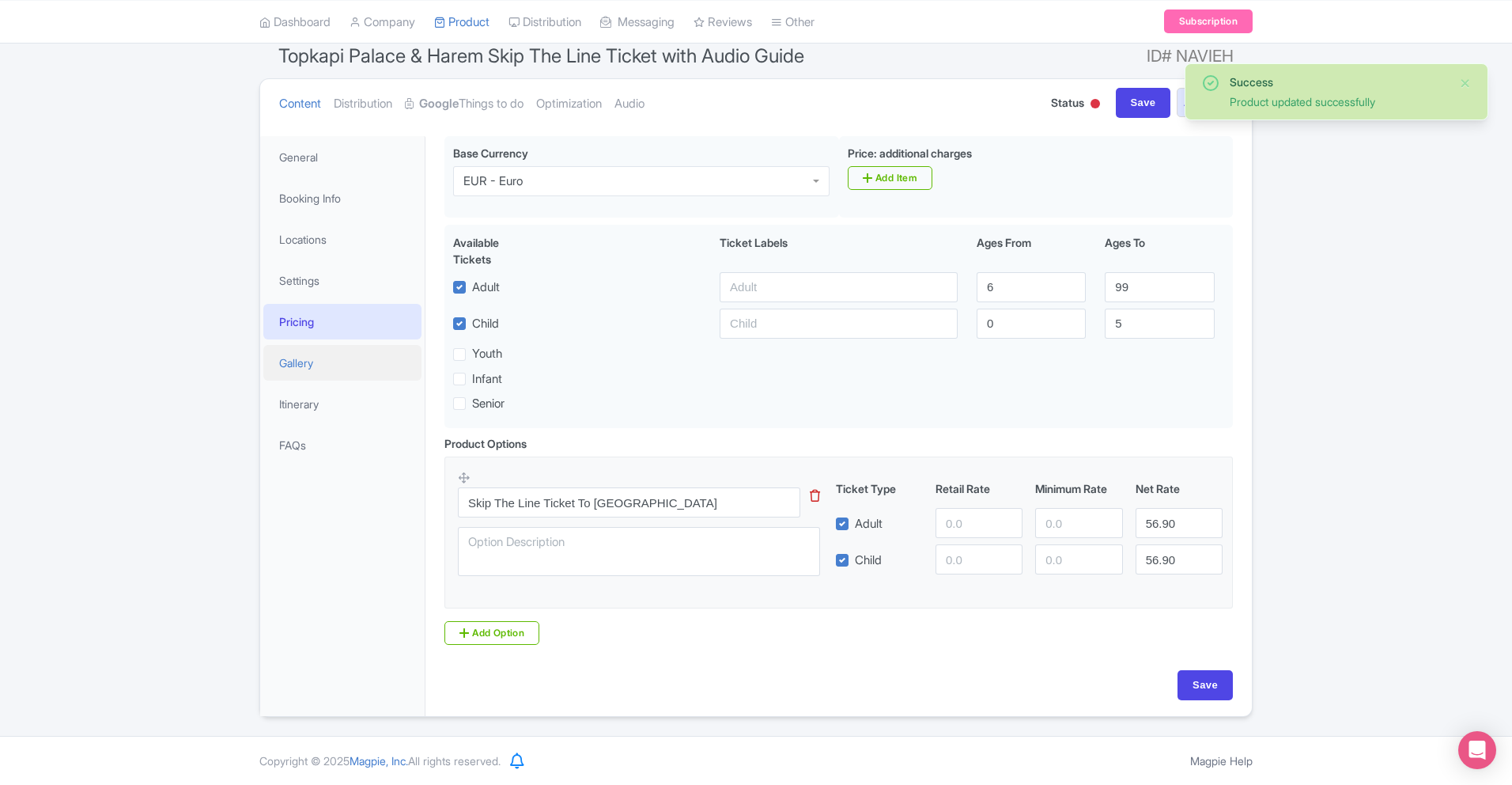
click at [318, 362] on link "Gallery" at bounding box center [343, 363] width 158 height 36
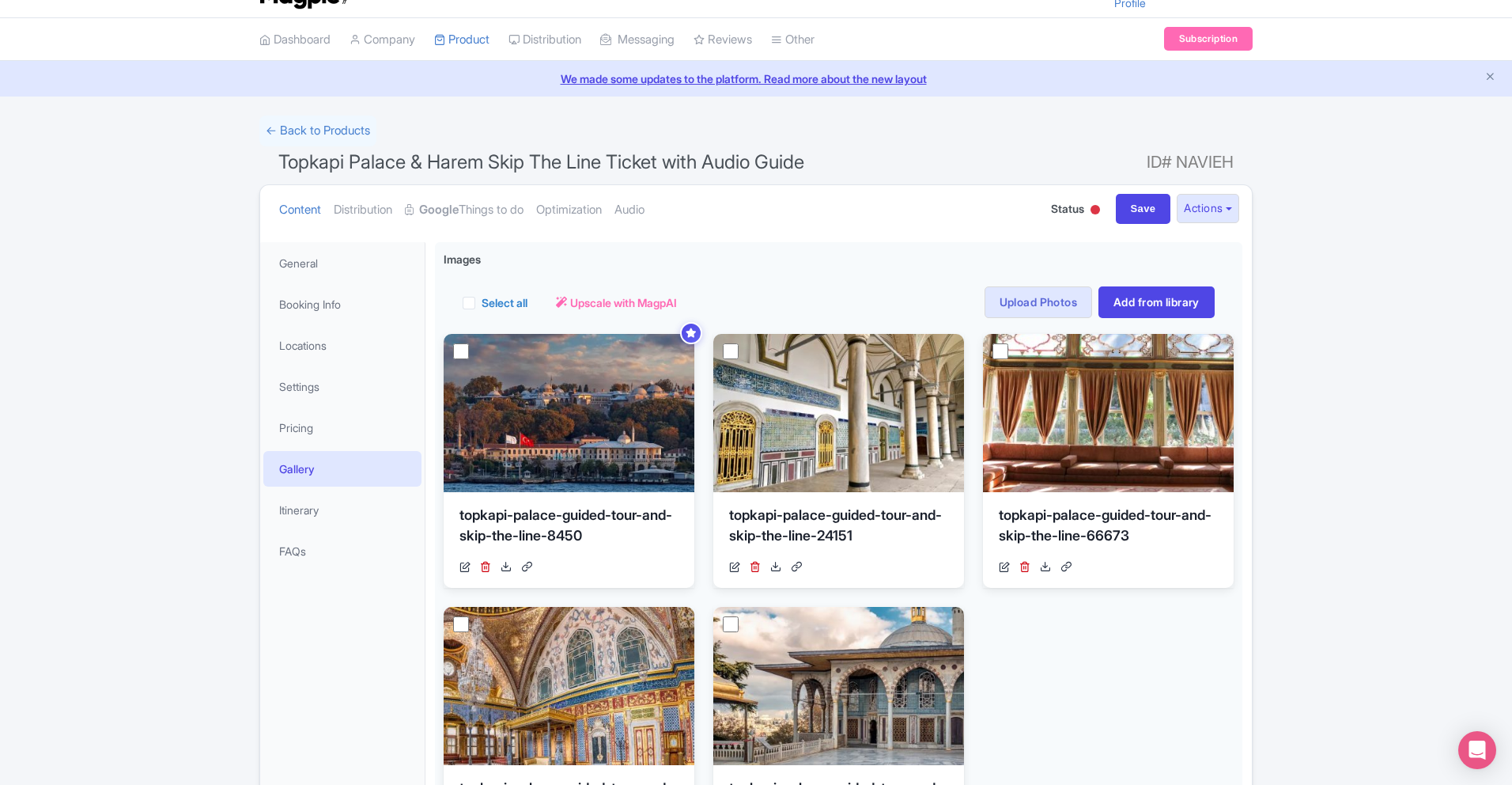
scroll to position [42, 0]
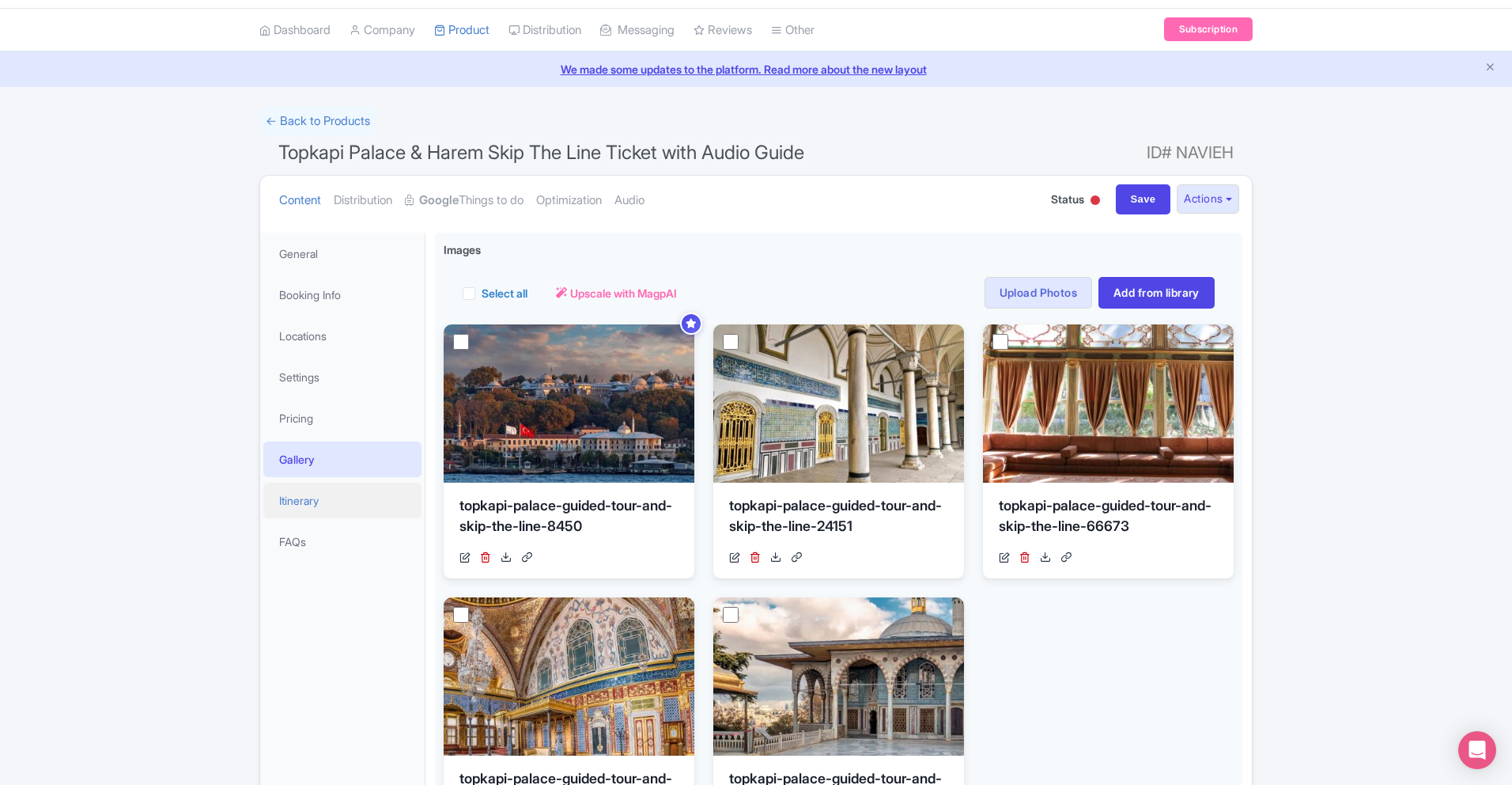
click at [288, 493] on link "Itinerary" at bounding box center [343, 501] width 158 height 36
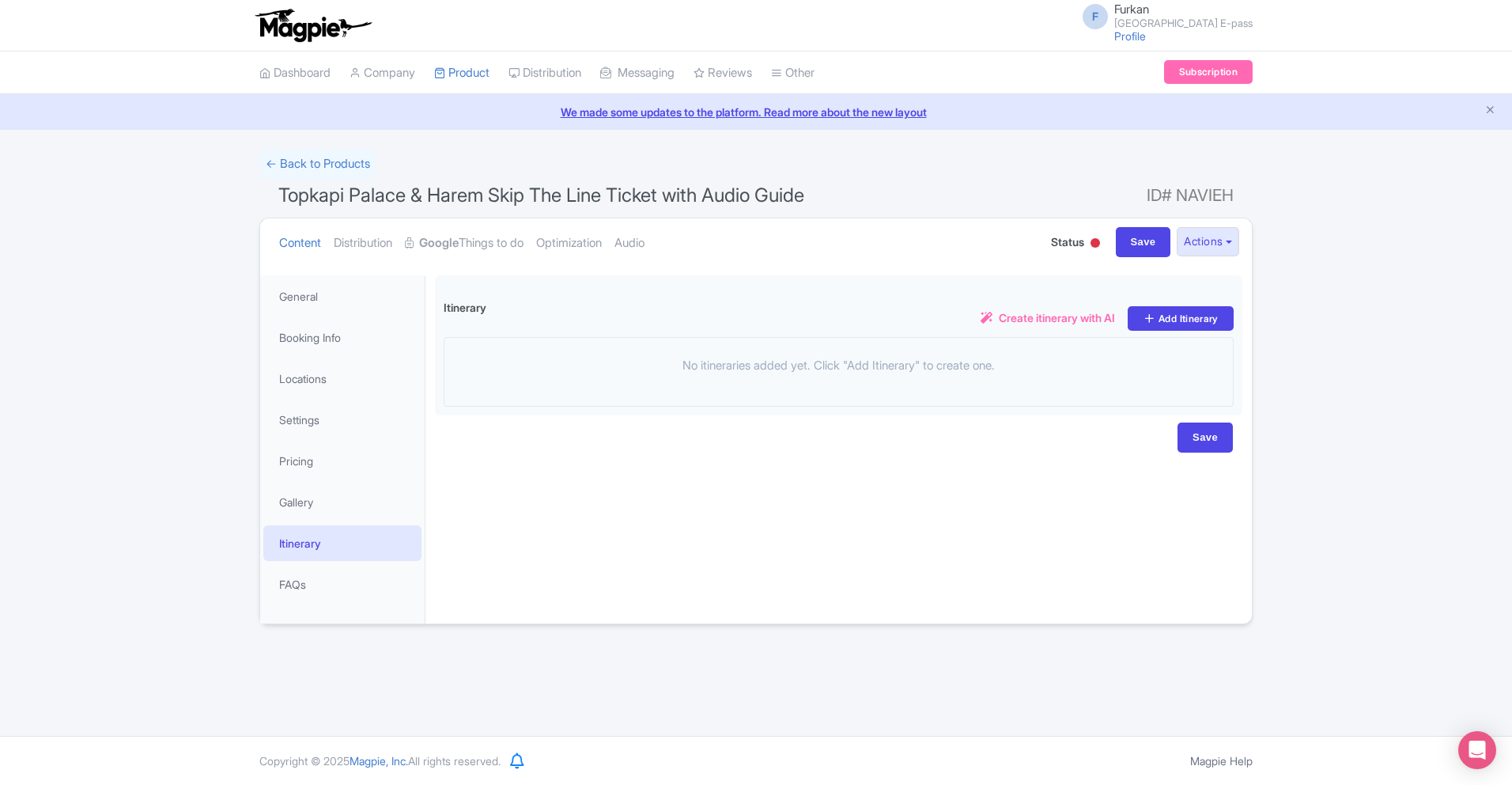
scroll to position [0, 0]
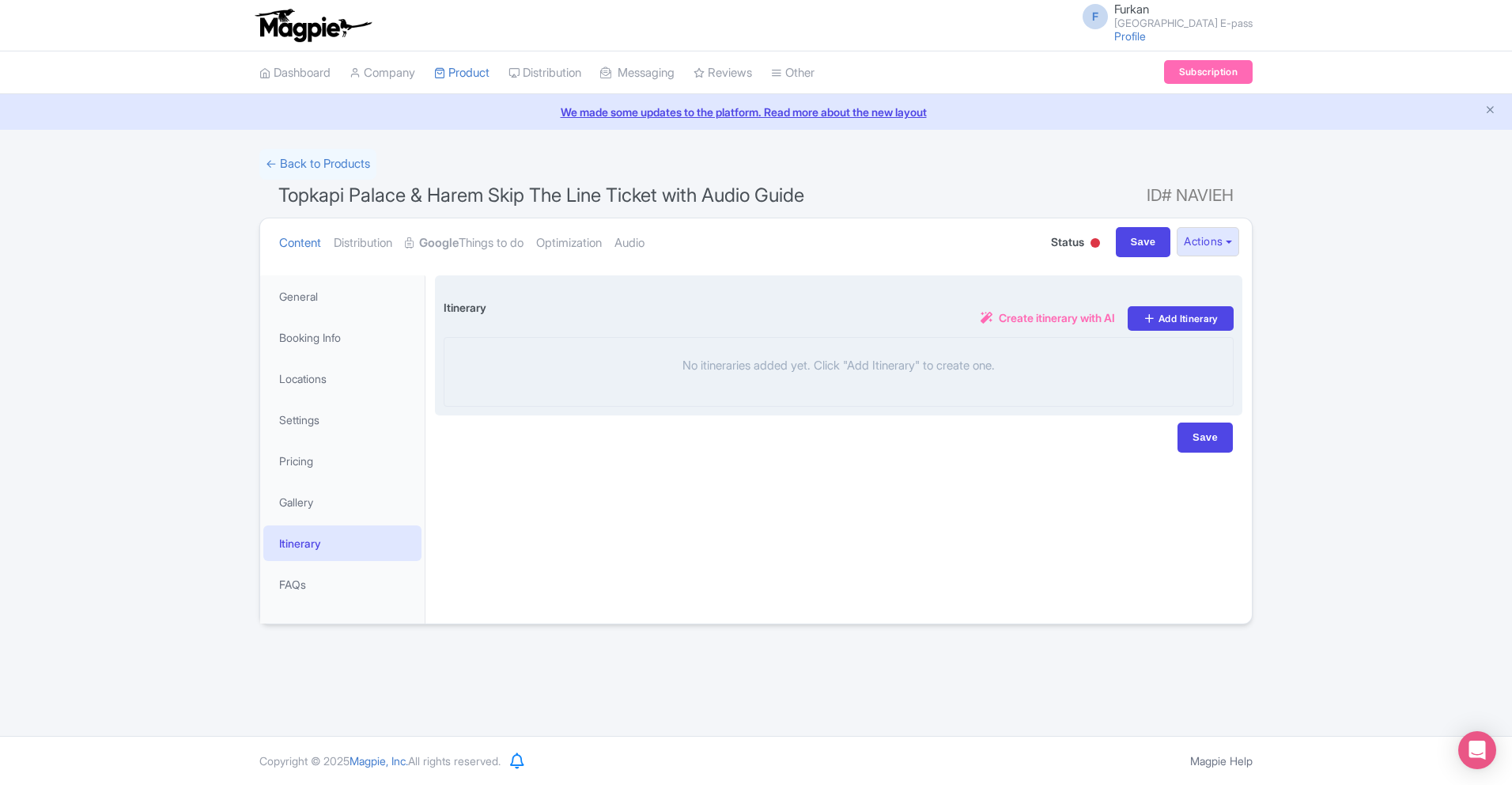
click at [1042, 320] on span "Create itinerary with AI" at bounding box center [1057, 318] width 116 height 16
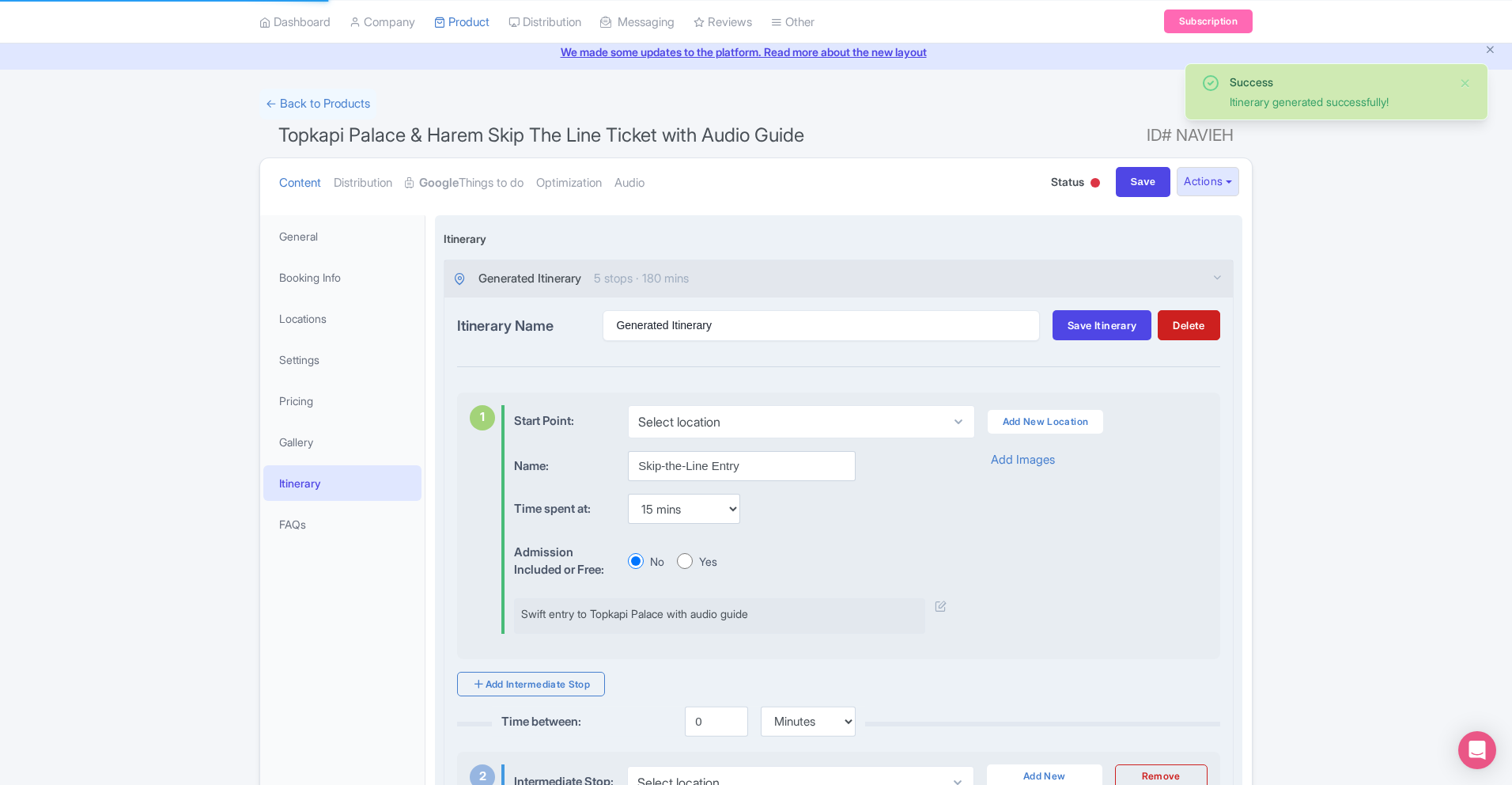
scroll to position [69, 0]
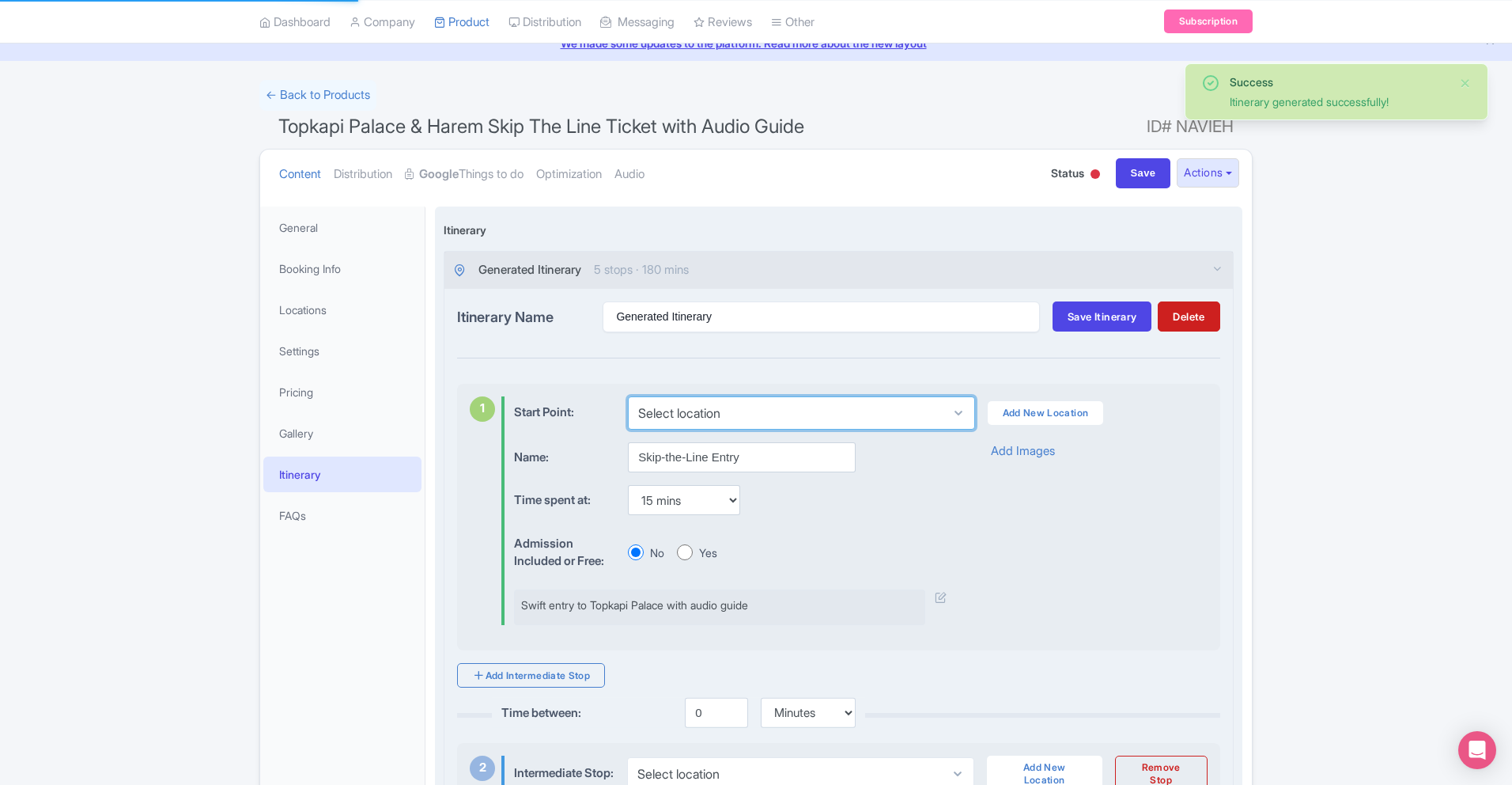
click at [886, 413] on select "Select location" at bounding box center [801, 413] width 346 height 33
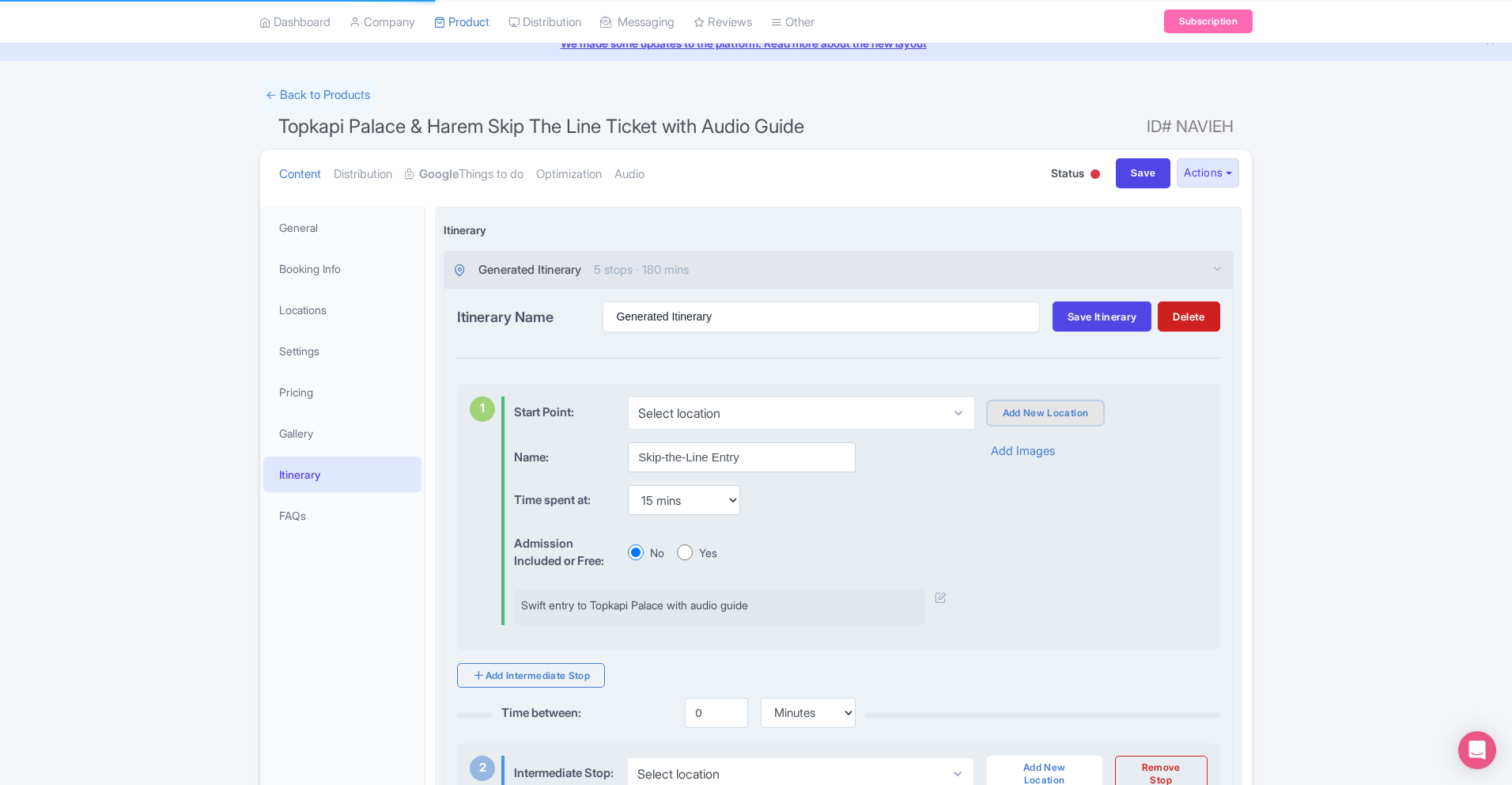
click at [1021, 413] on link "Add New Location" at bounding box center [1046, 413] width 116 height 24
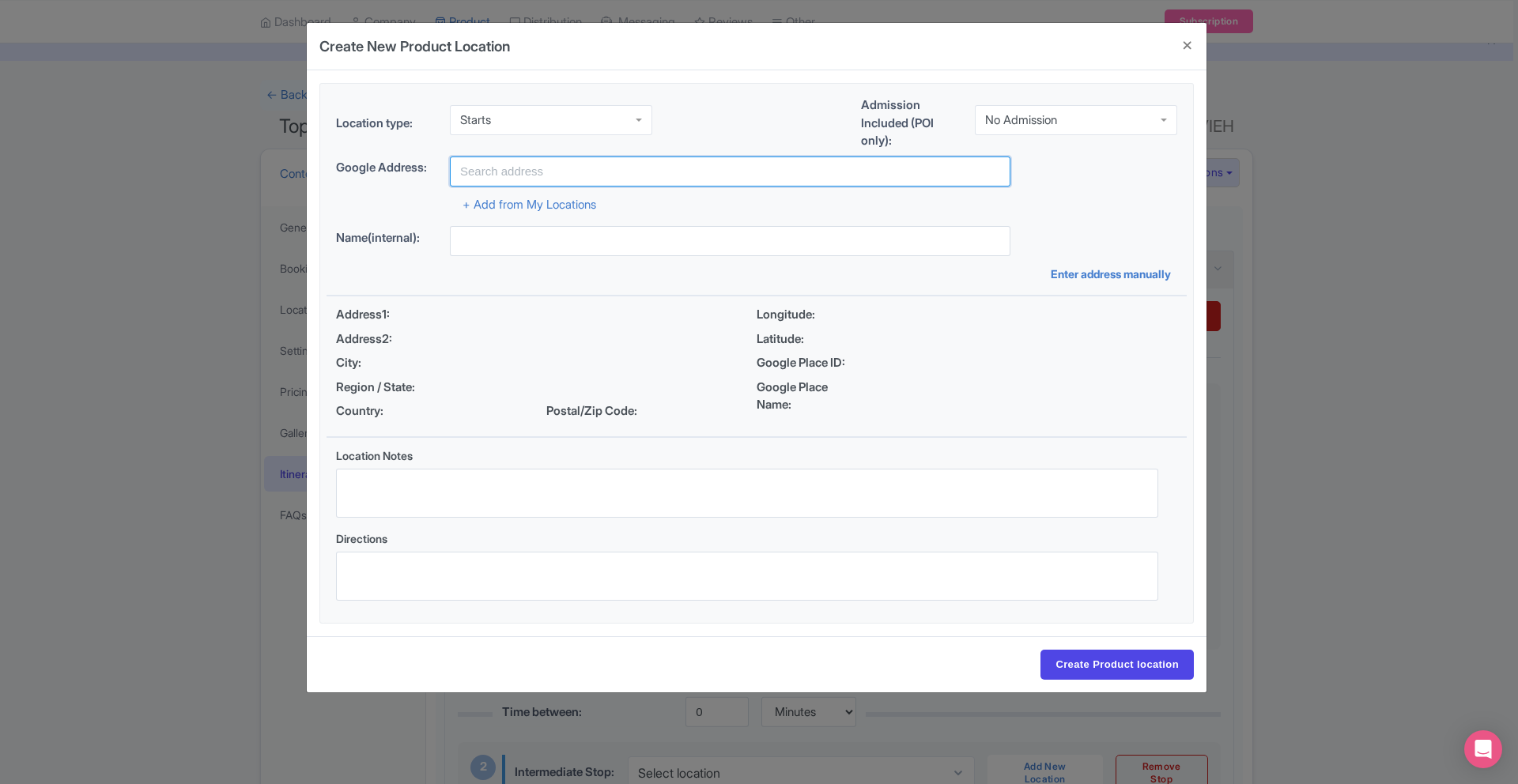
click at [596, 163] on input "text" at bounding box center [730, 171] width 561 height 30
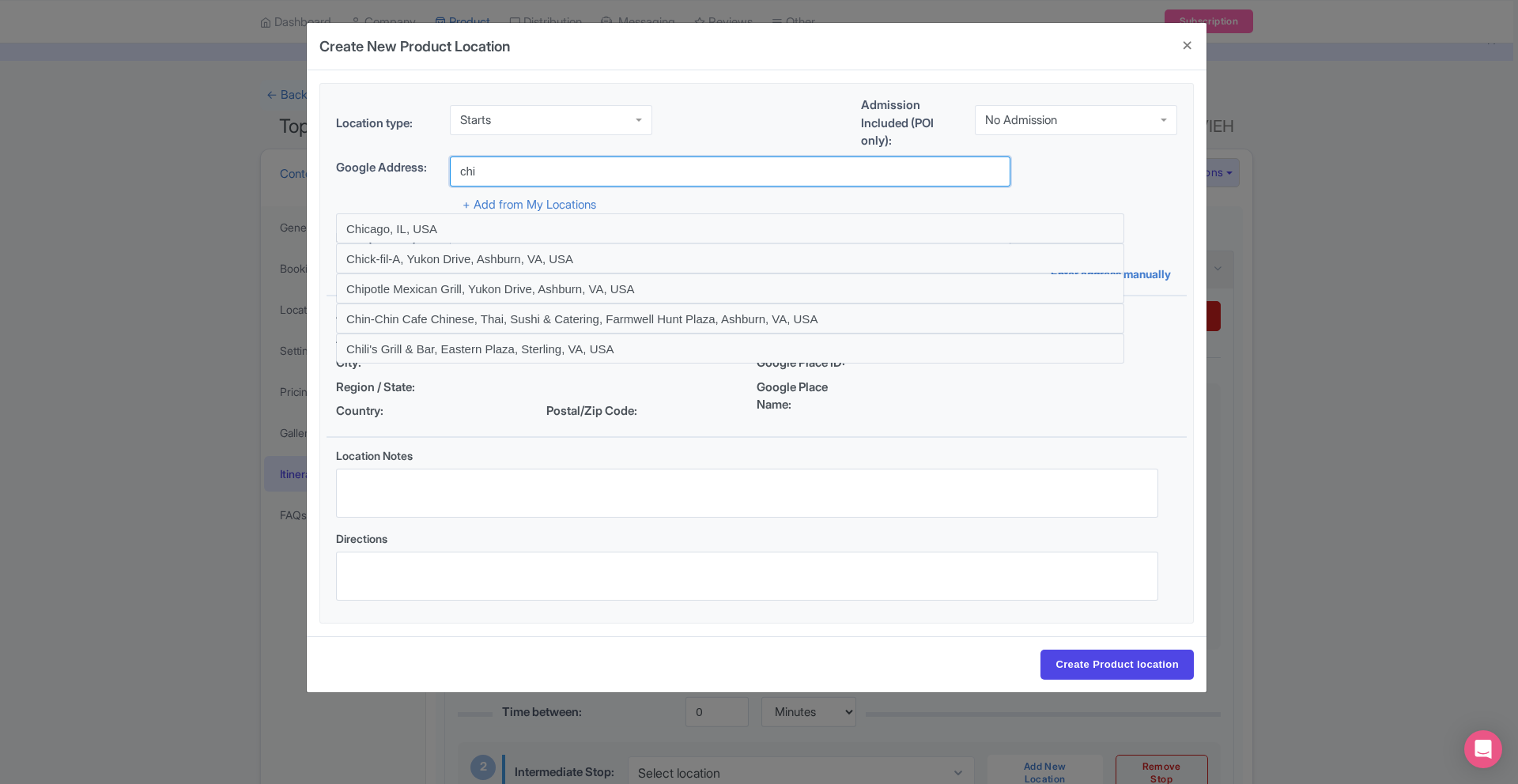
type input "Chimney Bistro, Cankurtaran, Soğuk Çeşme Sokak, Fatih/[GEOGRAPHIC_DATA], [GEOGR…"
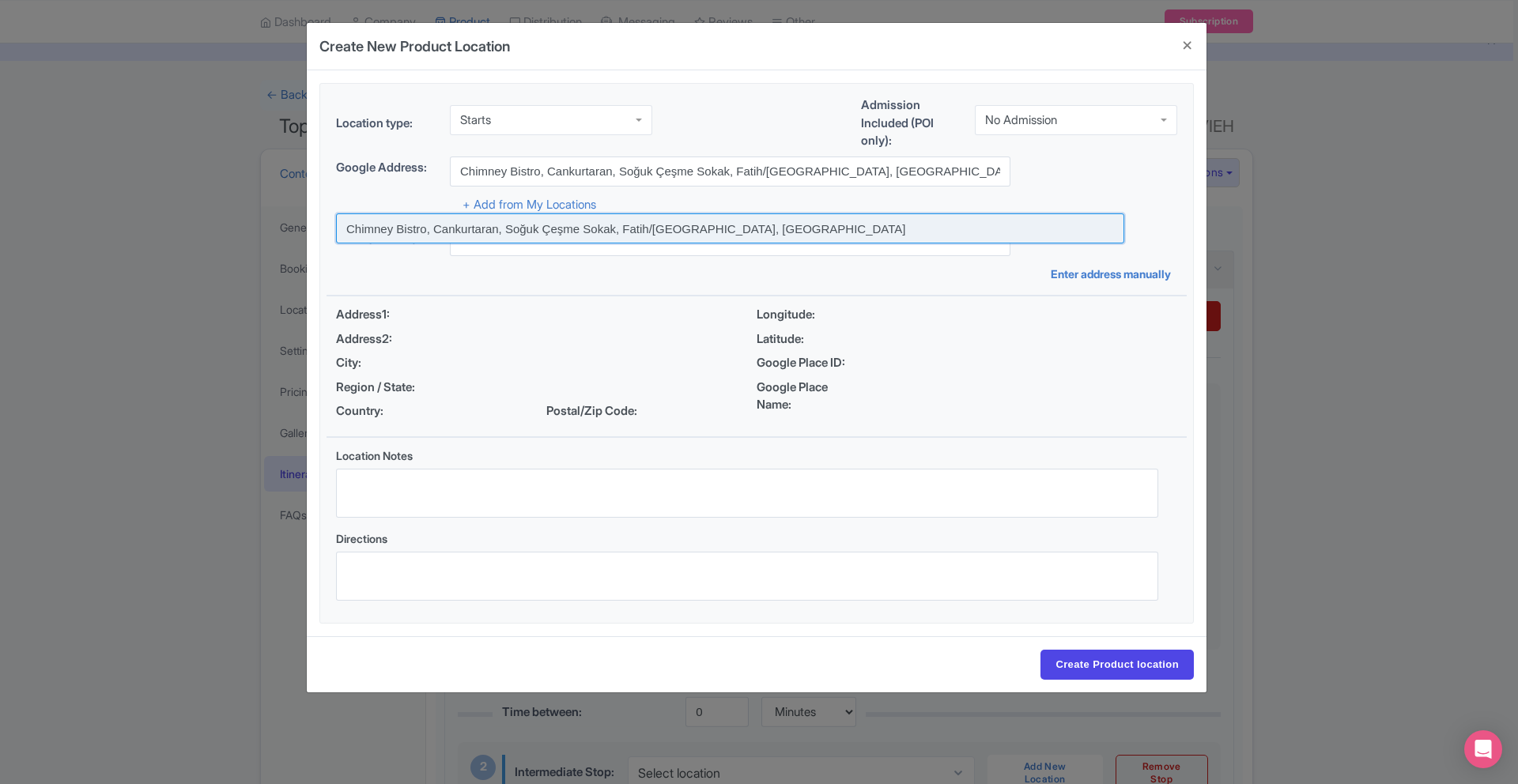
click at [829, 227] on input at bounding box center [730, 228] width 788 height 30
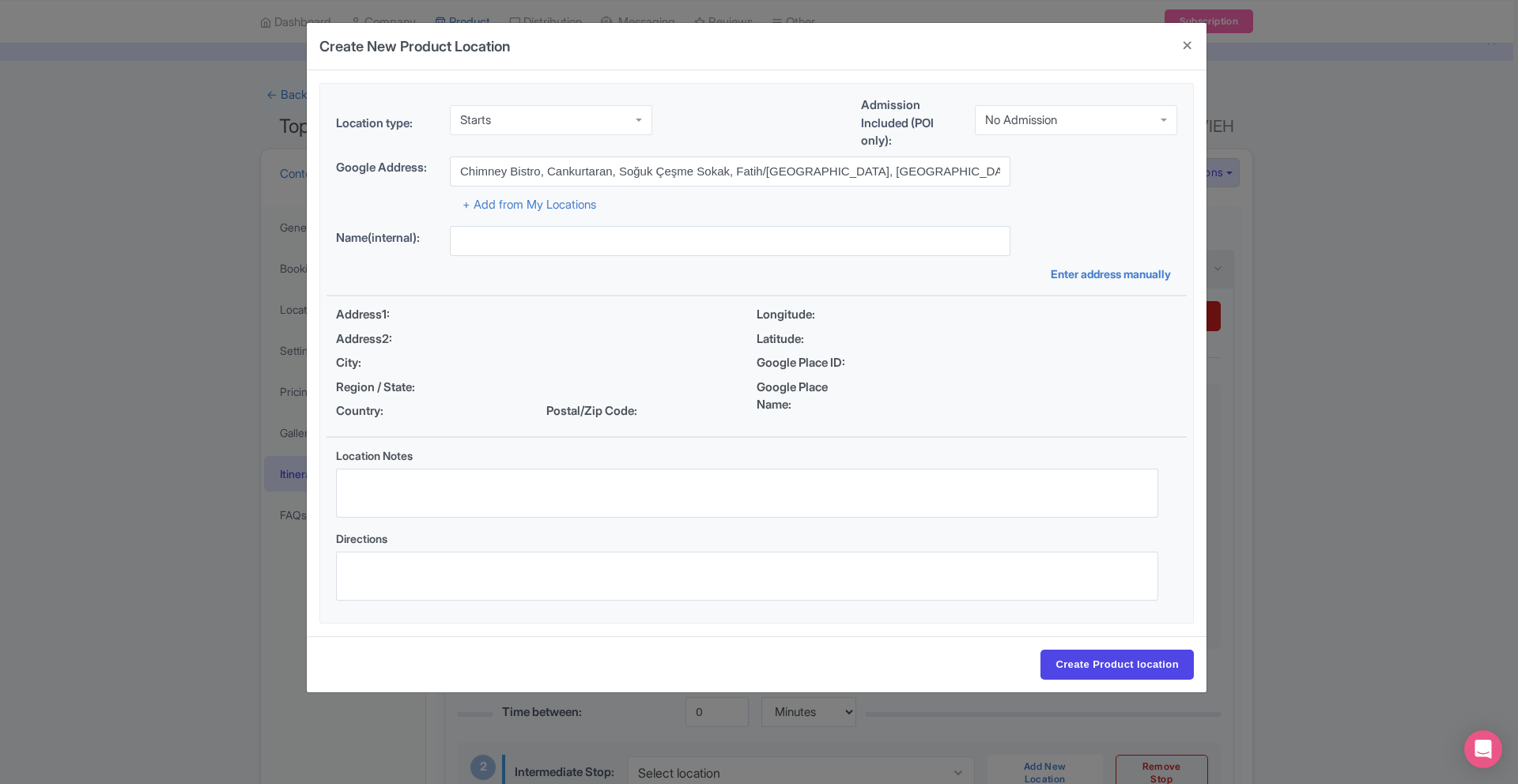
type input "Chimney Bistro, Cankurtaran, Soğuk Çeşme Sokak, Fatih/[GEOGRAPHIC_DATA], [GEOGR…"
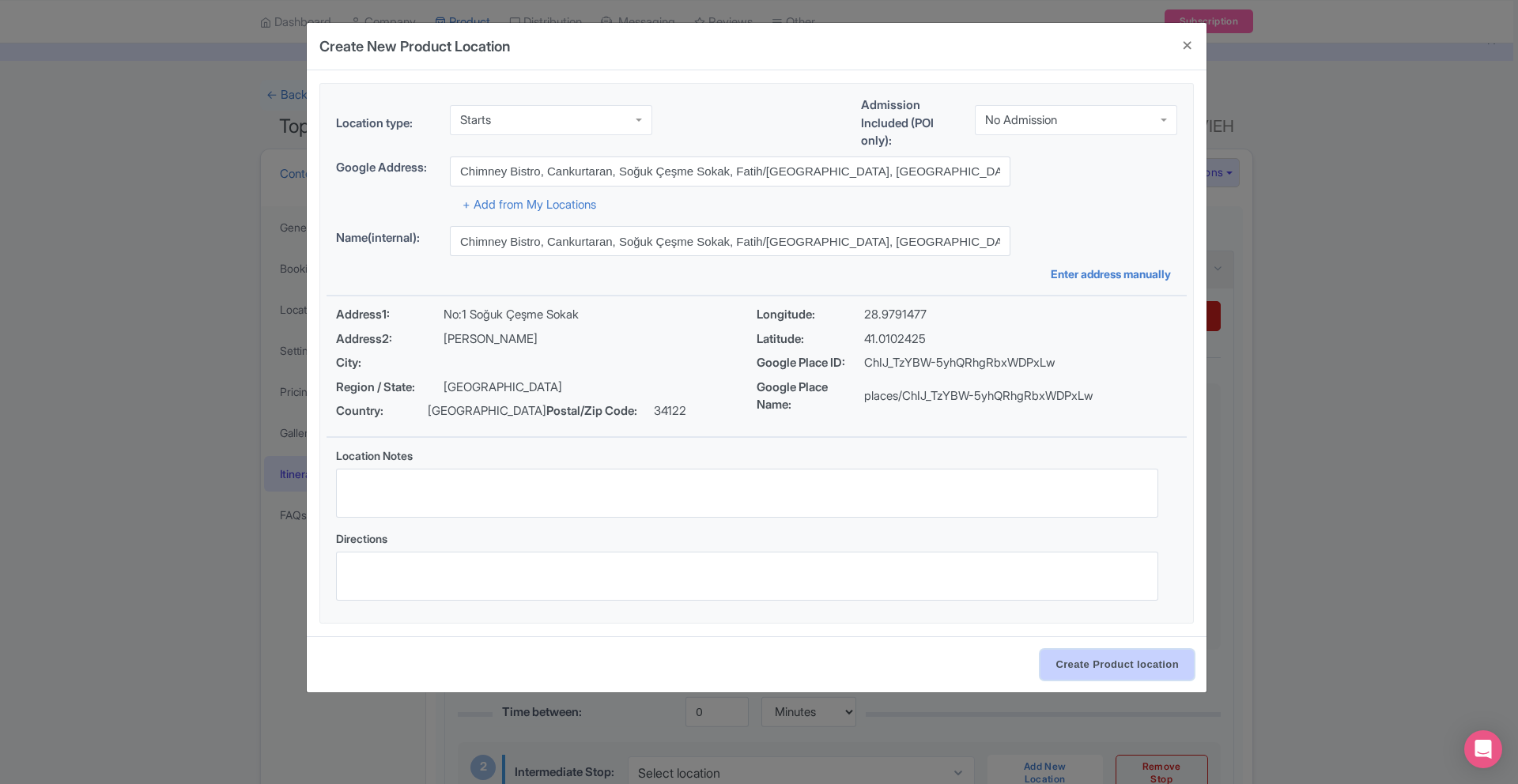
click at [1125, 667] on input "Create Product location" at bounding box center [1117, 664] width 153 height 30
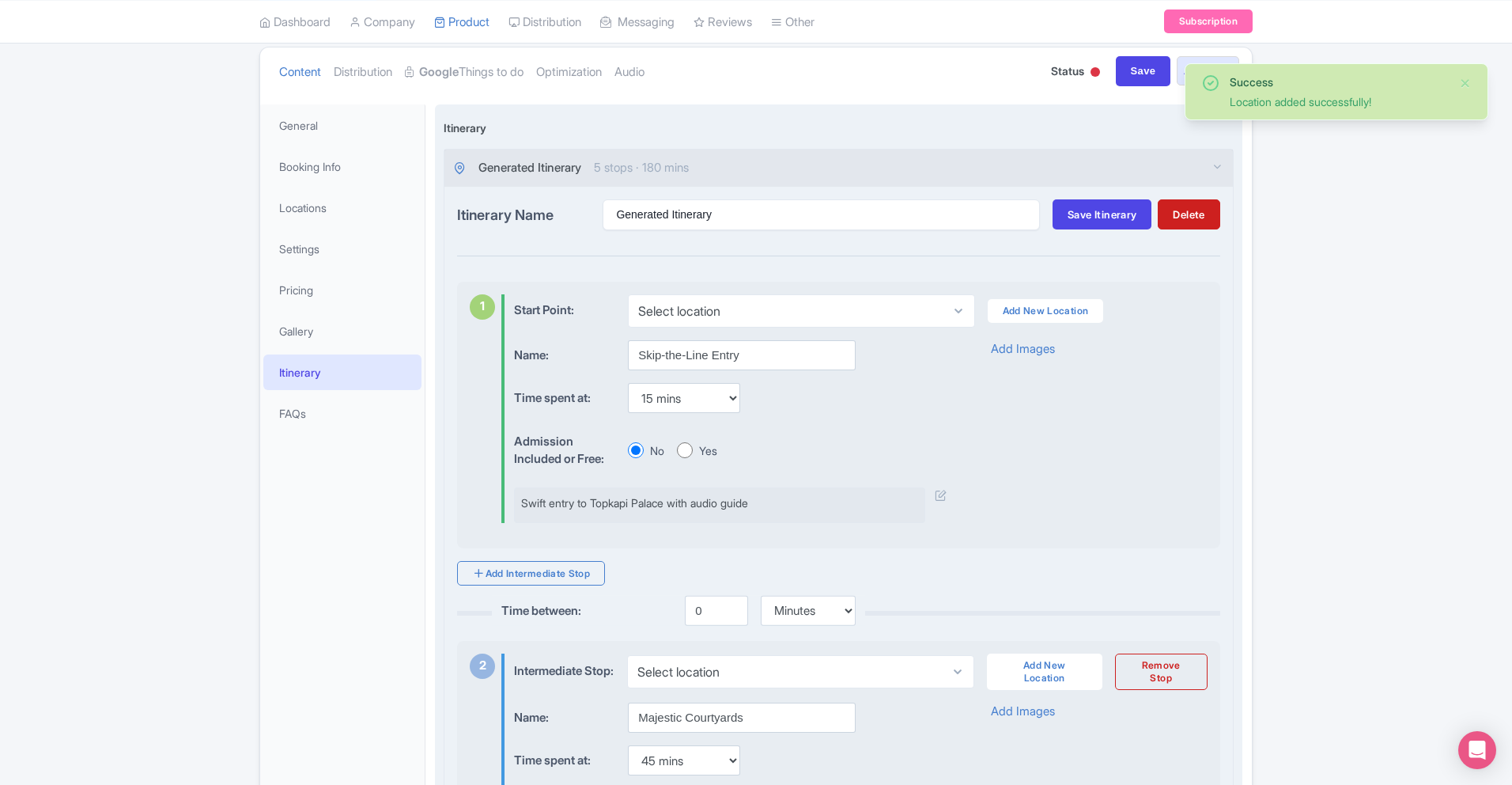
scroll to position [210, 0]
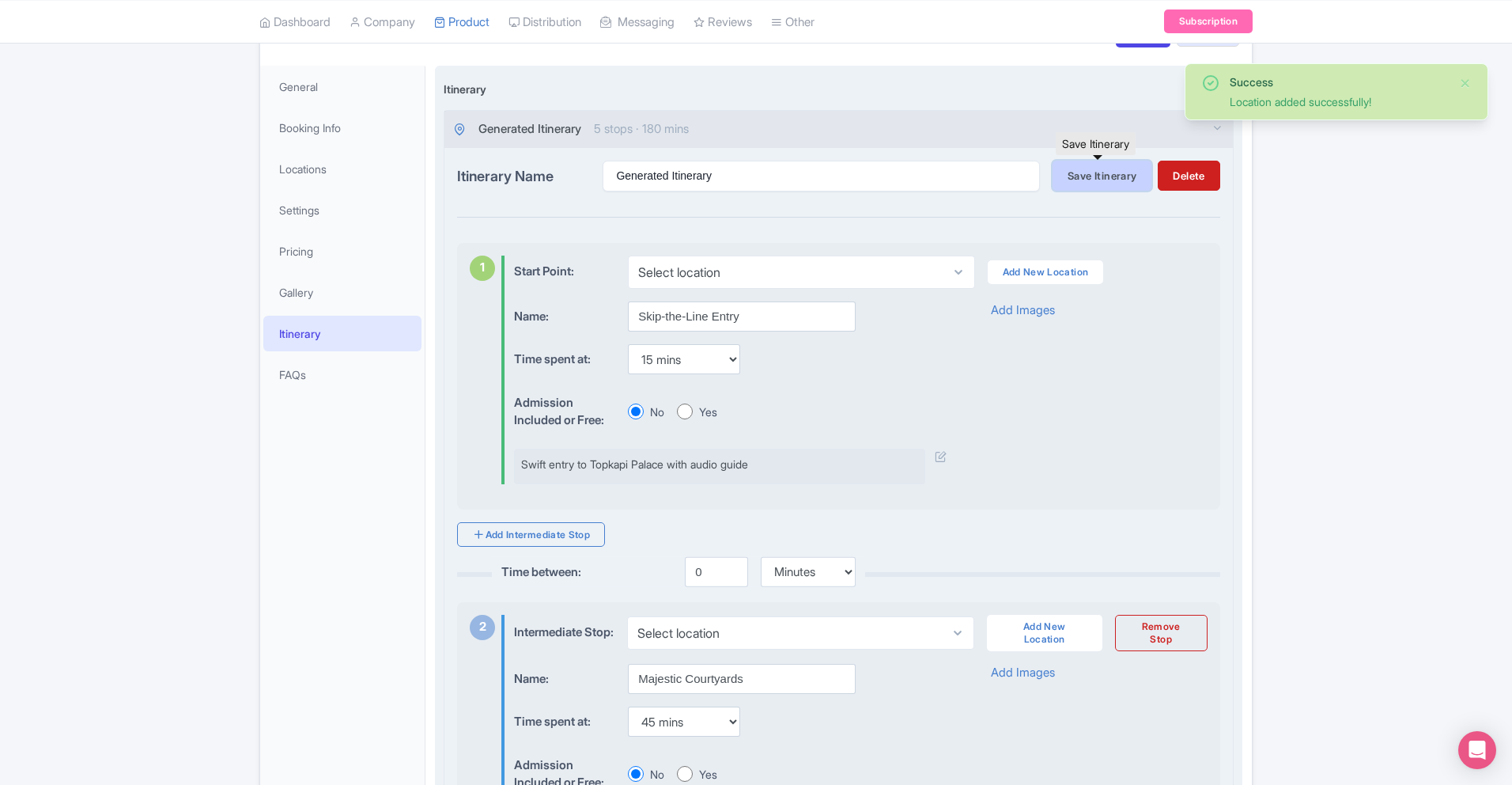
click at [1129, 179] on span "Save Itinerary" at bounding box center [1102, 175] width 69 height 12
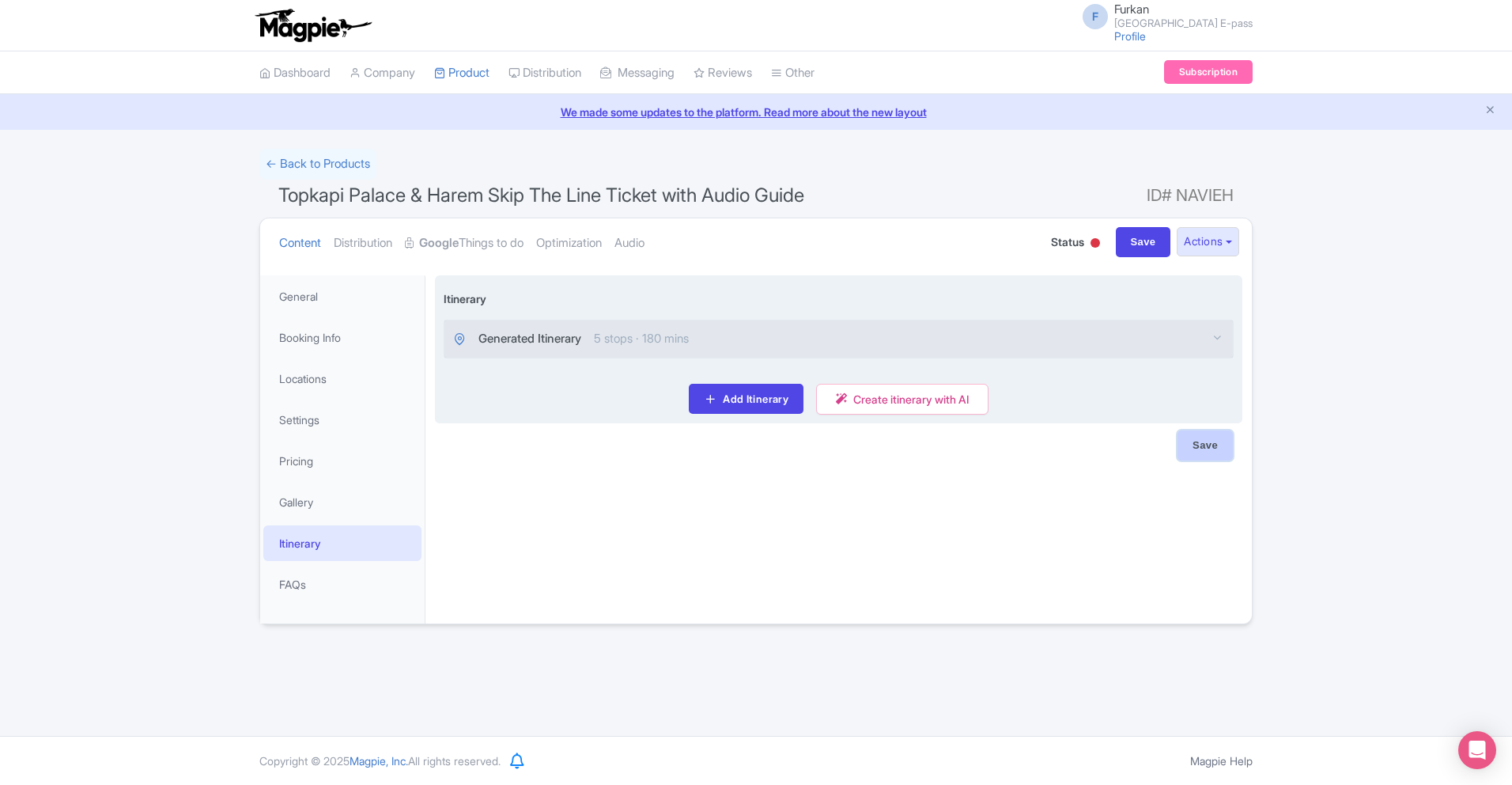
click at [1194, 448] on input "Save" at bounding box center [1205, 445] width 56 height 30
type input "Saving..."
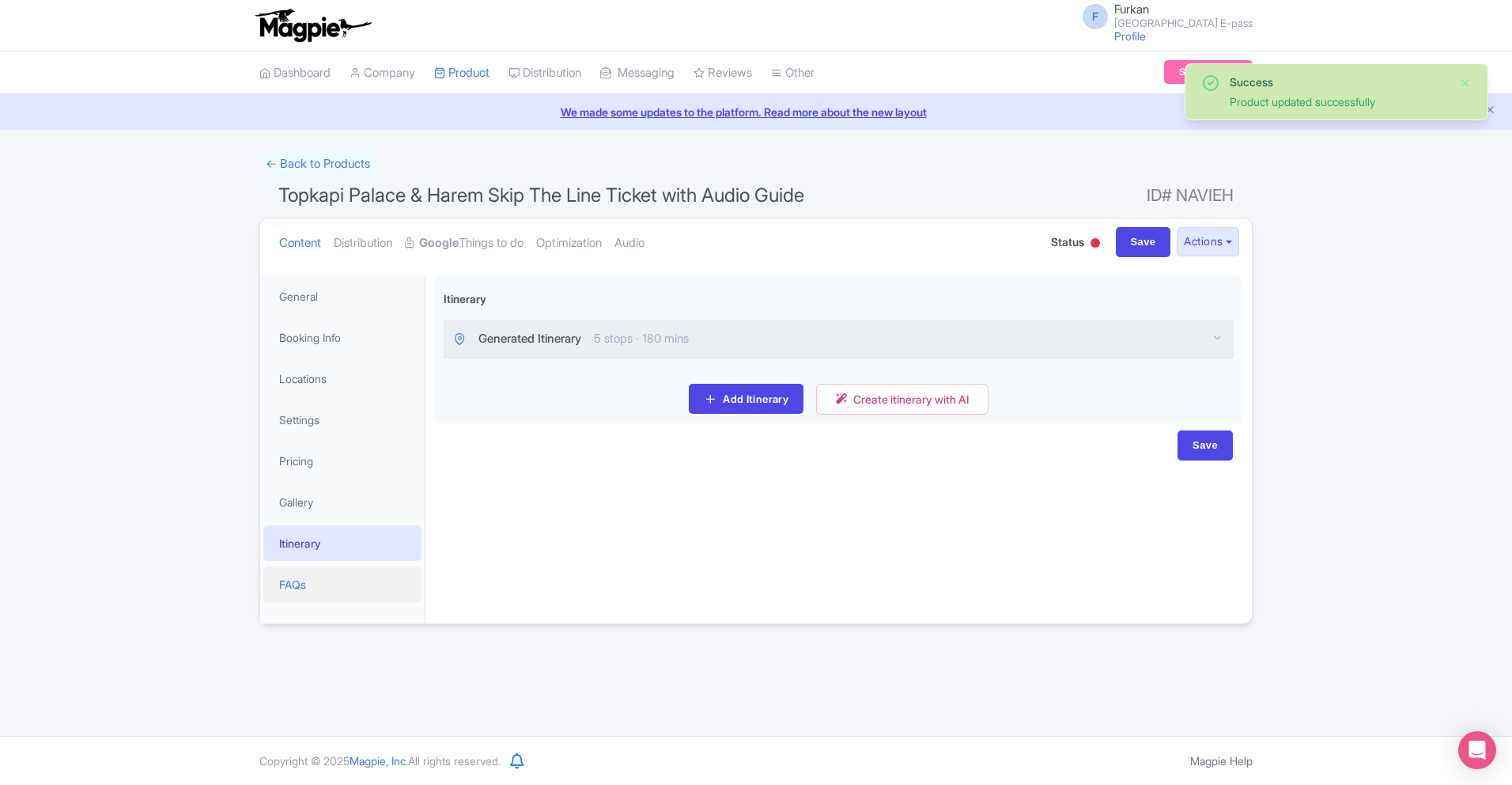
click at [314, 584] on link "FAQs" at bounding box center [343, 585] width 158 height 36
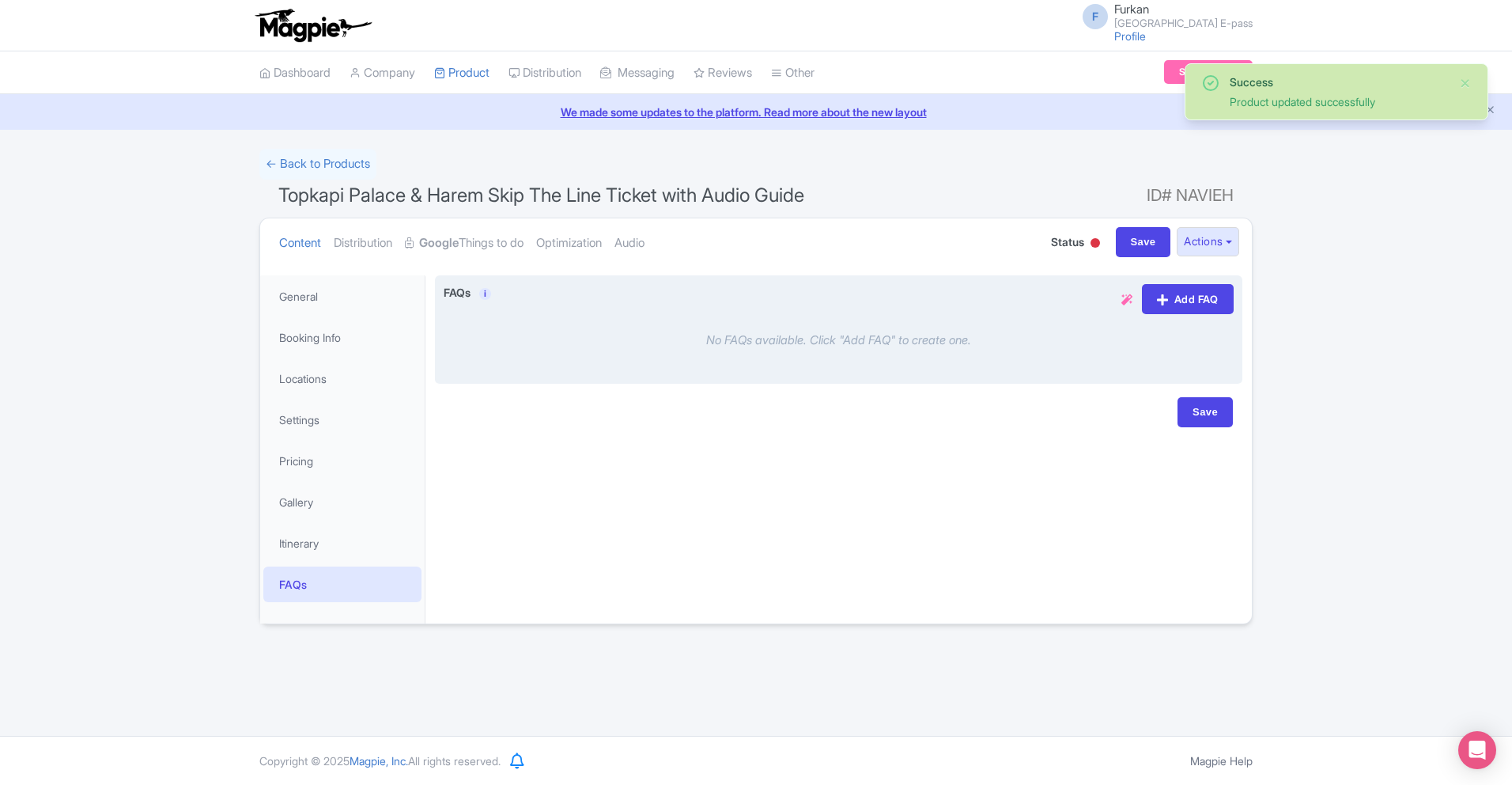
click at [1122, 301] on icon at bounding box center [1127, 300] width 11 height 11
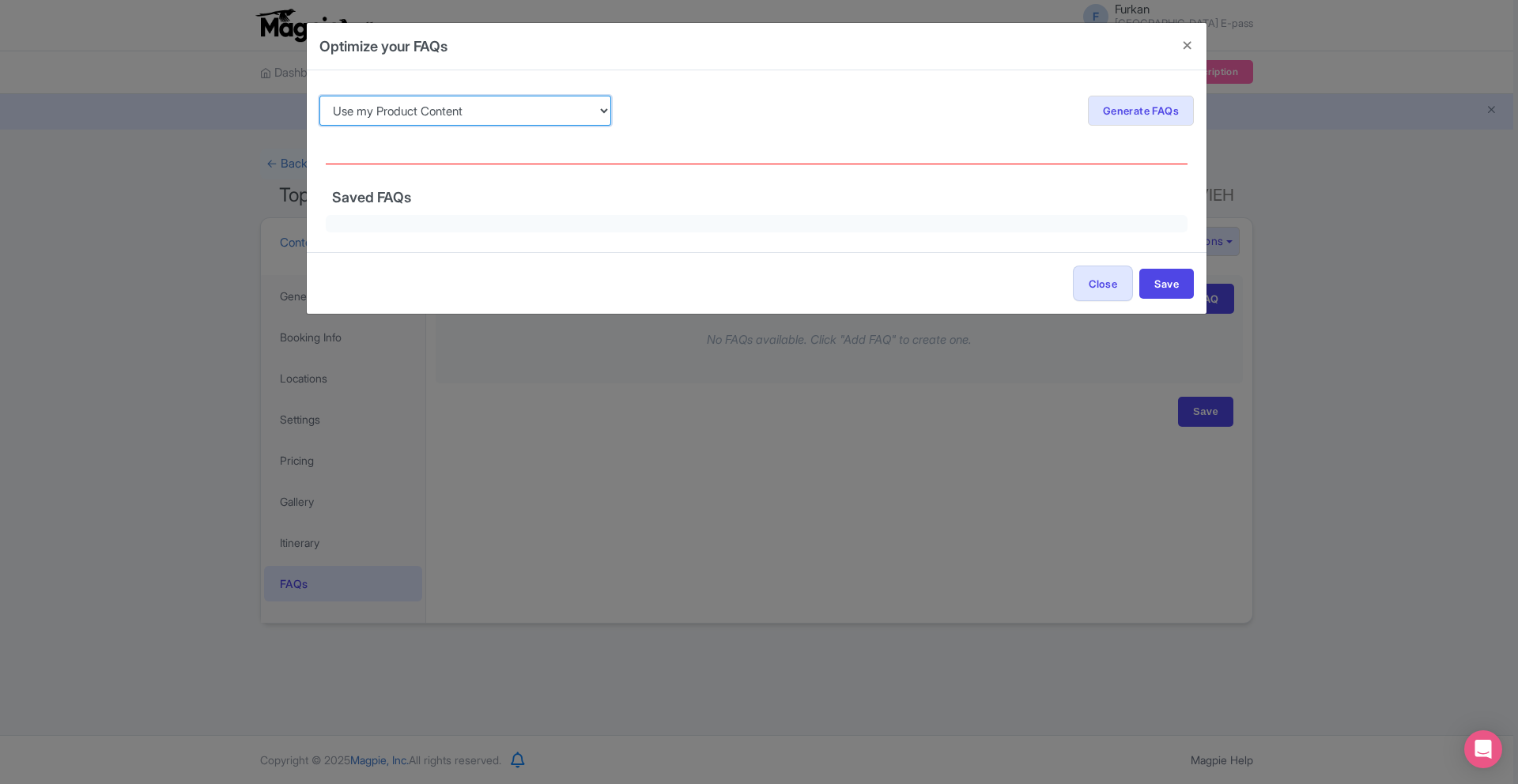
click at [560, 112] on select "Use my Product Content Use my Product Reviews" at bounding box center [464, 110] width 291 height 30
click at [1100, 285] on button "Close" at bounding box center [1103, 283] width 60 height 36
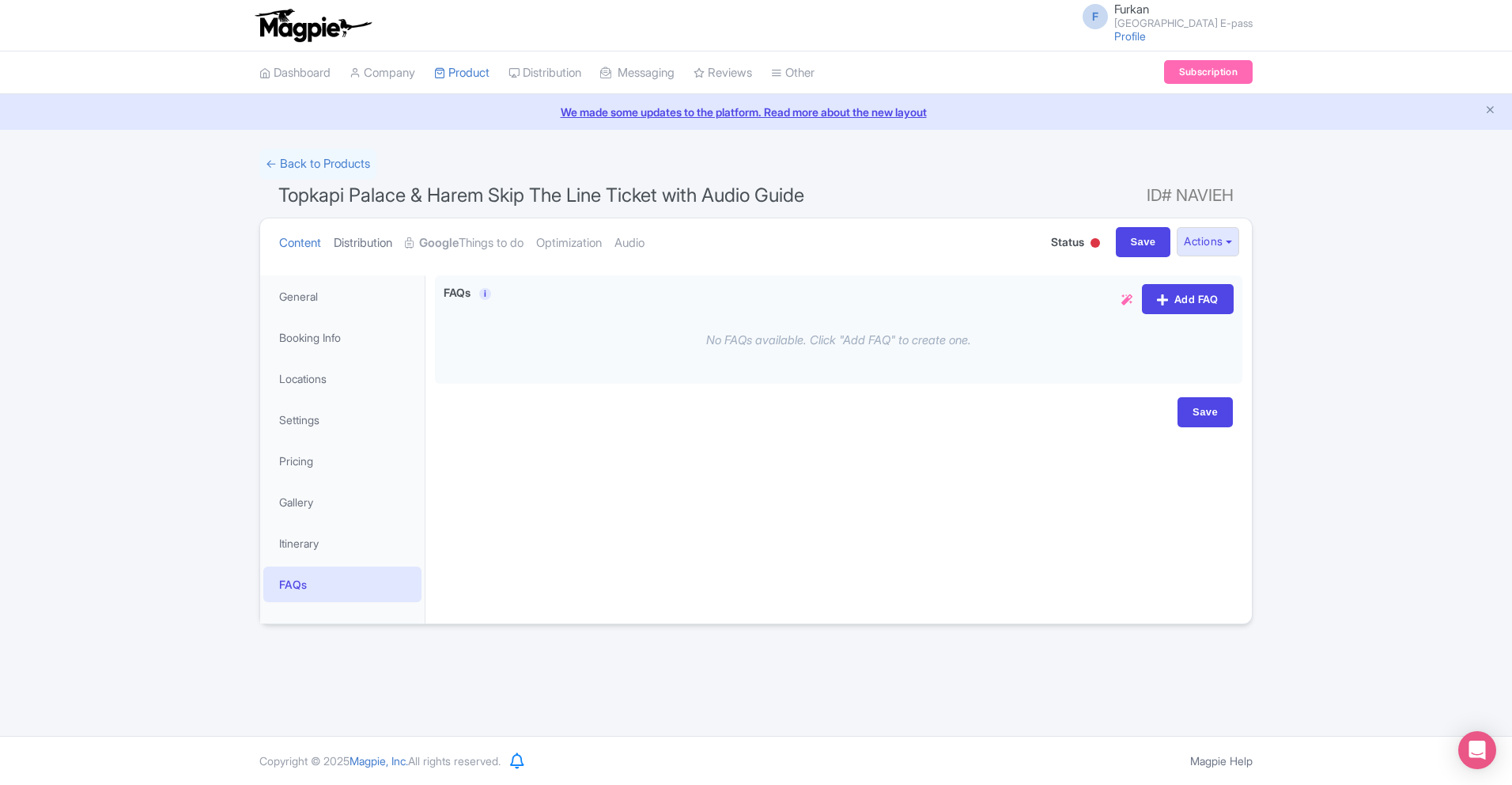
click at [379, 240] on link "Distribution" at bounding box center [363, 243] width 59 height 50
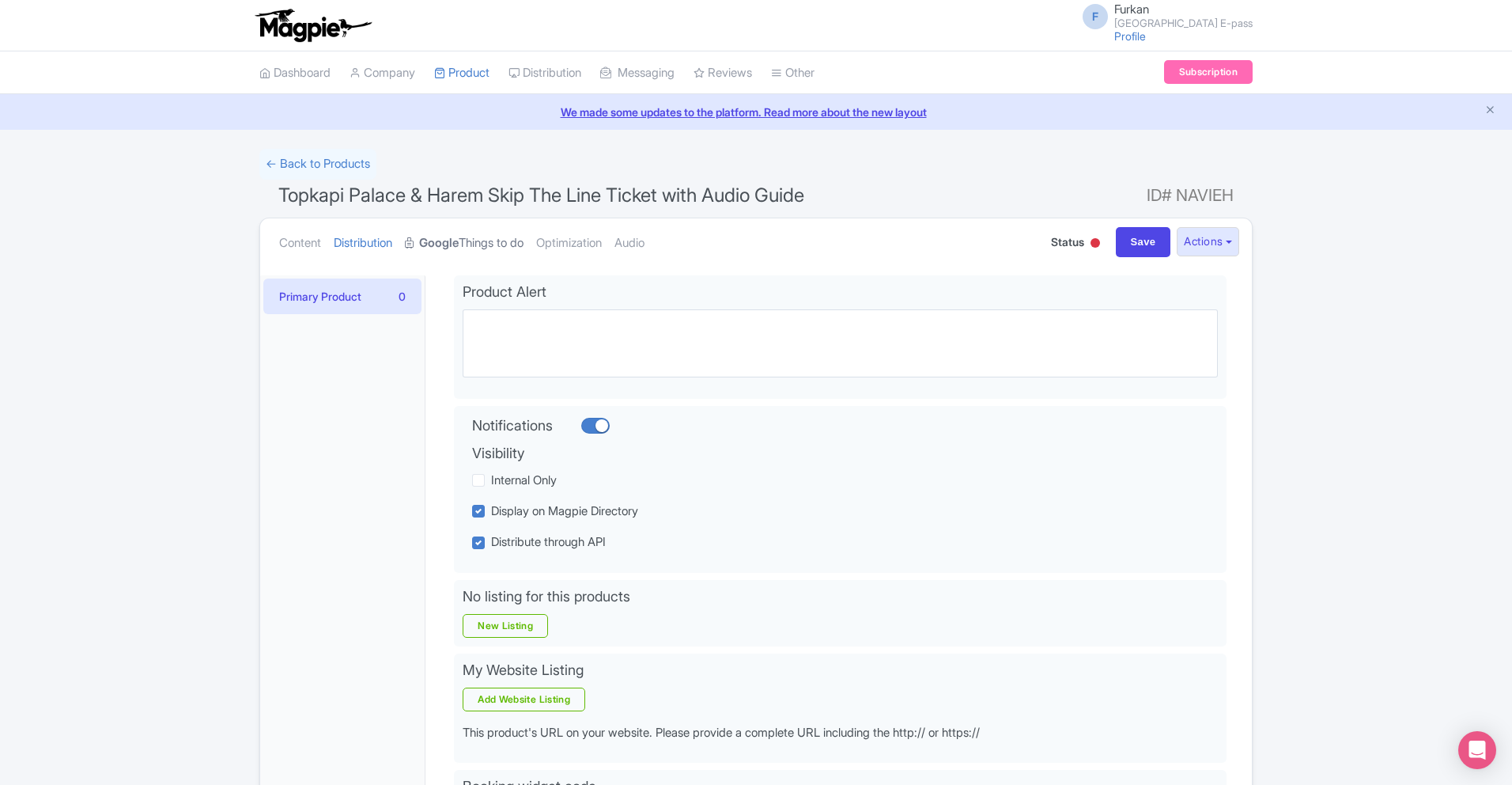
click at [495, 248] on link "Google Things to do" at bounding box center [464, 243] width 118 height 50
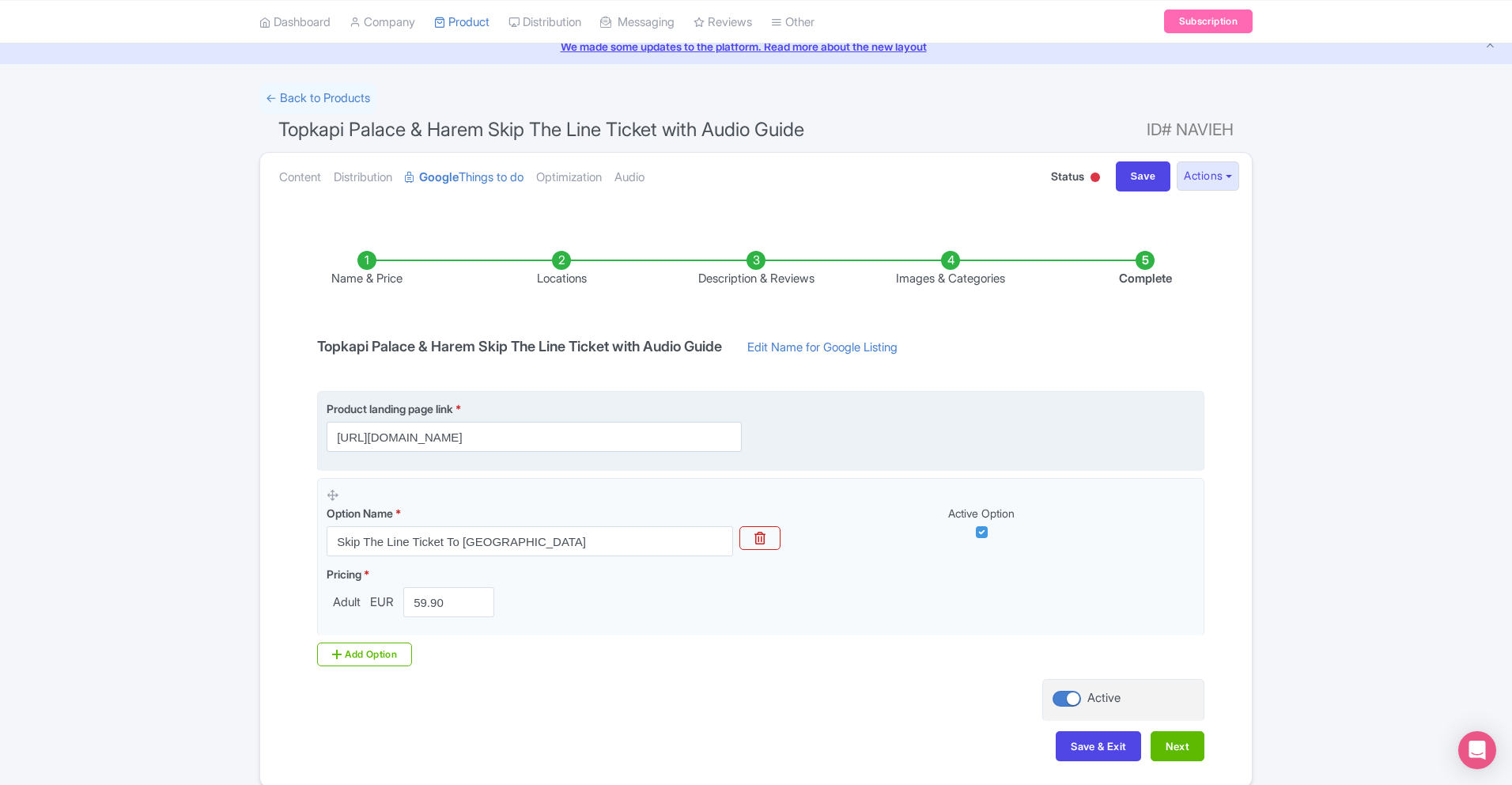
scroll to position [68, 0]
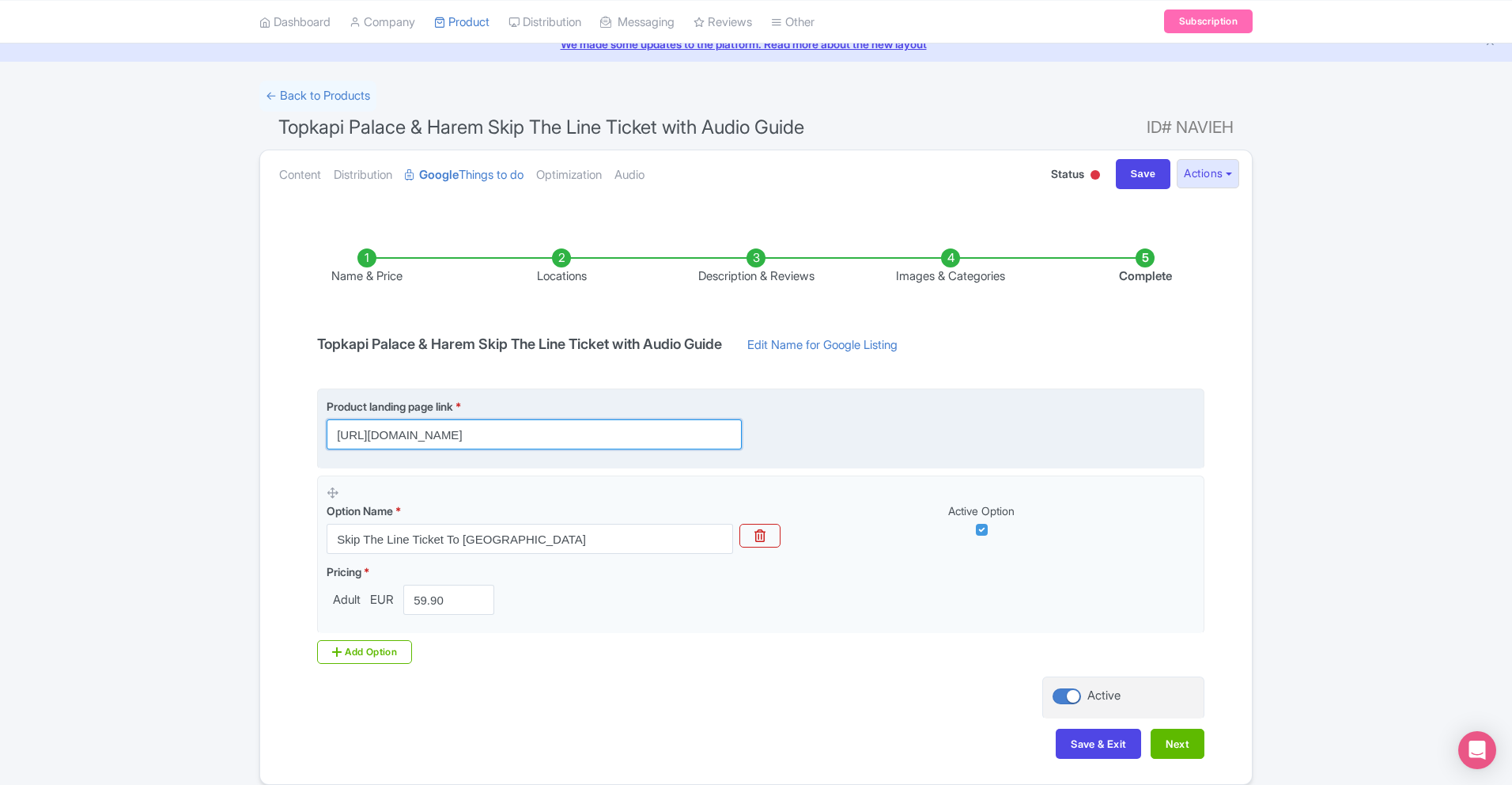
click at [569, 436] on input "https://topkapipalacetickets.com/topkapi-palace-ticket?utm_source=google&utm_me…" at bounding box center [534, 434] width 416 height 30
paste input "attractions/skip-the-line-tickets-to-topkapi-palace-harem-with-audio-guide"
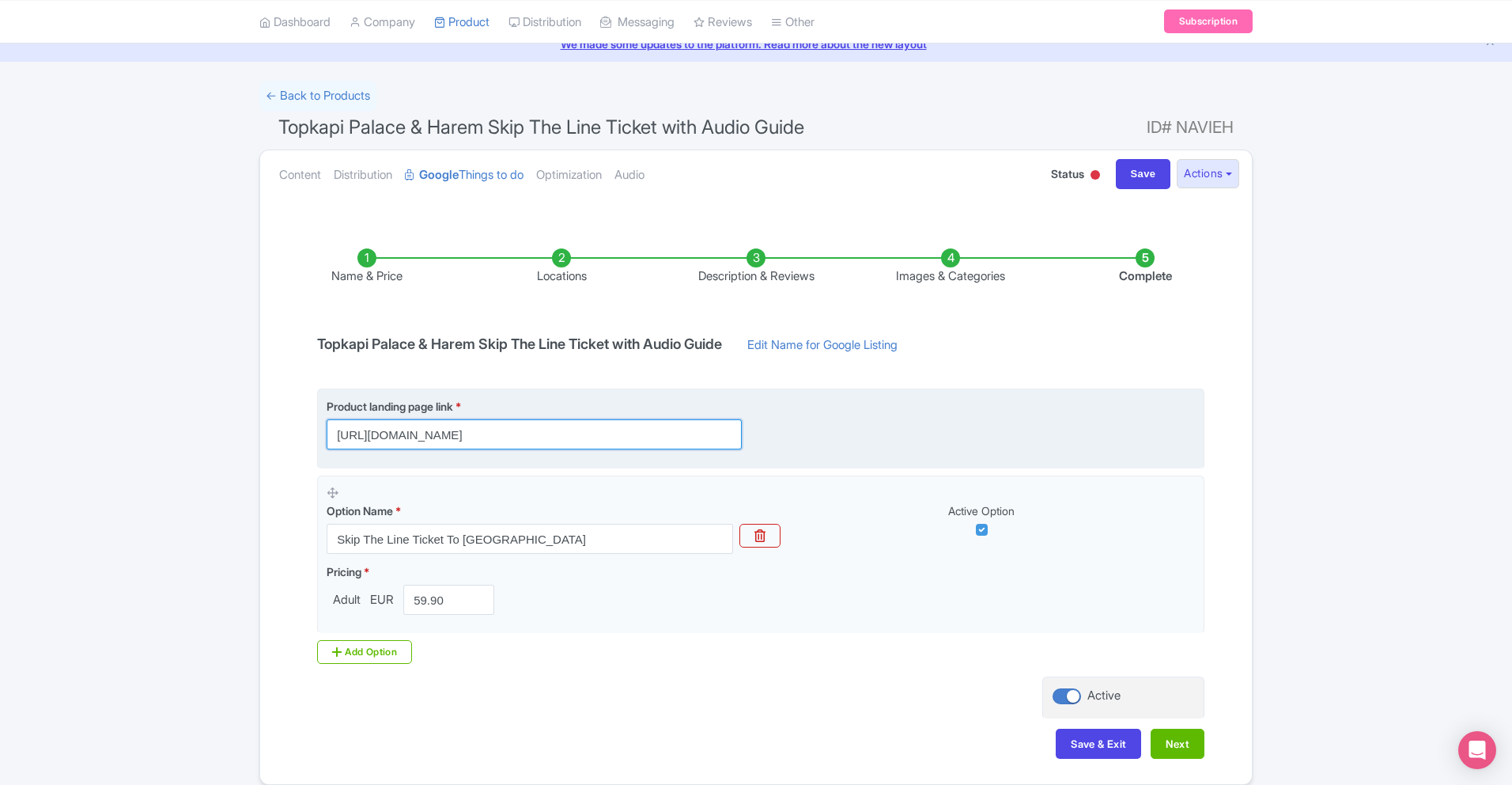
type input "https://topkapipalacetickets.com/attractions/skip-the-line-tickets-to-topkapi-p…"
click at [865, 432] on div "Product landing page link * https://topkapipalacetickets.com/attractions/skip-t…" at bounding box center [761, 423] width 869 height 51
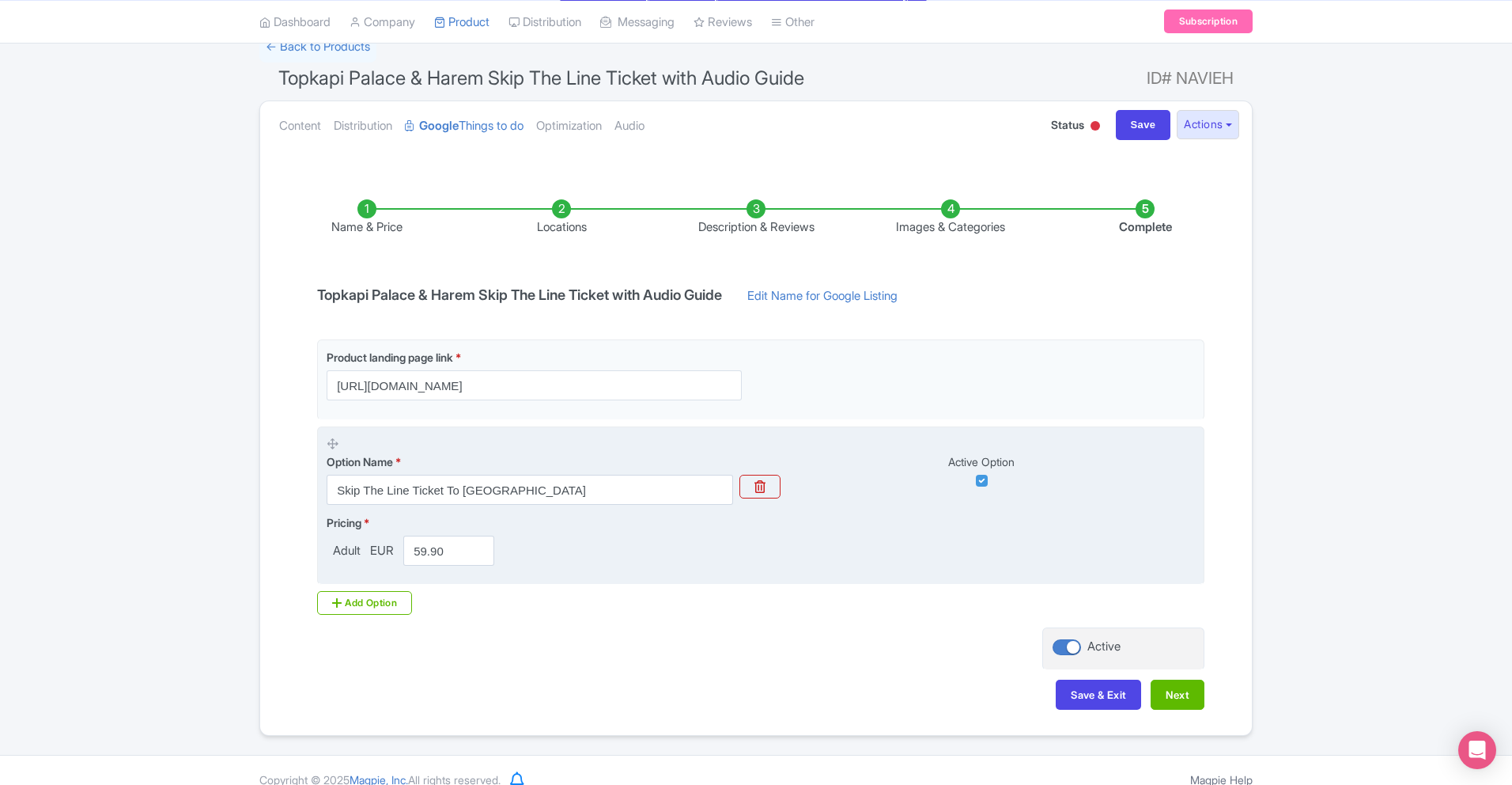
scroll to position [136, 0]
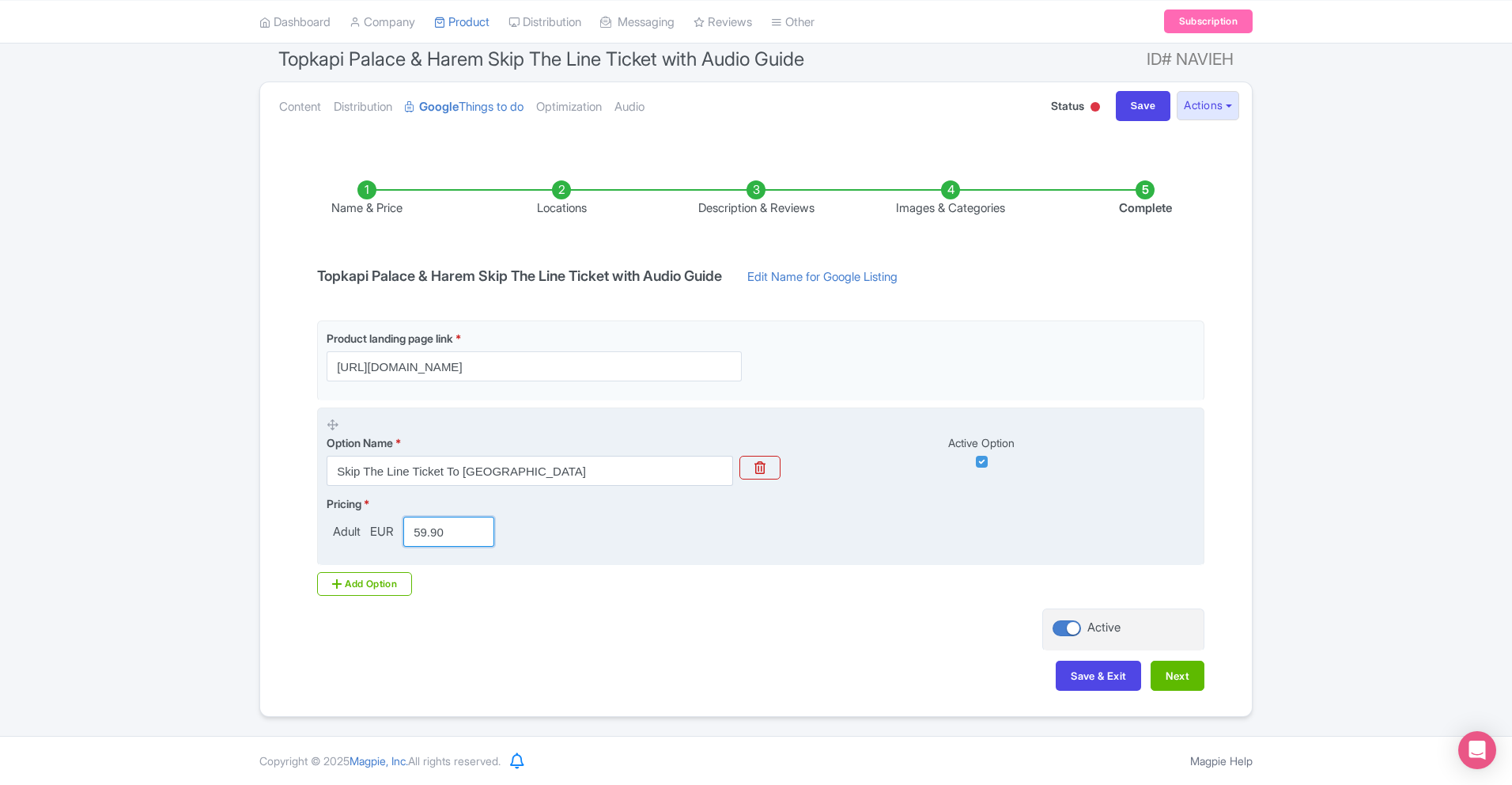
click at [427, 530] on input "59.90" at bounding box center [448, 532] width 91 height 30
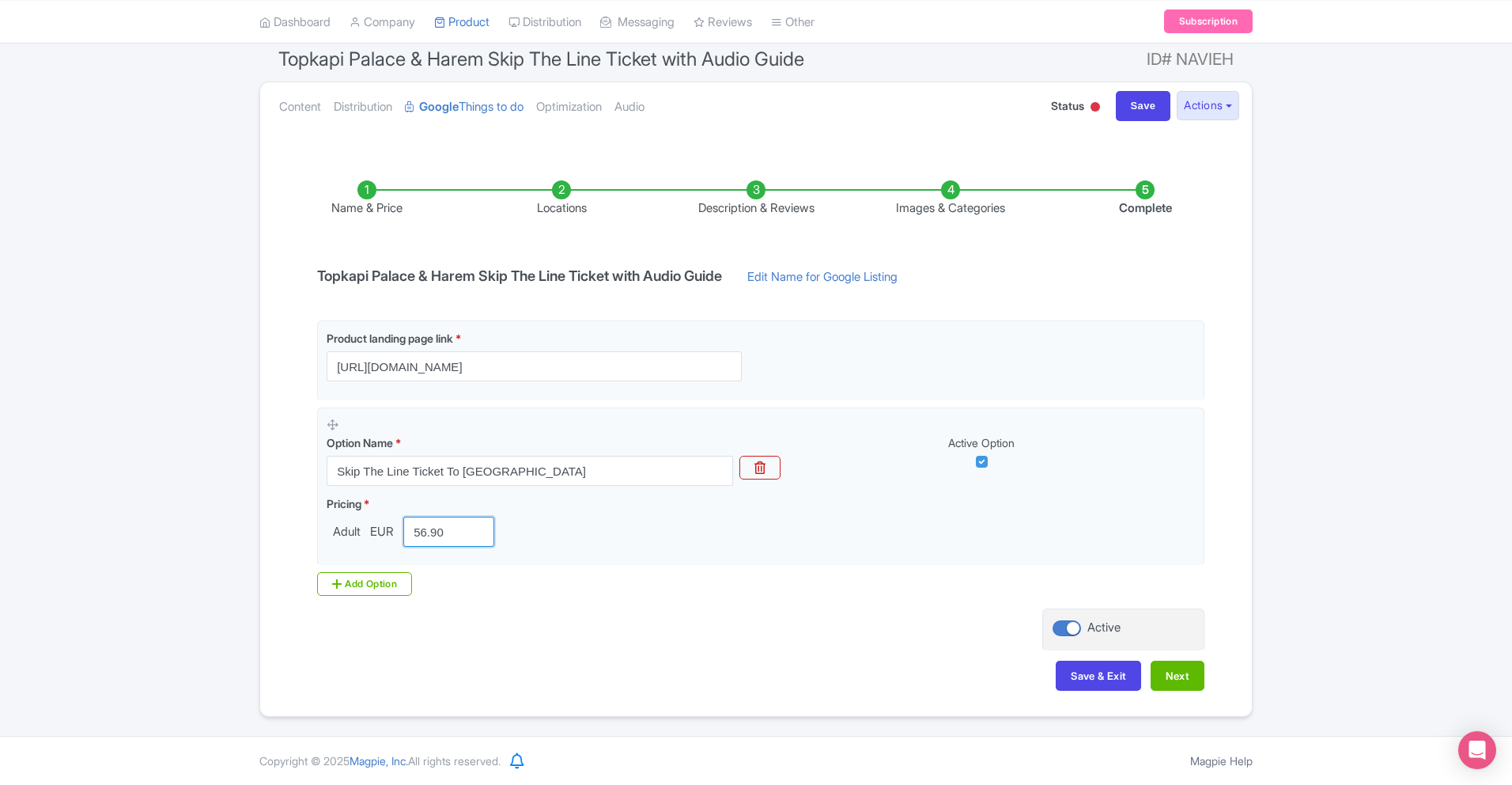
type input "56.90"
click at [771, 688] on div "Save & Exit Next" at bounding box center [756, 684] width 897 height 46
click at [1162, 671] on button "Next" at bounding box center [1178, 676] width 54 height 30
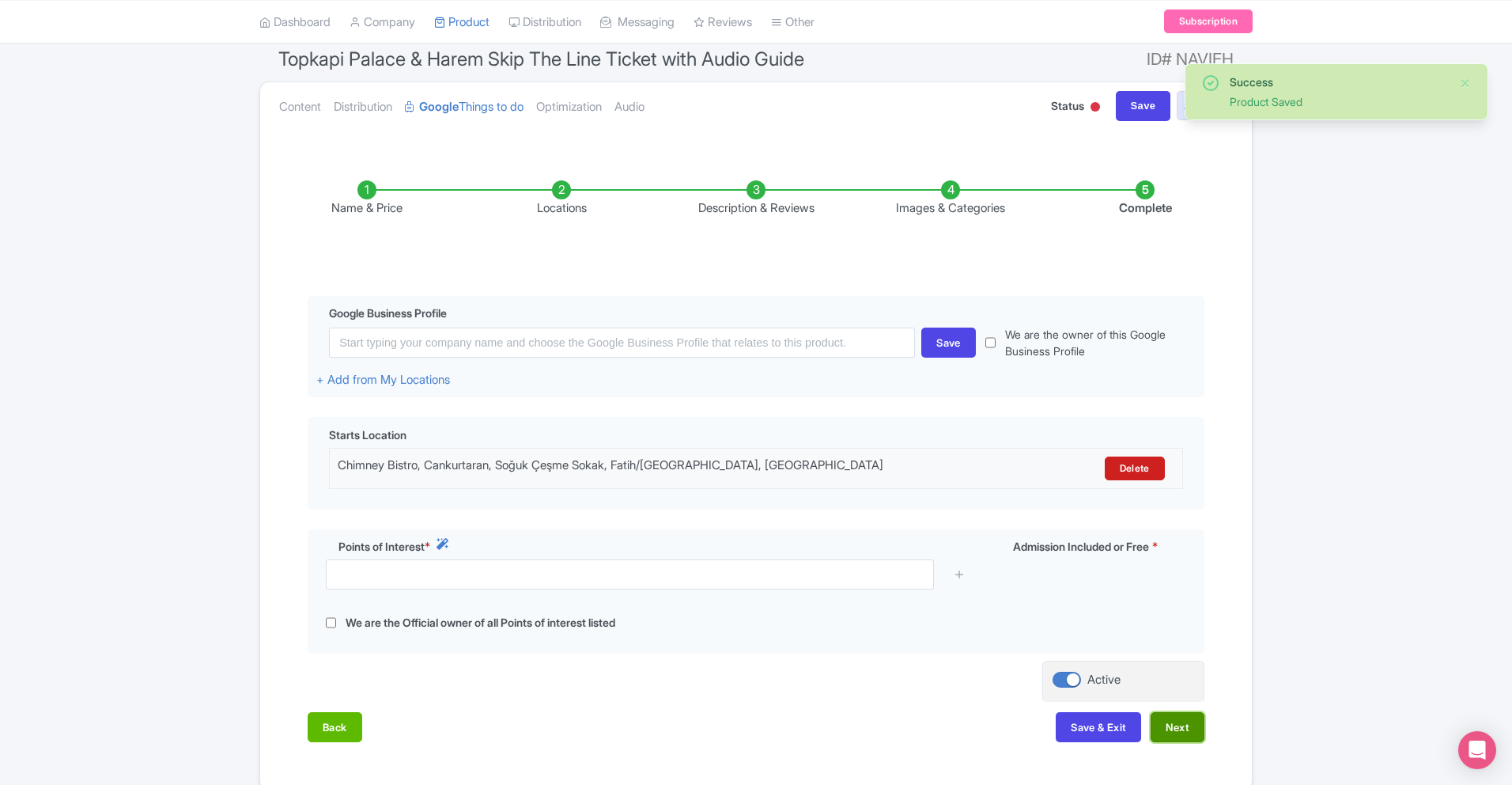
click at [1174, 729] on button "Next" at bounding box center [1178, 727] width 54 height 30
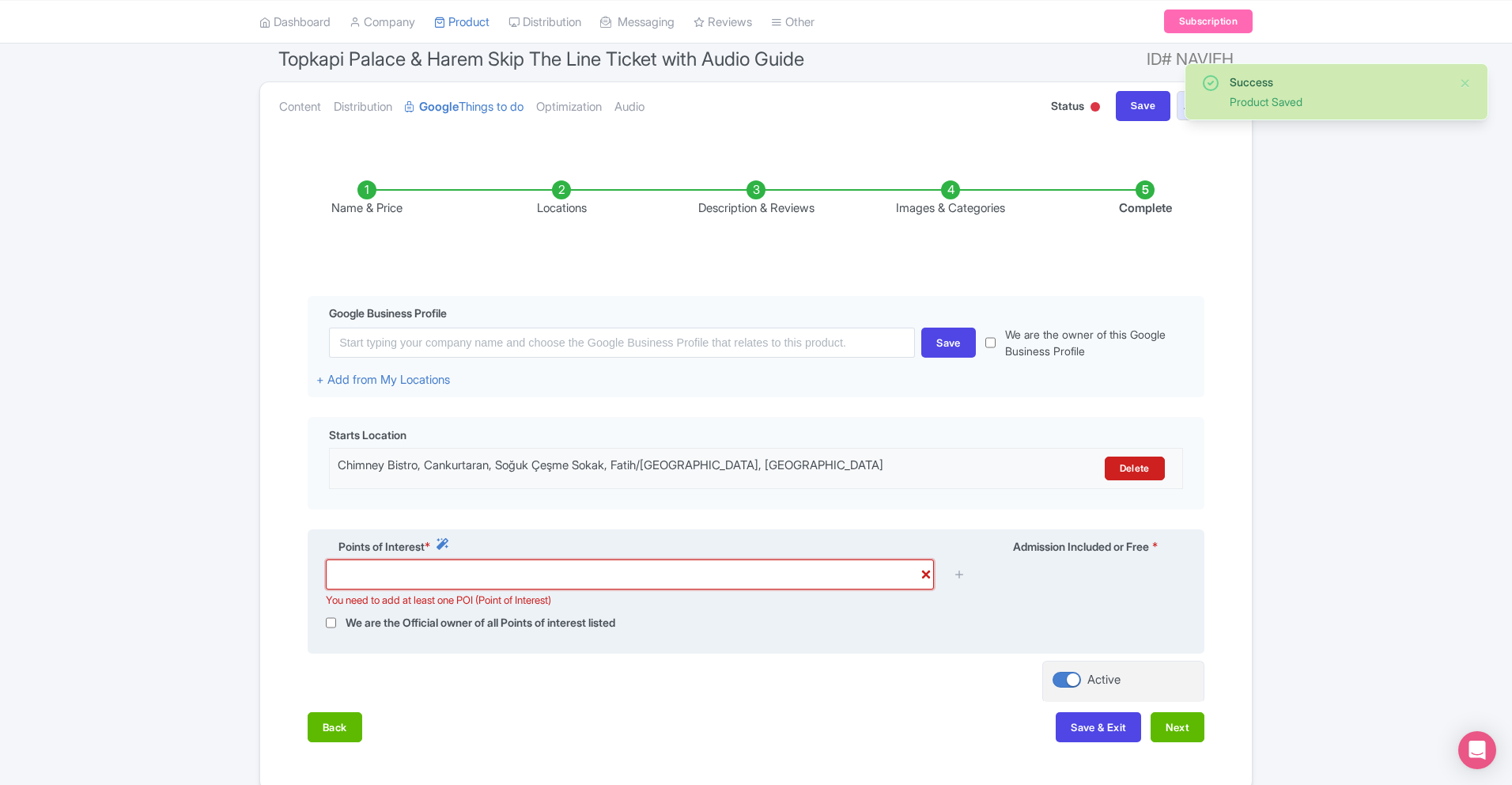
click at [713, 573] on input "text" at bounding box center [629, 574] width 608 height 30
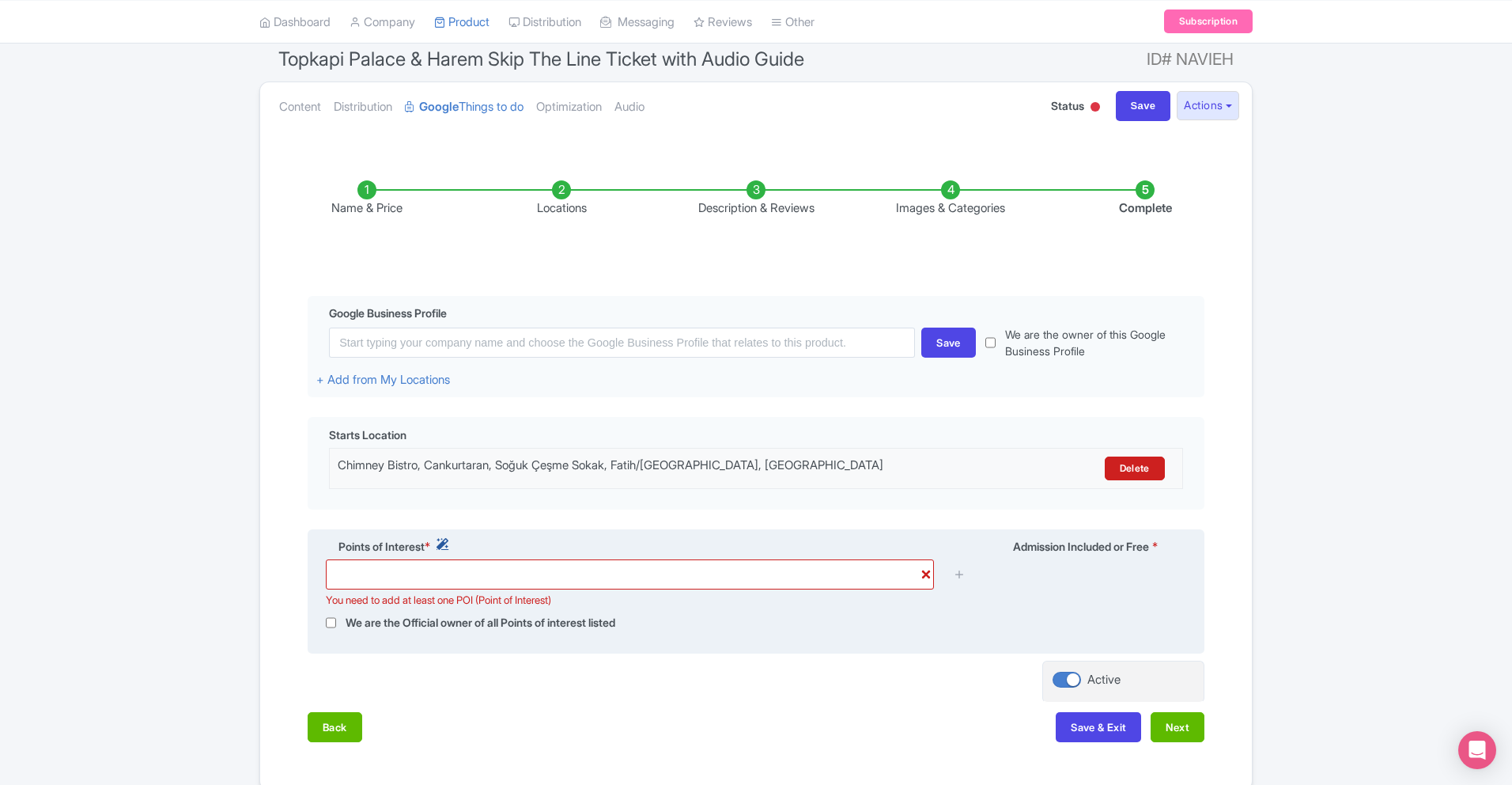
click at [442, 544] on icon at bounding box center [442, 544] width 12 height 12
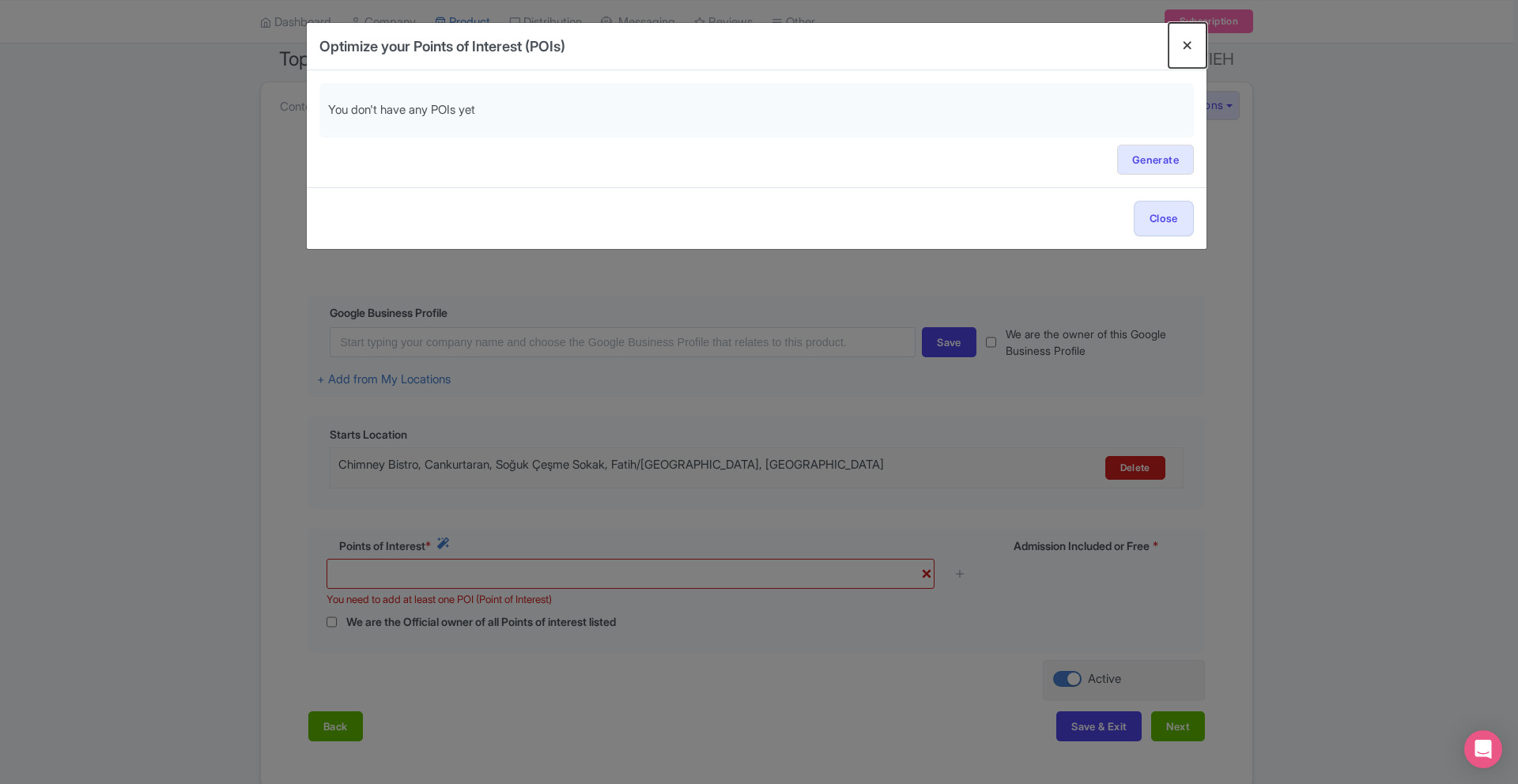
click at [1188, 45] on button "Close" at bounding box center [1187, 45] width 38 height 45
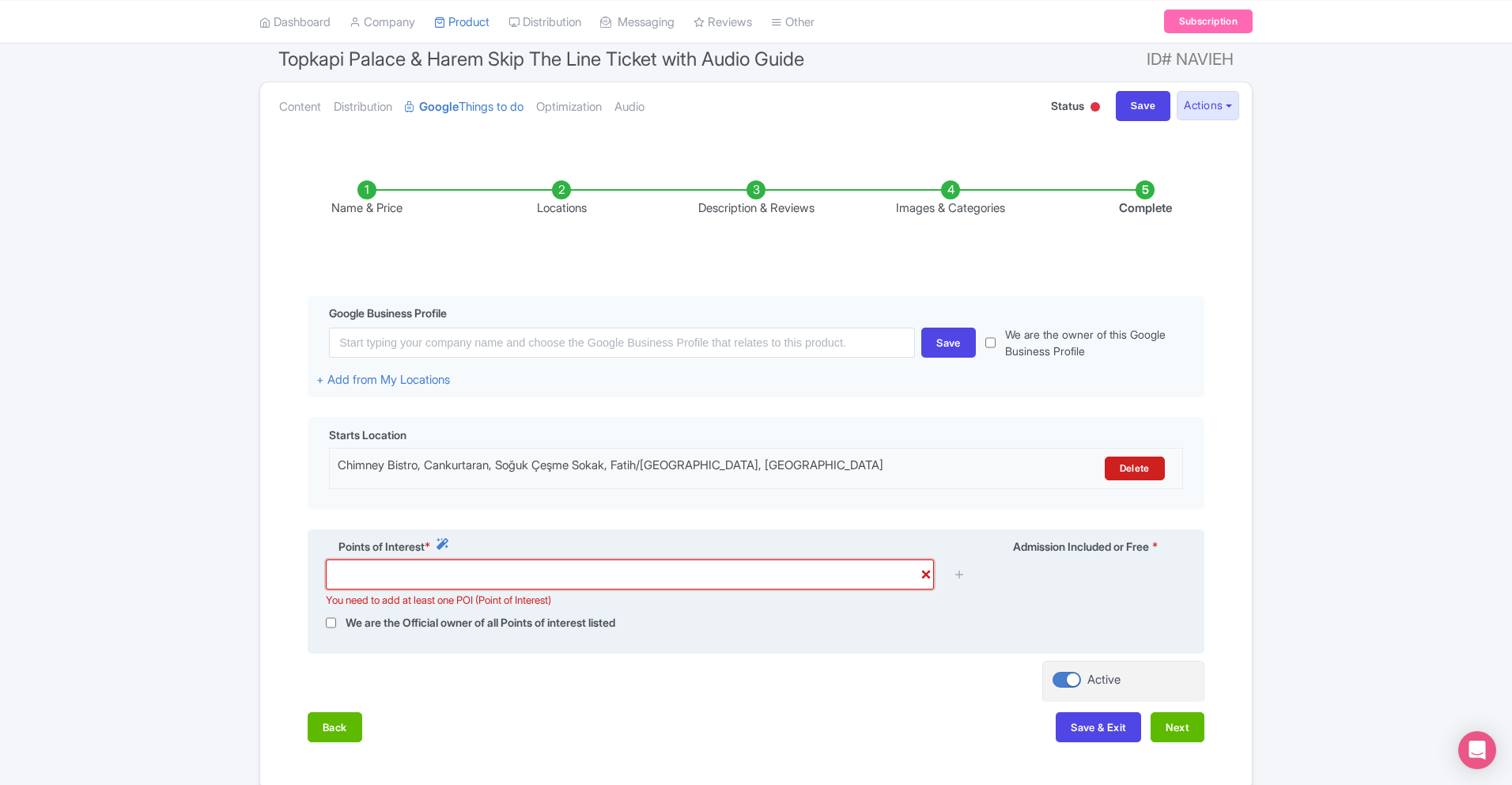
click at [572, 587] on input "text" at bounding box center [629, 574] width 608 height 30
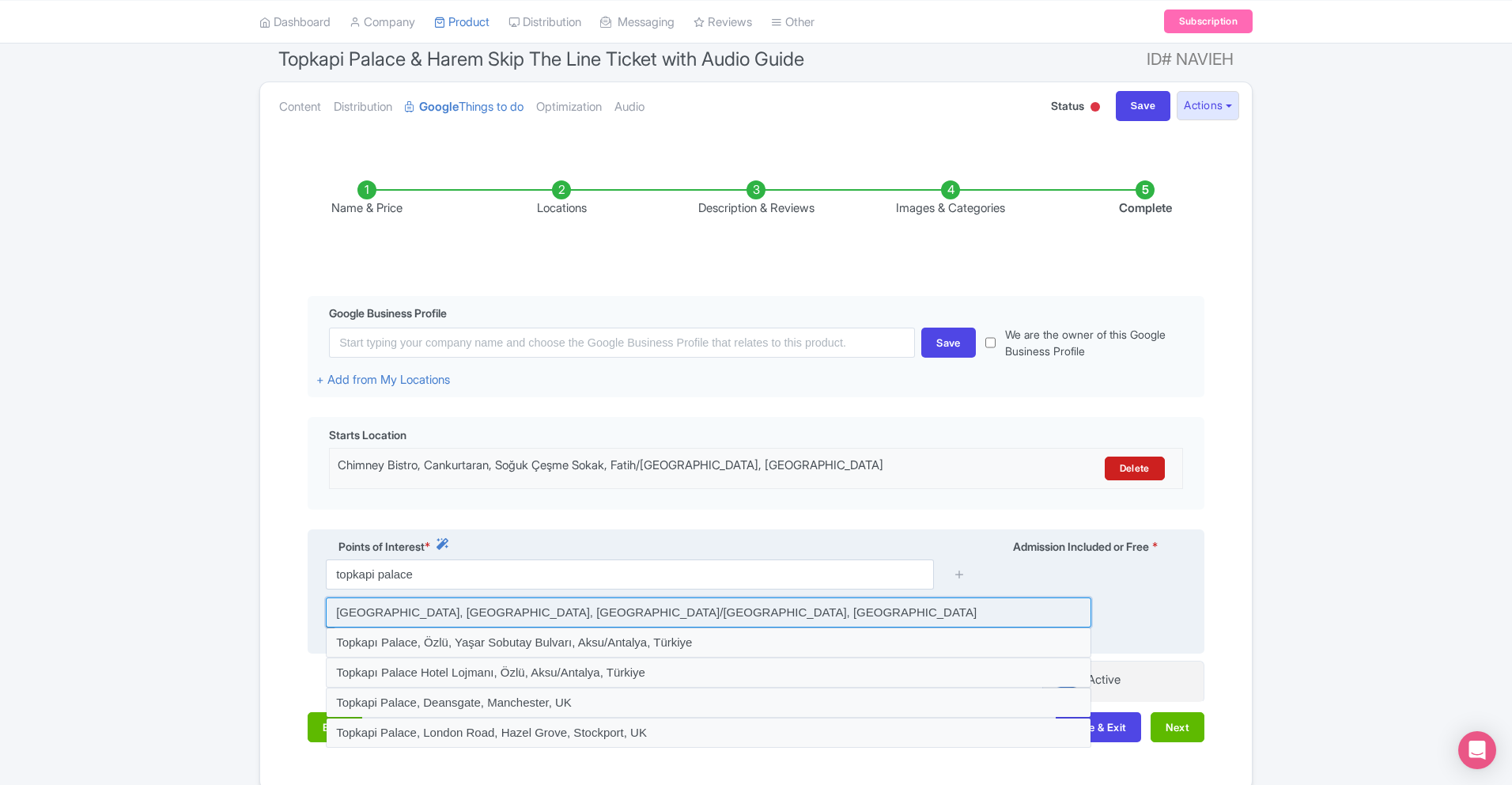
click at [549, 616] on input at bounding box center [709, 612] width 766 height 30
type input "Topkapi Palace Museum, Cankurtaran, Fatih/İstanbul, Türkiye"
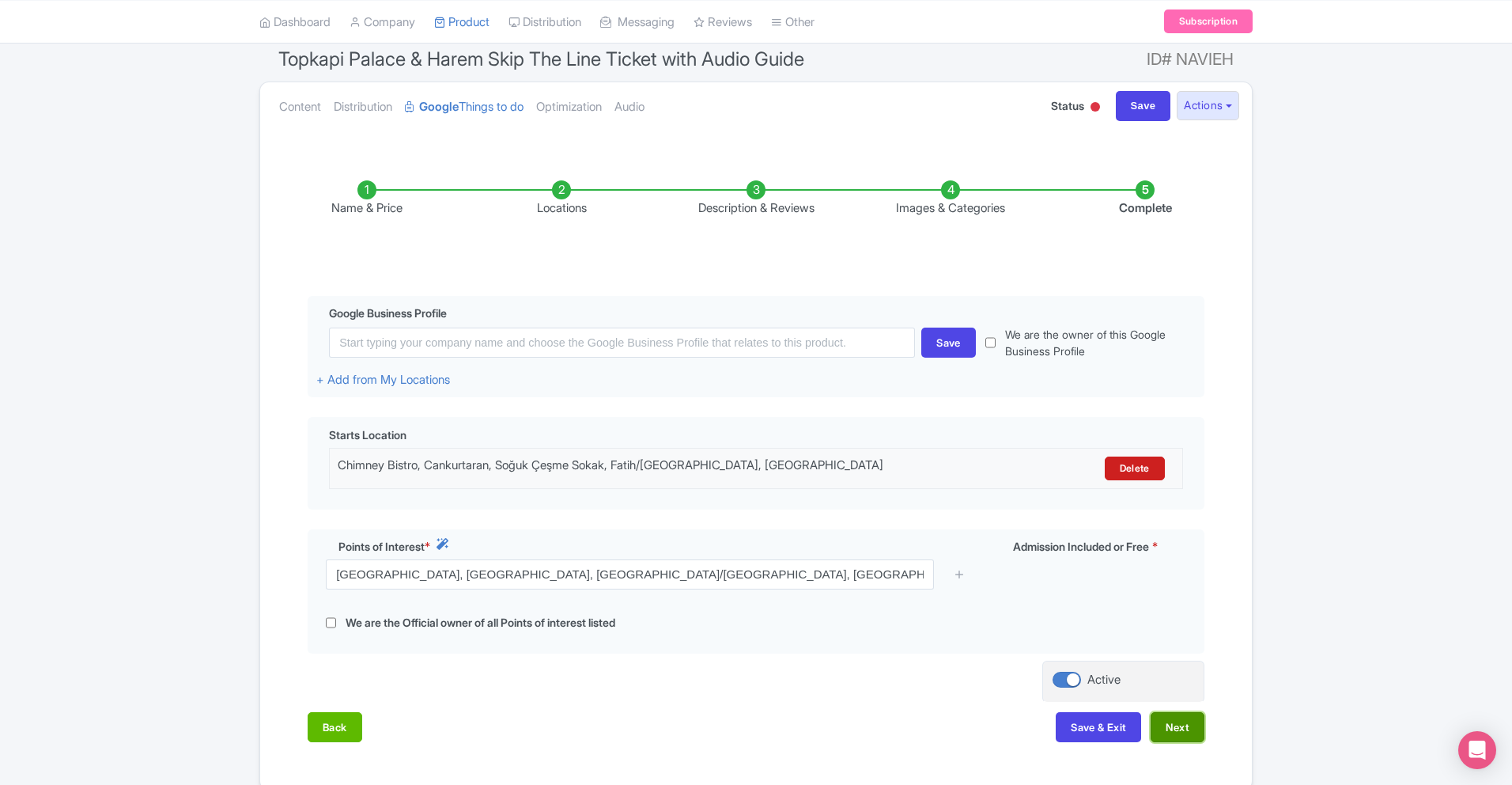
click at [1172, 714] on button "Next" at bounding box center [1178, 727] width 54 height 30
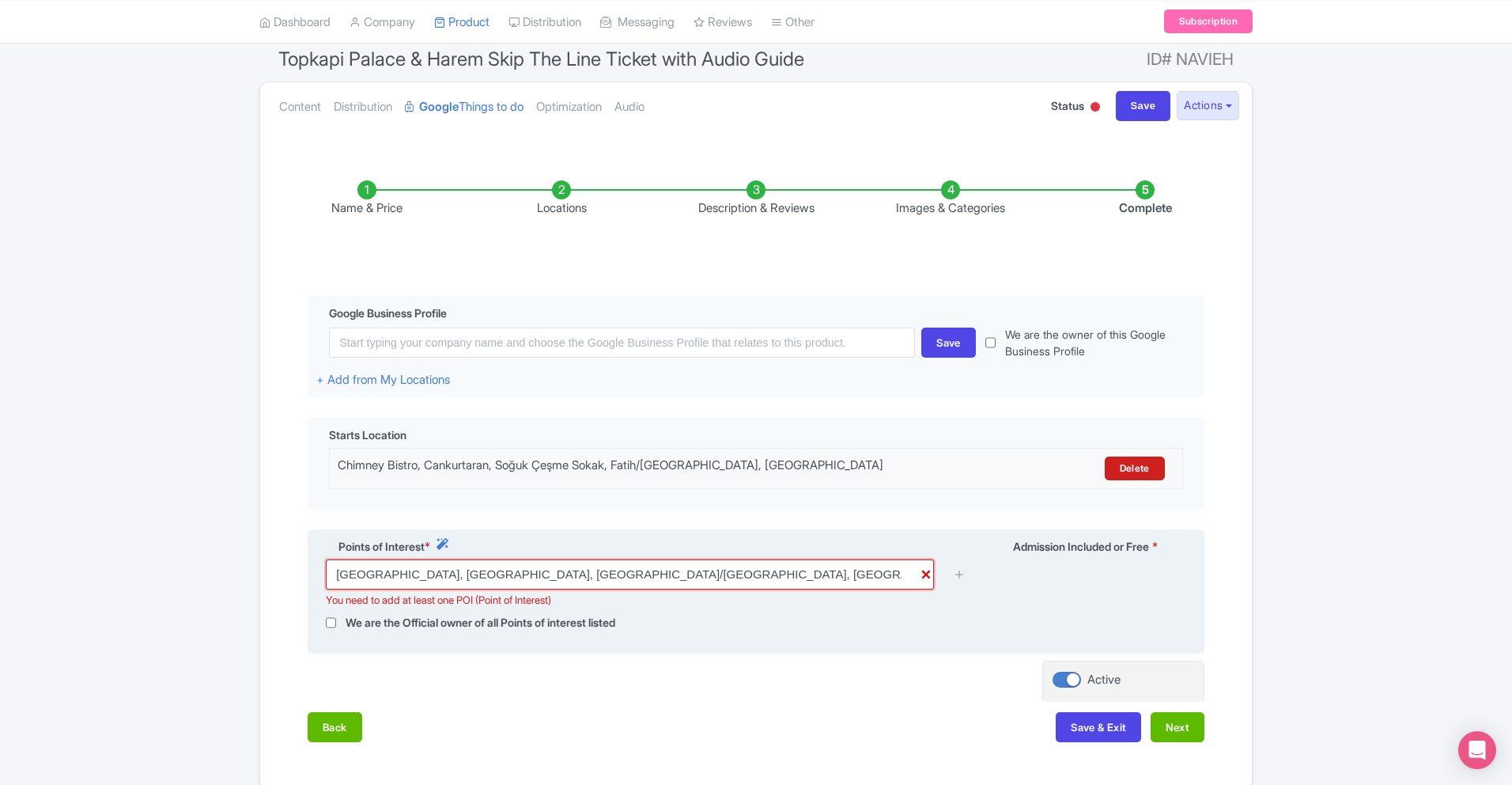
click at [664, 576] on input "Topkapi Palace Museum, Cankurtaran, Fatih/İstanbul, Türkiye" at bounding box center [629, 574] width 608 height 30
click at [967, 575] on div at bounding box center [960, 574] width 32 height 30
click at [963, 575] on icon at bounding box center [959, 574] width 12 height 12
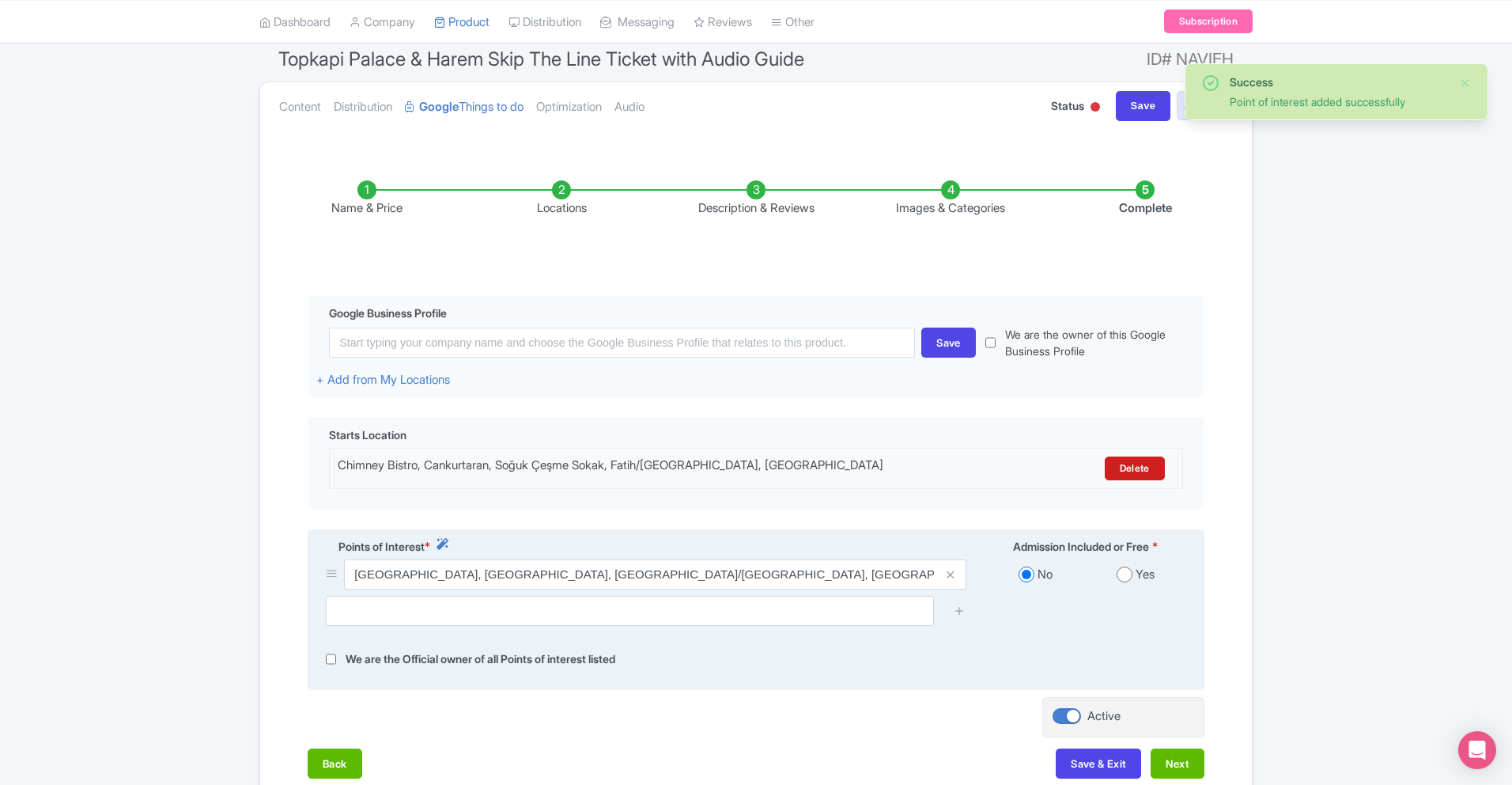
click at [1128, 574] on input "radio" at bounding box center [1124, 574] width 16 height 16
radio input "true"
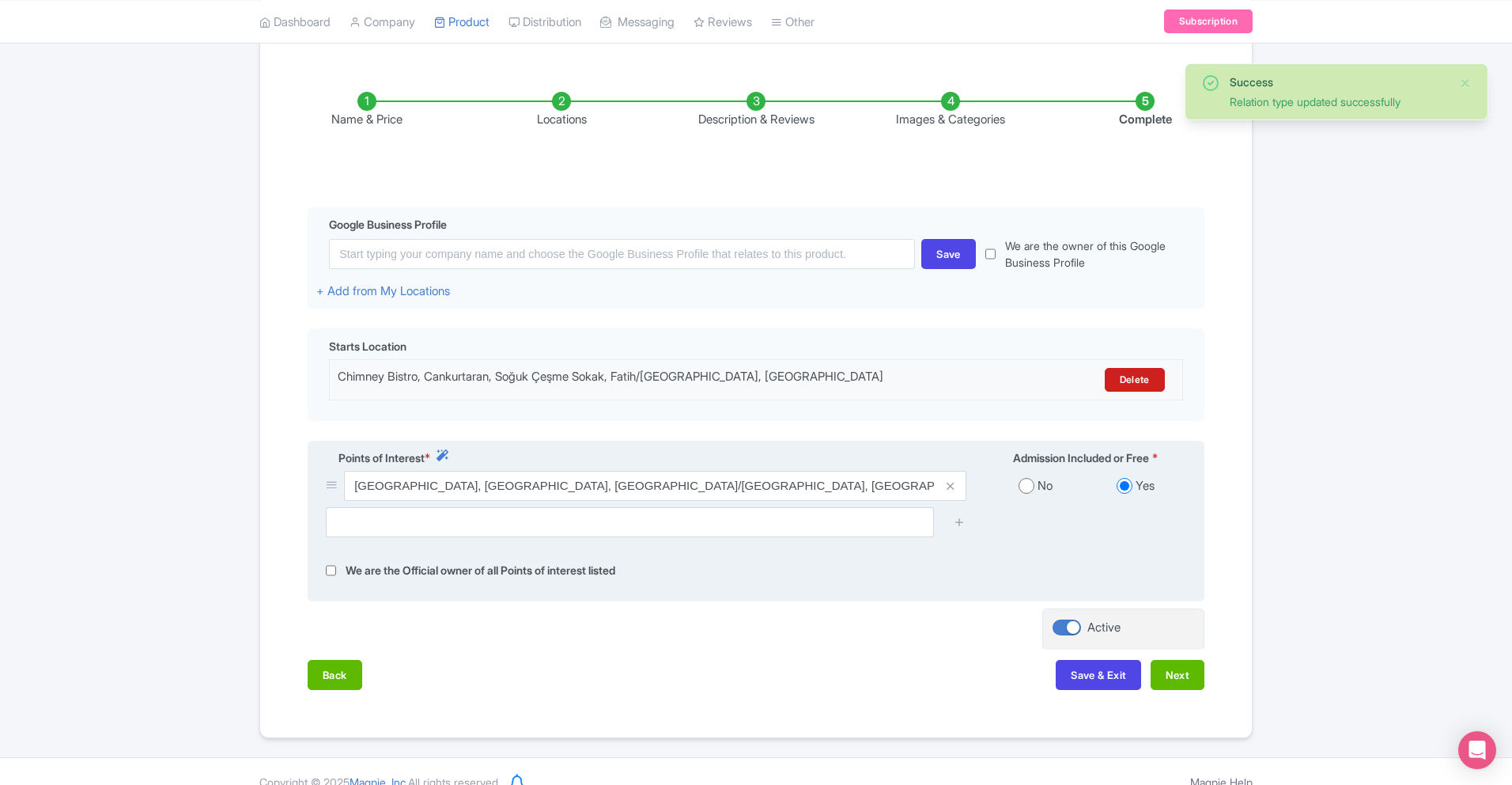
scroll to position [246, 0]
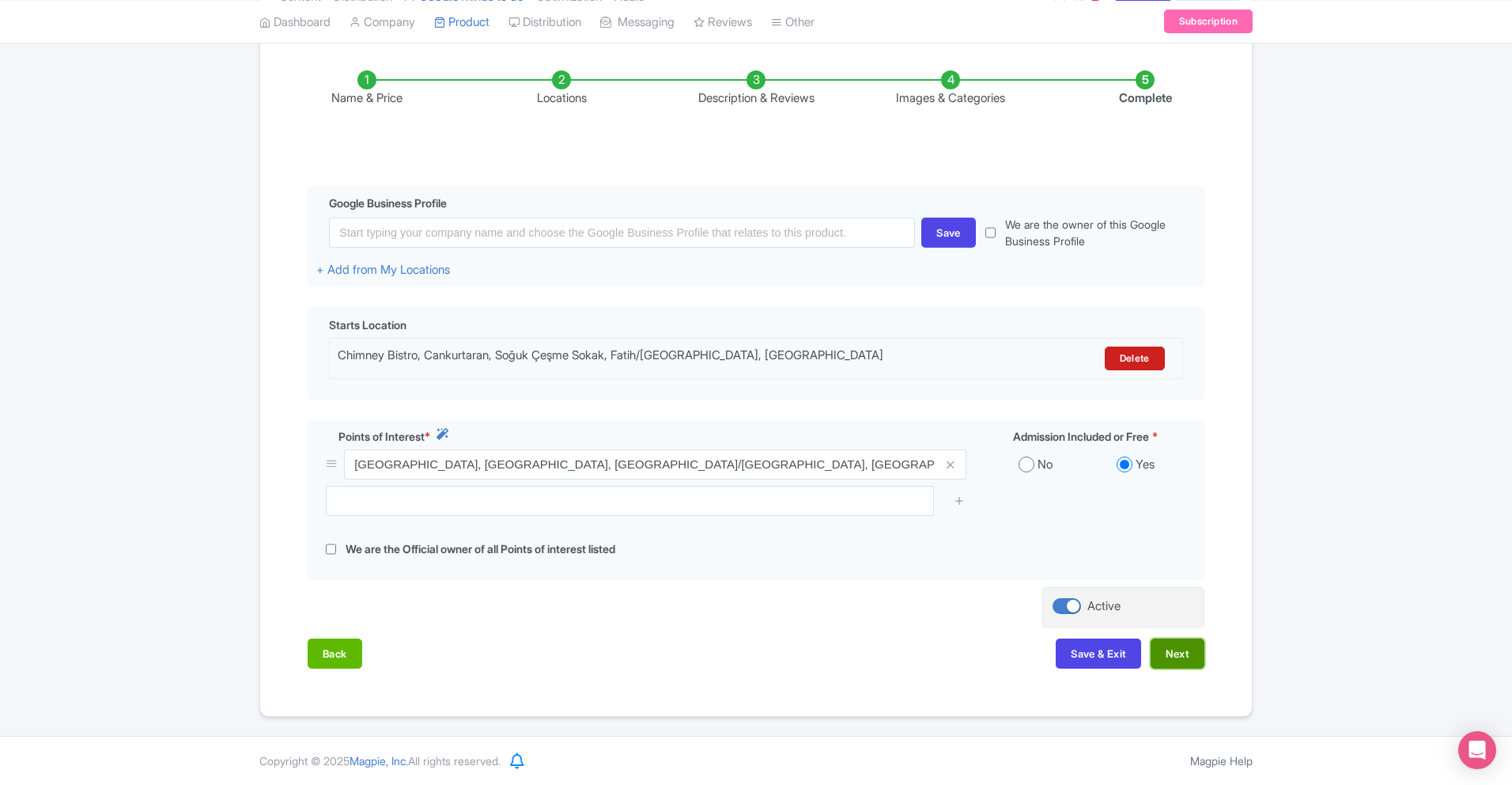
click at [1186, 643] on button "Next" at bounding box center [1178, 653] width 54 height 30
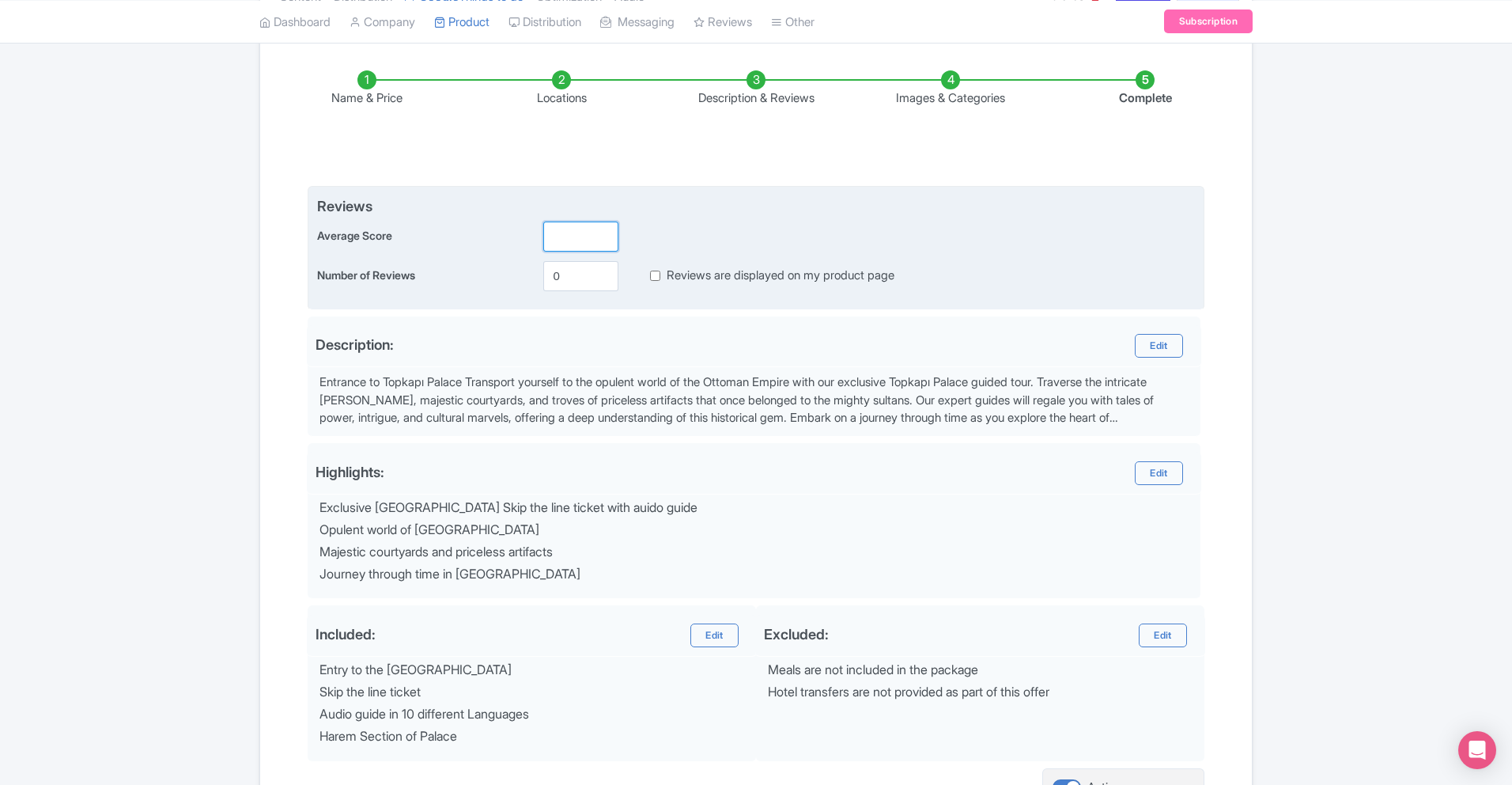
click at [577, 247] on input "number" at bounding box center [581, 236] width 75 height 30
drag, startPoint x: 576, startPoint y: 280, endPoint x: 520, endPoint y: 279, distance: 56.0
click at [520, 280] on div "Number of Reviews 0 Reviews are displayed on my product page" at bounding box center [755, 276] width 878 height 30
click at [574, 239] on input "4.6" at bounding box center [581, 236] width 75 height 30
type input "4.4"
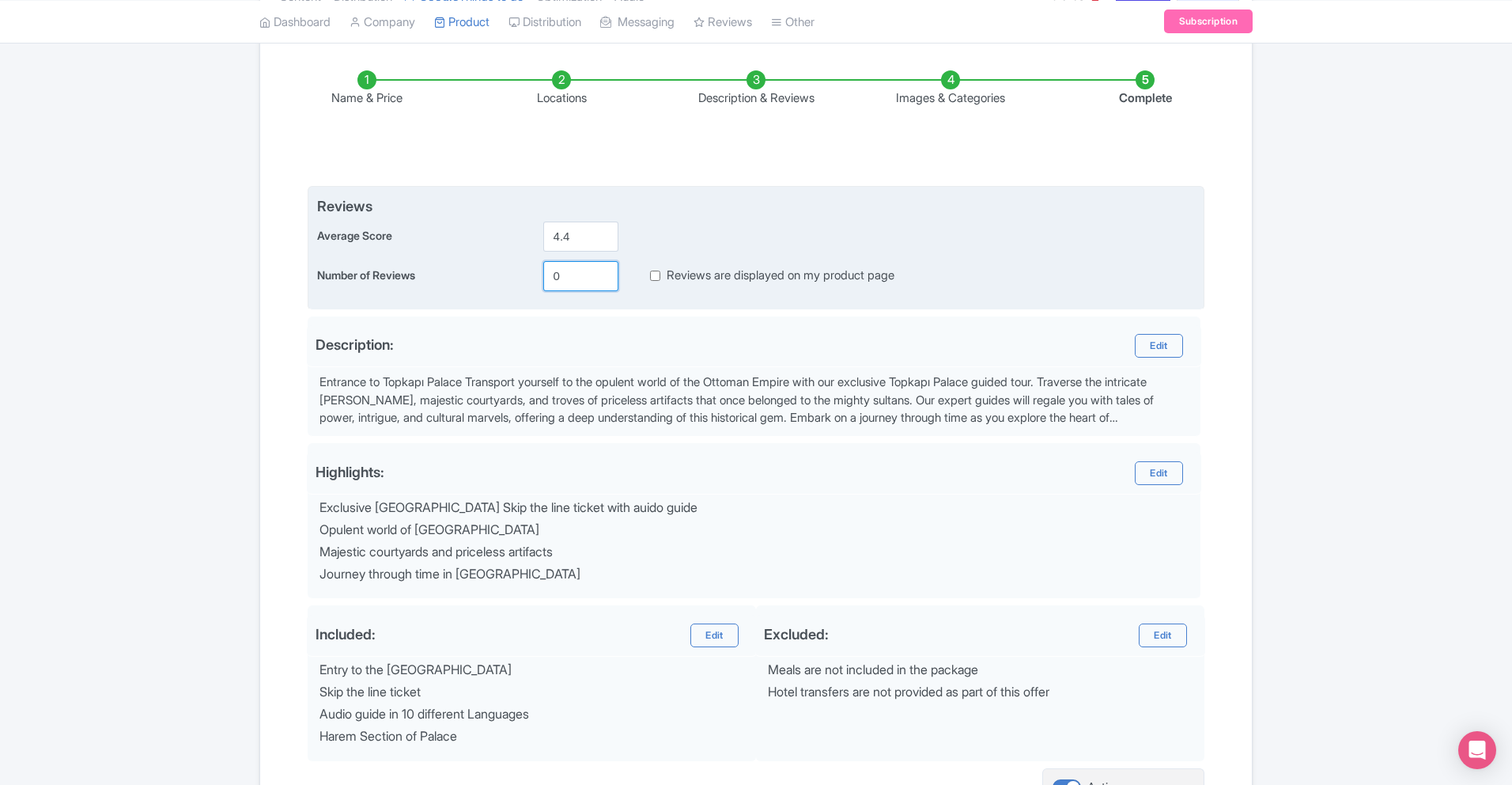
drag, startPoint x: 584, startPoint y: 273, endPoint x: 503, endPoint y: 273, distance: 81.0
click at [503, 273] on div "Number of Reviews 0 Reviews are displayed on my product page" at bounding box center [755, 276] width 878 height 30
type input "1824"
click at [564, 241] on input "4.4" at bounding box center [581, 236] width 75 height 30
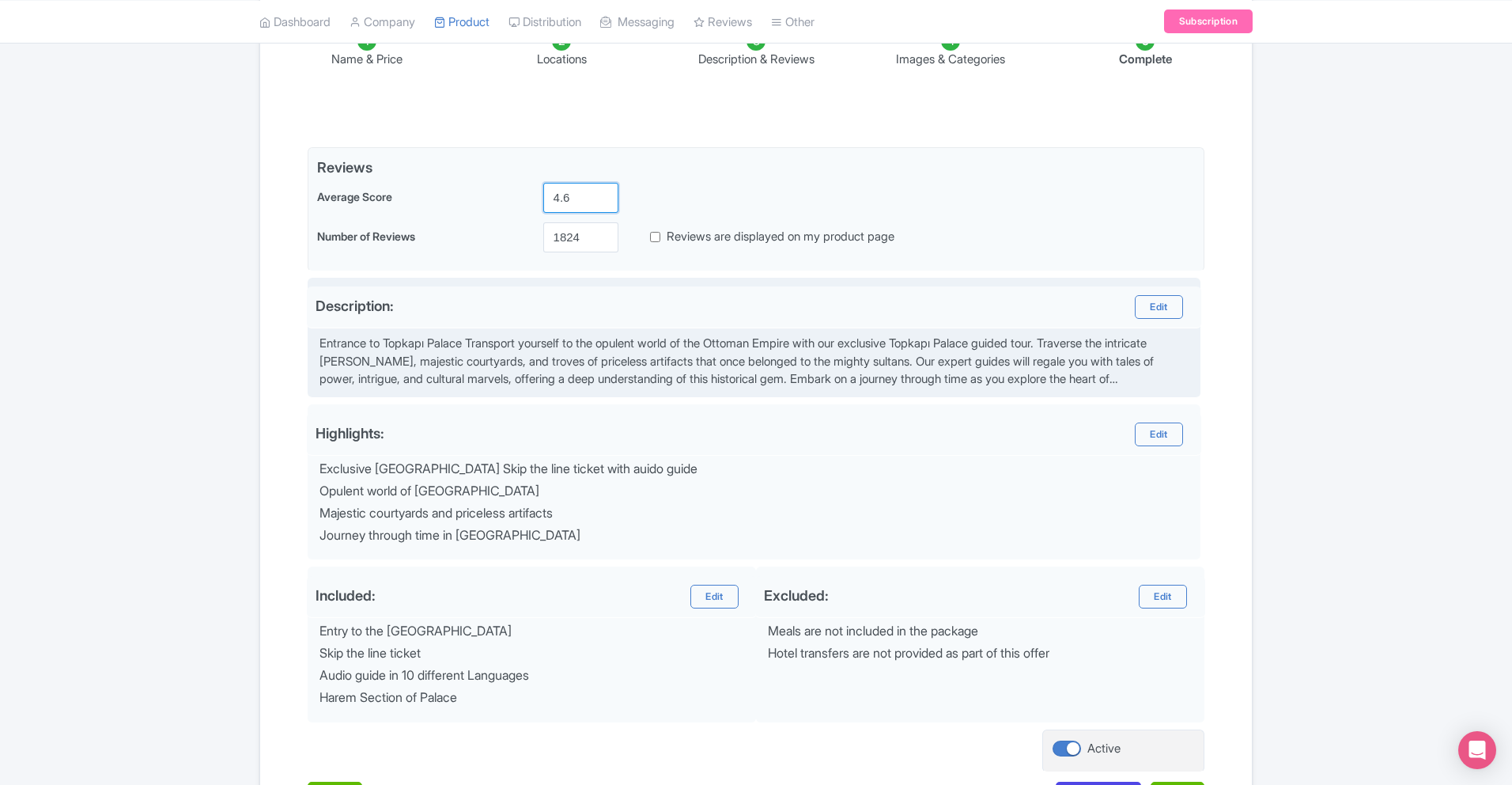
scroll to position [406, 0]
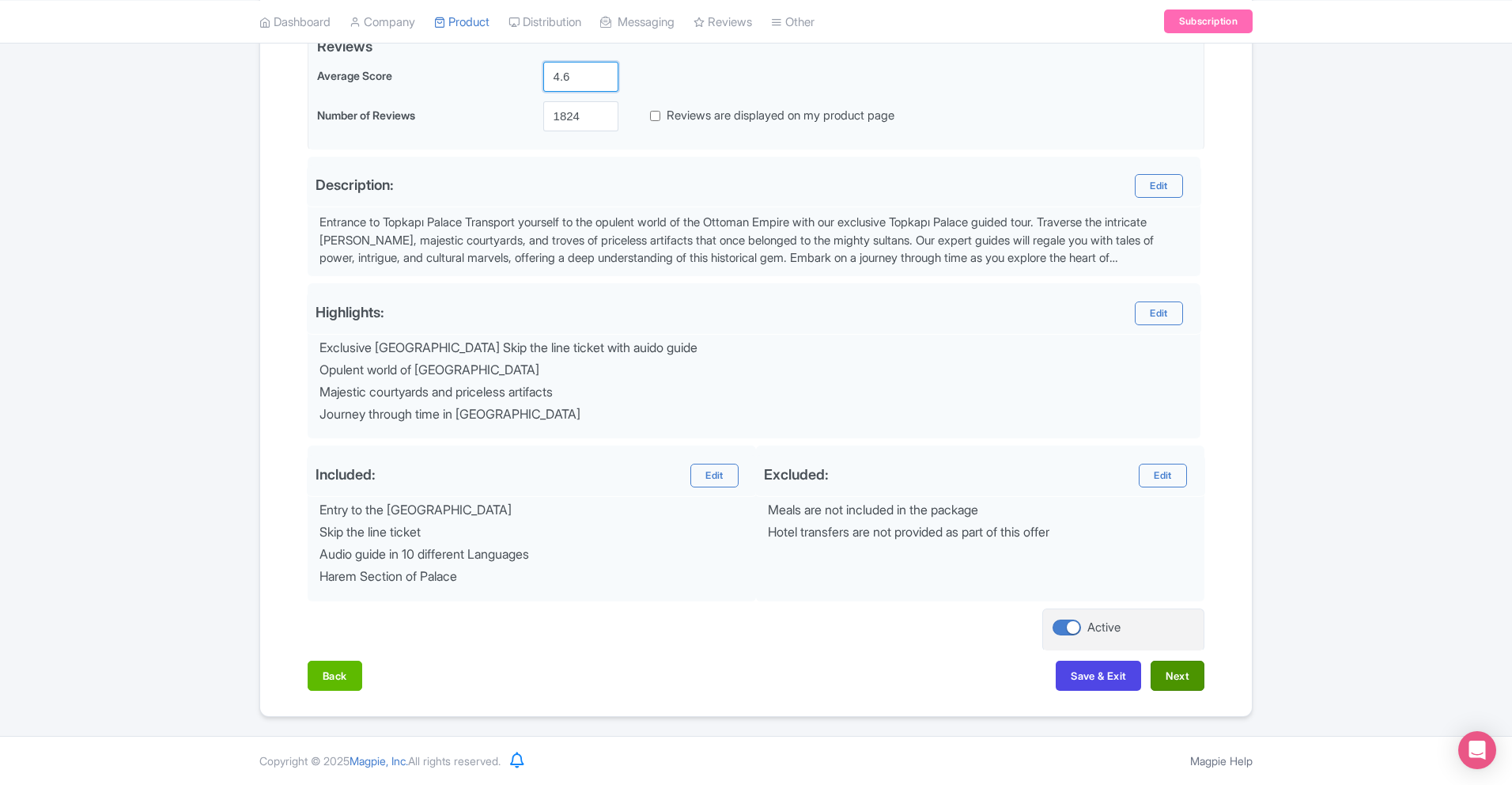
type input "4.6"
click at [1193, 676] on button "Next" at bounding box center [1178, 676] width 54 height 30
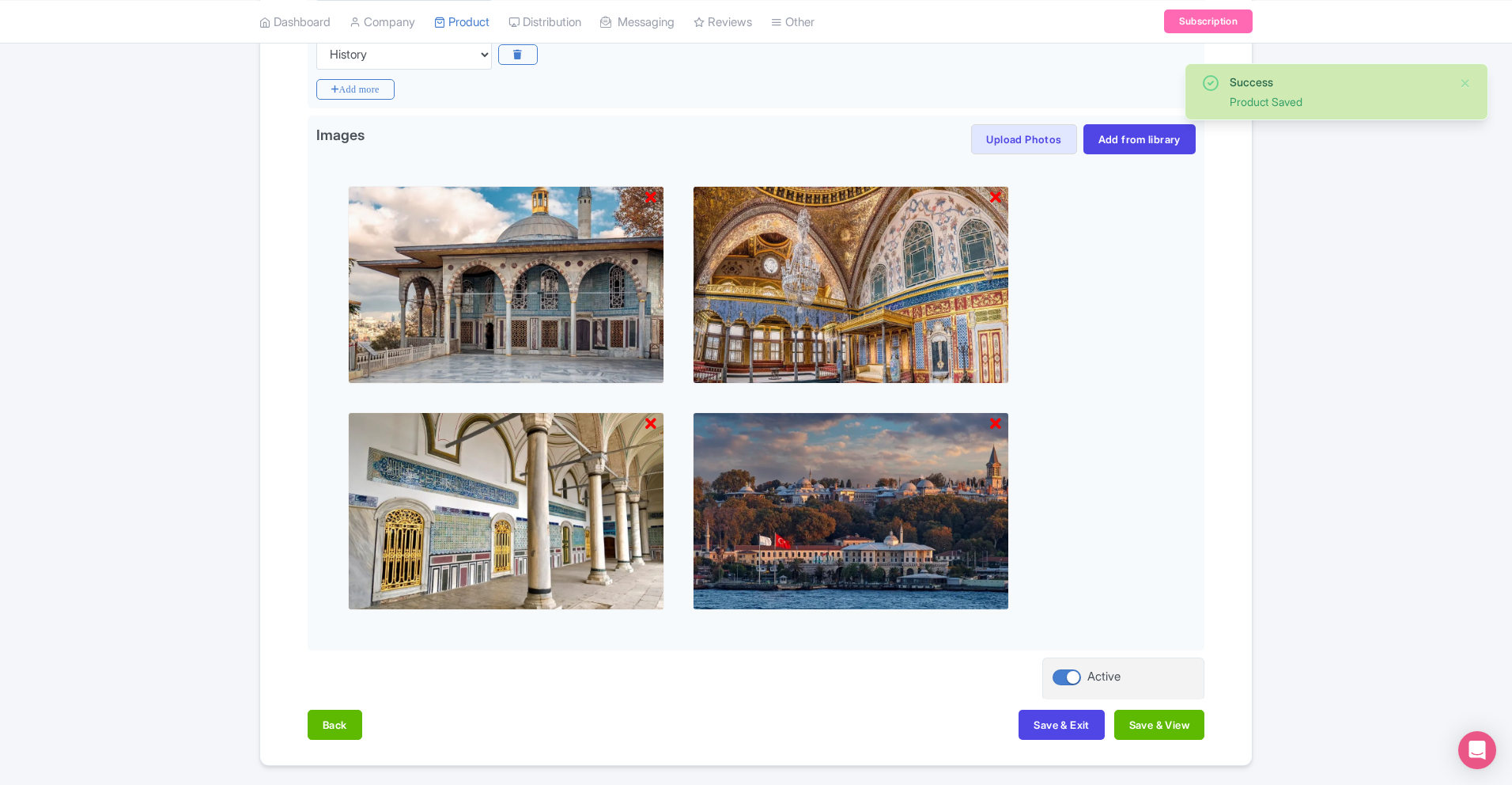
scroll to position [520, 0]
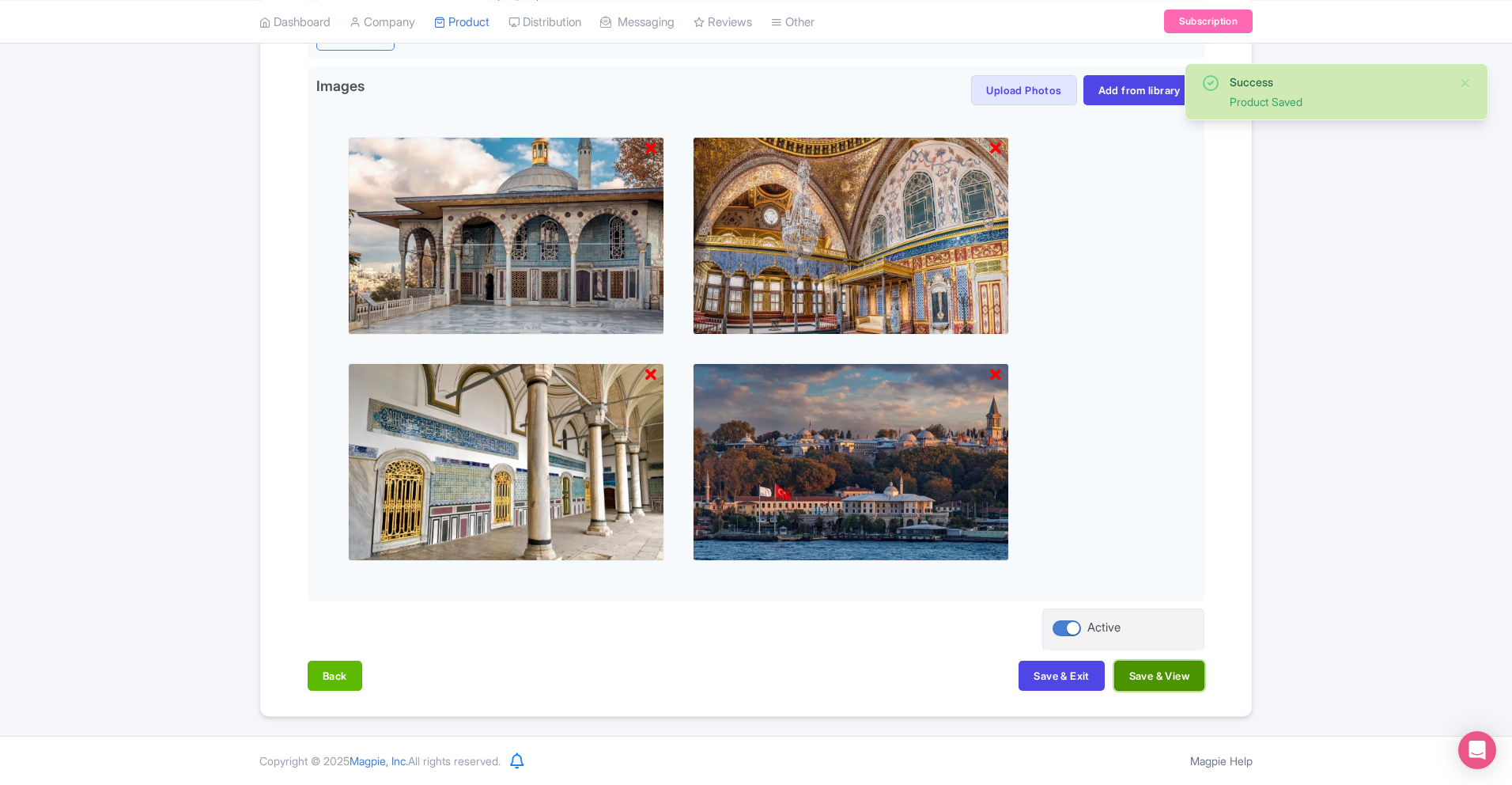
click at [1151, 681] on button "Save & View" at bounding box center [1159, 676] width 90 height 30
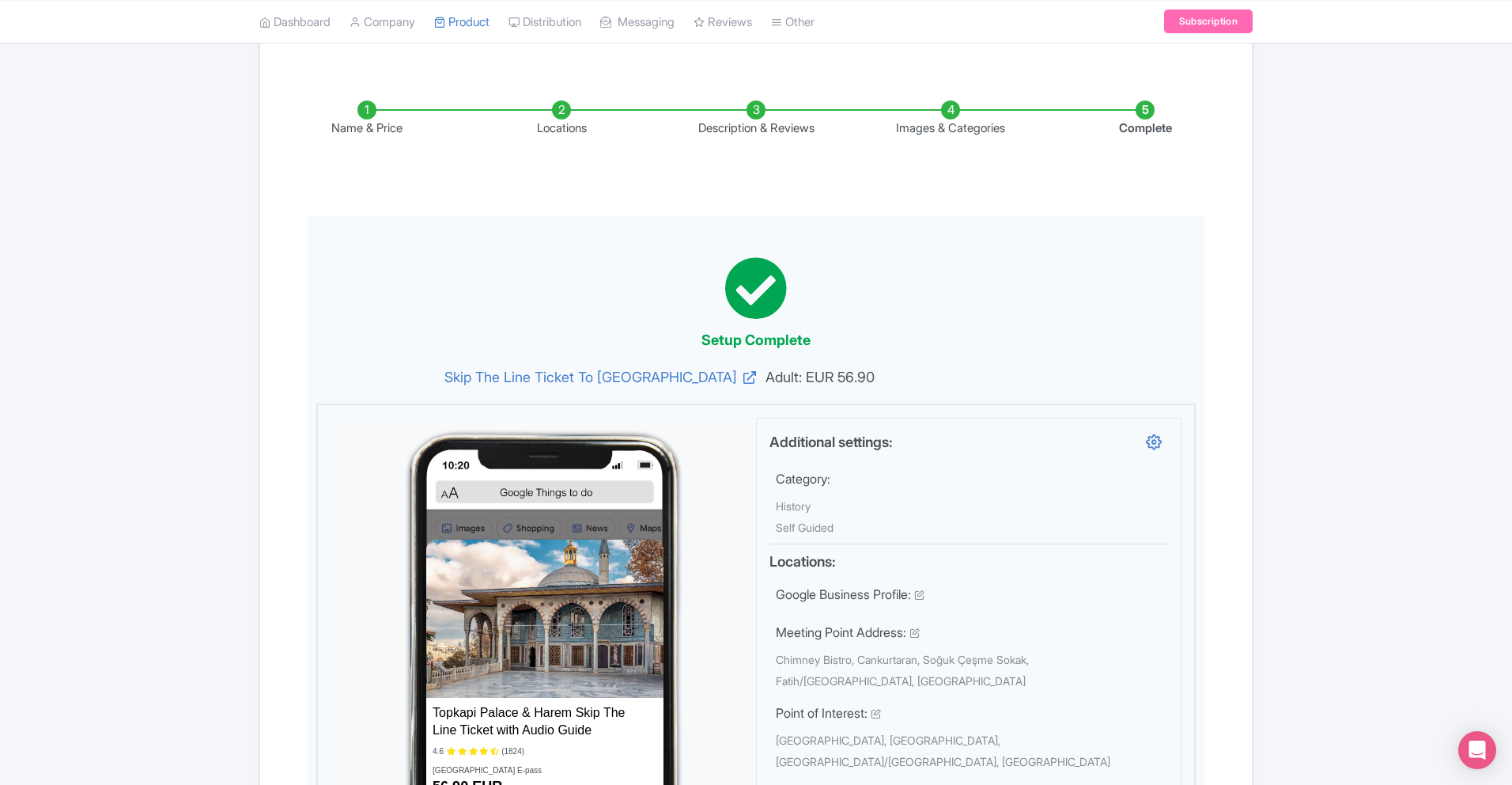
scroll to position [0, 0]
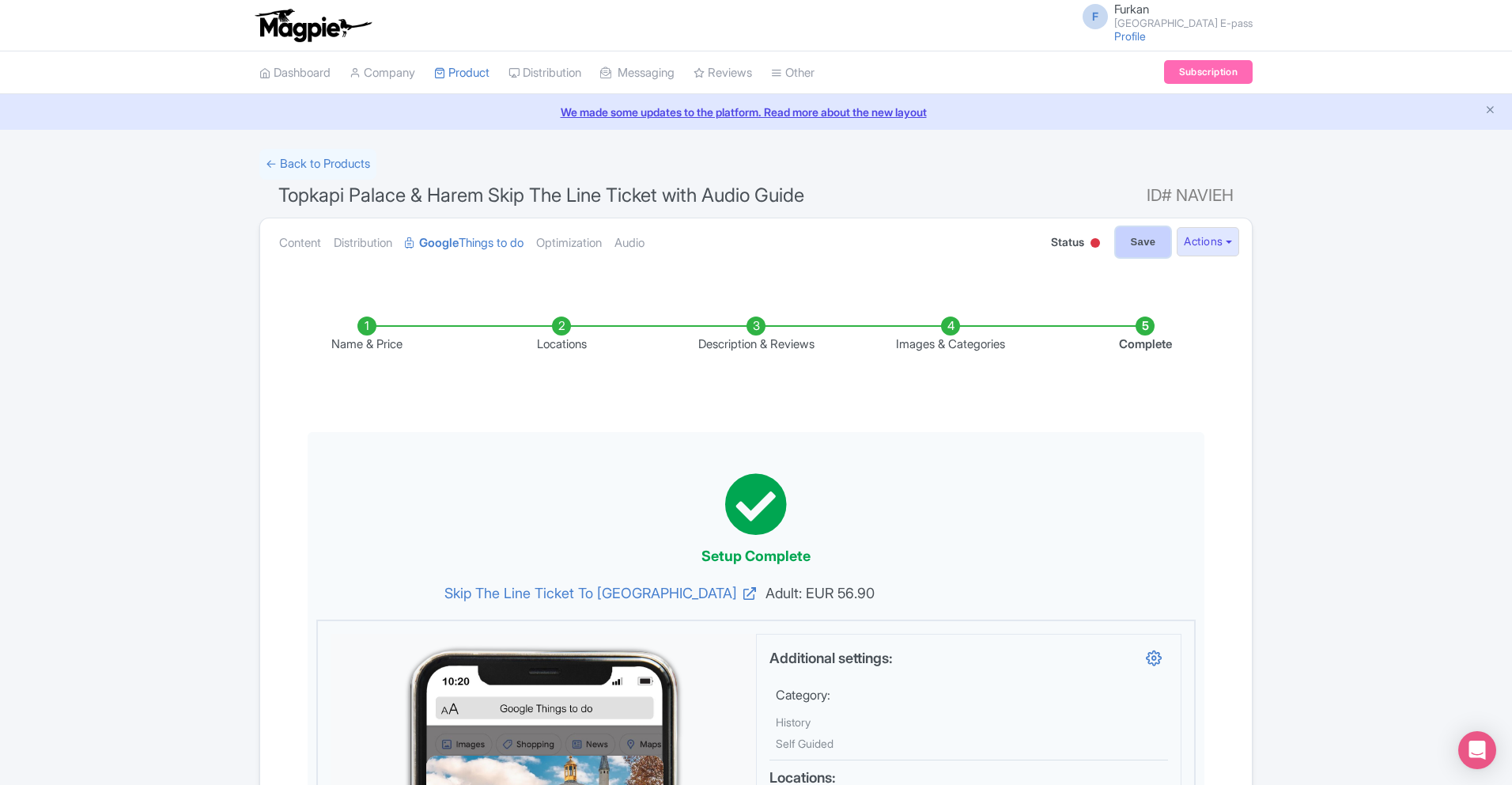
click at [1136, 256] on input "Save" at bounding box center [1144, 242] width 56 height 30
type input "Saving..."
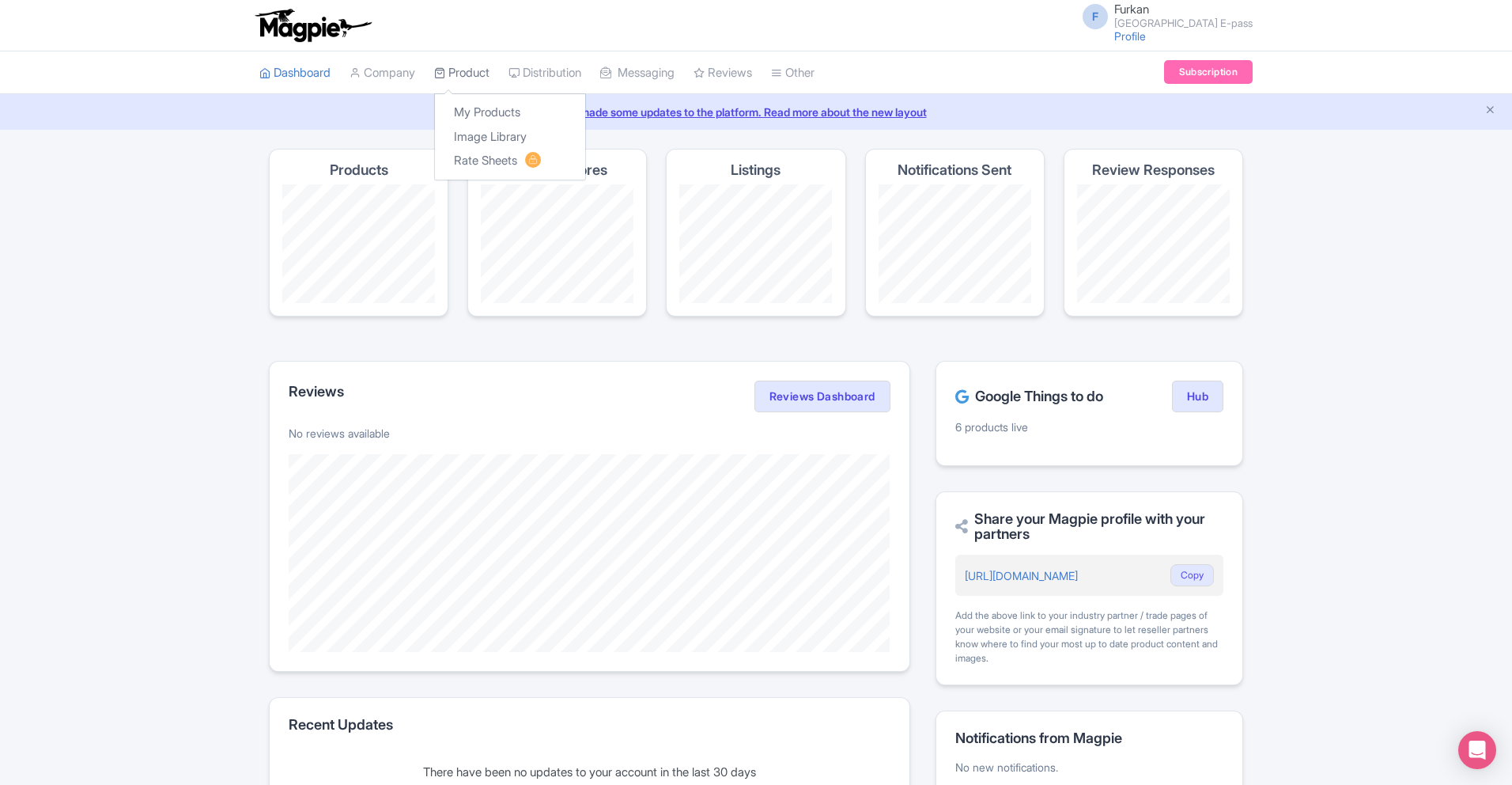
click at [467, 74] on link "Product" at bounding box center [462, 73] width 56 height 43
click at [477, 107] on link "My Products" at bounding box center [510, 113] width 150 height 25
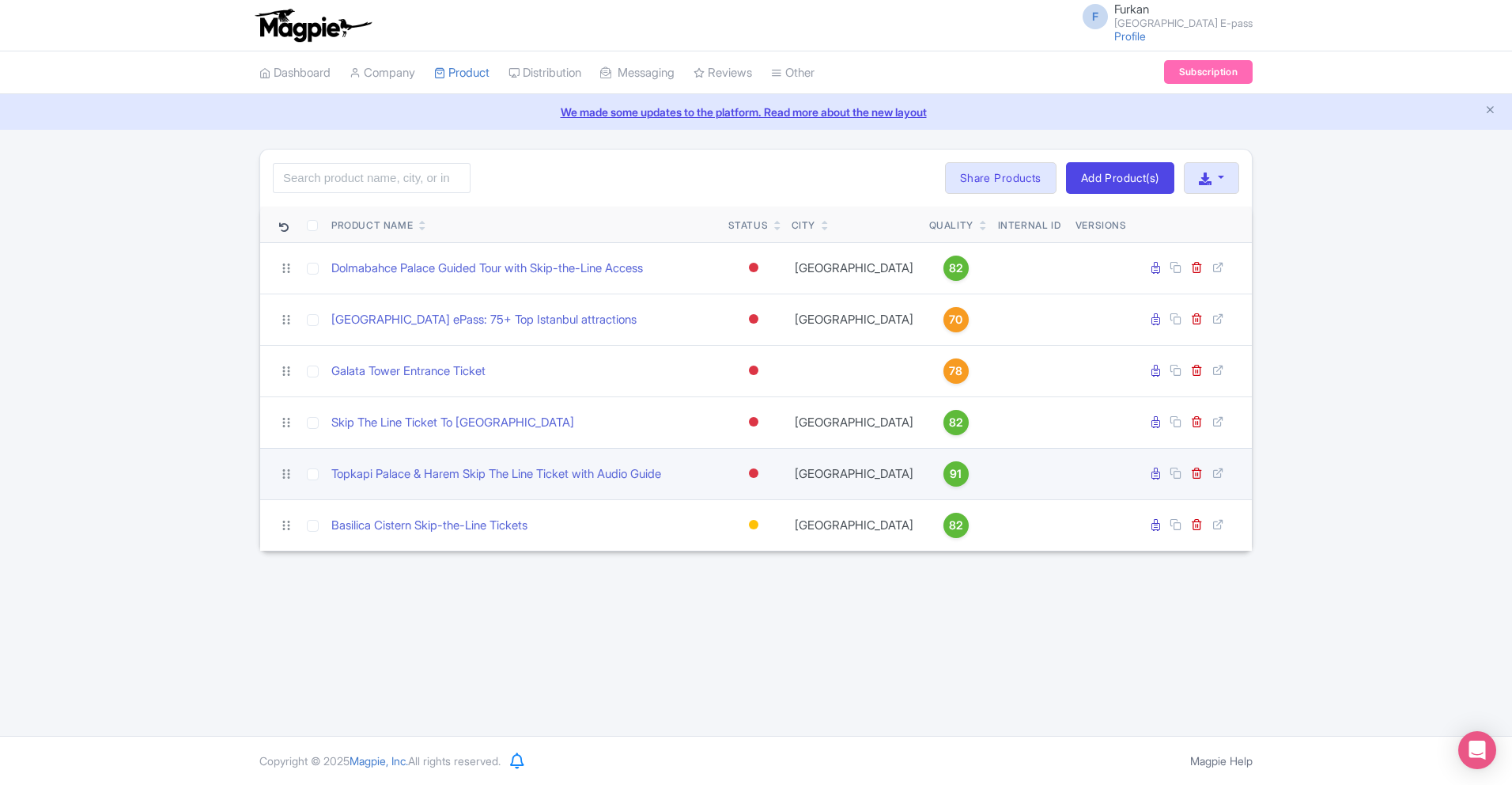
click at [748, 475] on div at bounding box center [754, 474] width 16 height 23
click at [730, 499] on div "Active" at bounding box center [714, 501] width 93 height 29
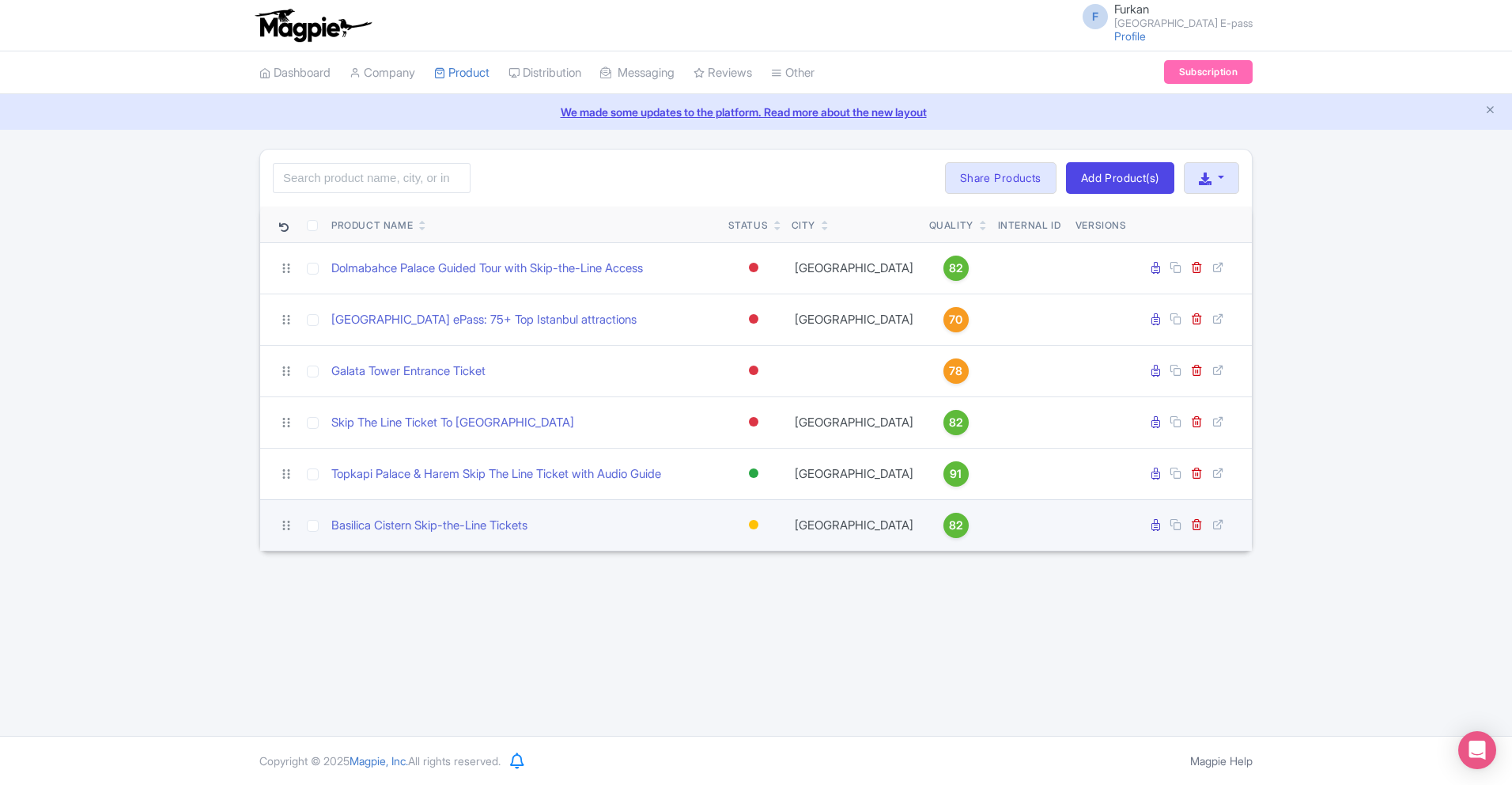
click at [756, 532] on div at bounding box center [754, 525] width 16 height 23
